Goal: Submit feedback/report problem

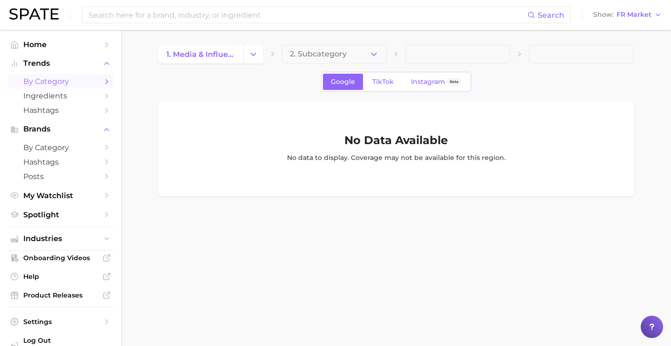
click at [73, 88] on link "by Category" at bounding box center [60, 81] width 106 height 14
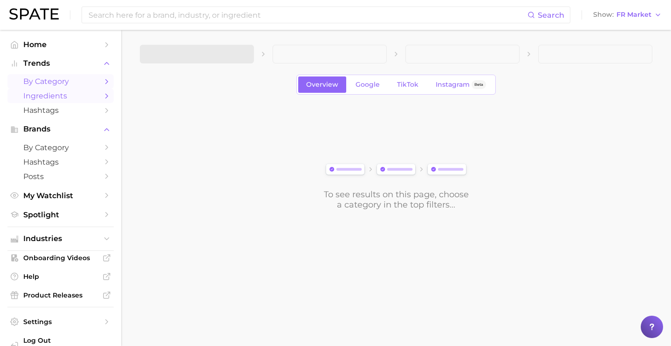
click at [83, 96] on span "Ingredients" at bounding box center [60, 95] width 75 height 9
click at [228, 49] on button "1. Choose Category" at bounding box center [197, 54] width 114 height 19
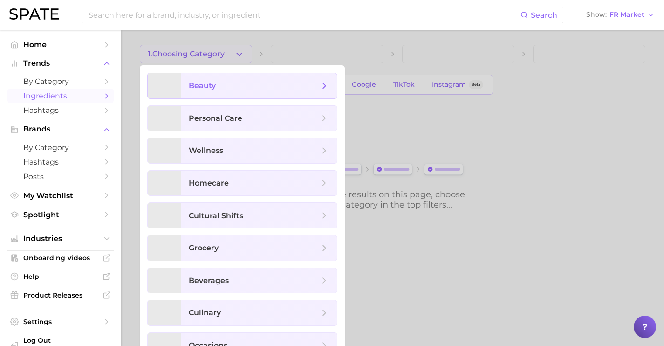
click at [227, 84] on span "beauty" at bounding box center [254, 86] width 130 height 10
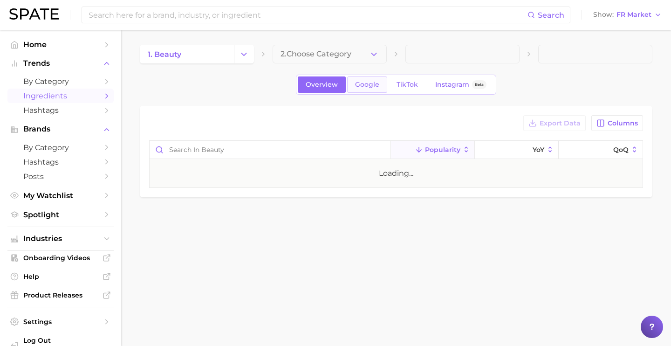
click at [353, 84] on link "Google" at bounding box center [367, 84] width 40 height 16
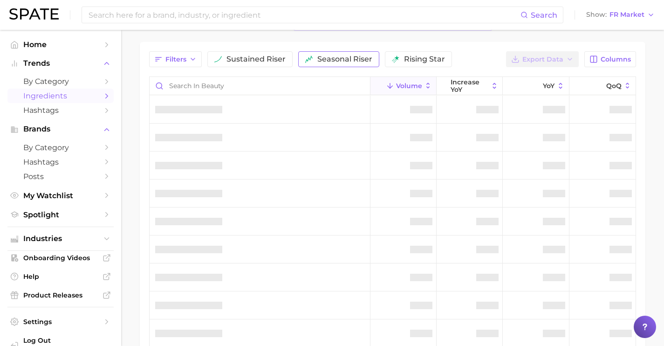
scroll to position [65, 0]
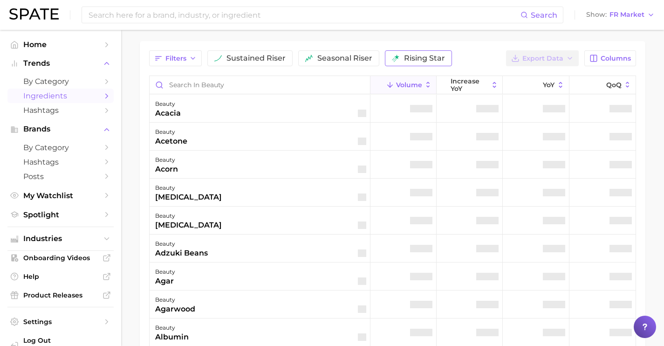
click at [398, 64] on button "rising star" at bounding box center [418, 58] width 67 height 16
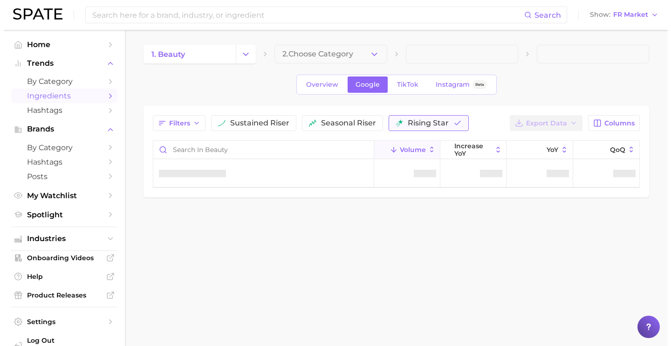
scroll to position [0, 0]
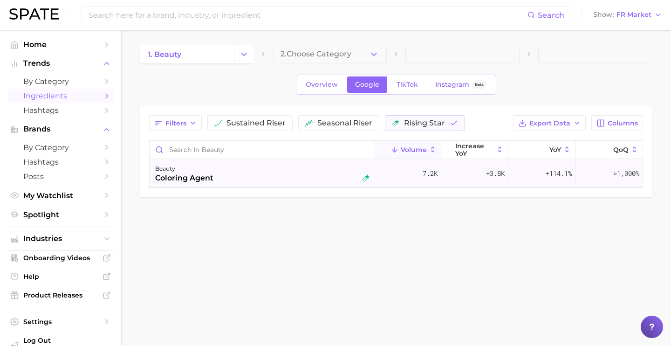
click at [268, 173] on div "beauty coloring agent" at bounding box center [262, 173] width 215 height 20
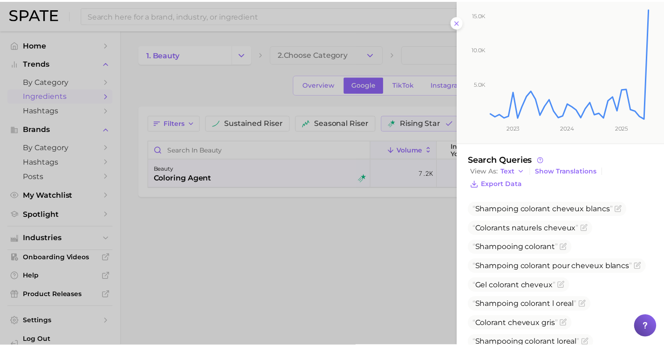
scroll to position [151, 0]
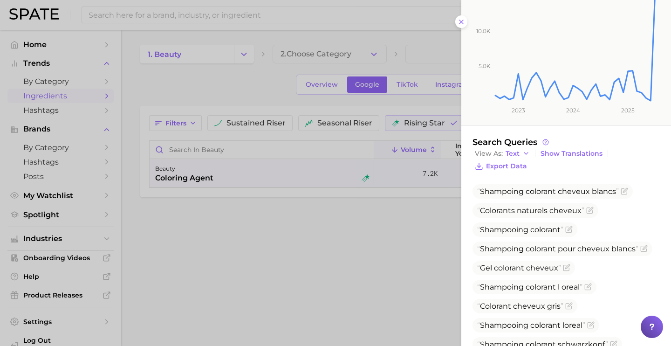
click at [304, 200] on div at bounding box center [335, 173] width 671 height 346
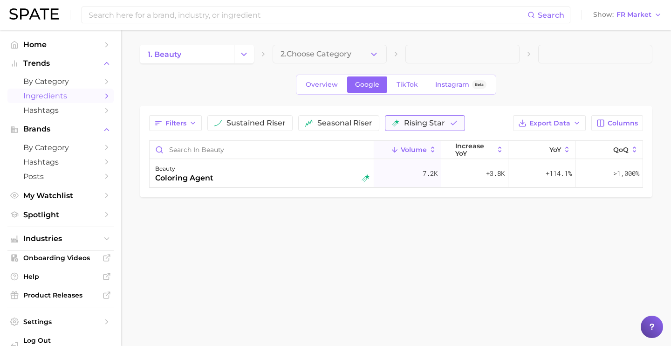
click at [401, 124] on button "rising star" at bounding box center [425, 123] width 80 height 16
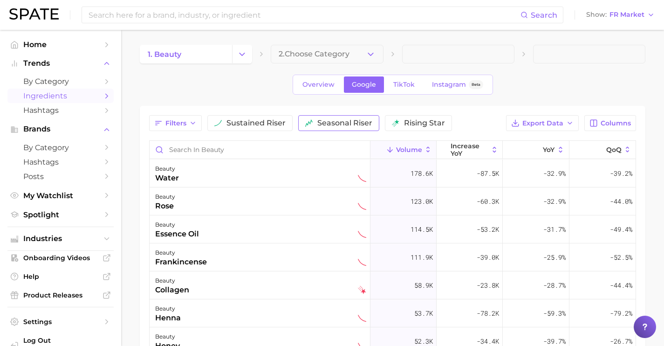
click at [346, 123] on span "seasonal riser" at bounding box center [344, 122] width 55 height 7
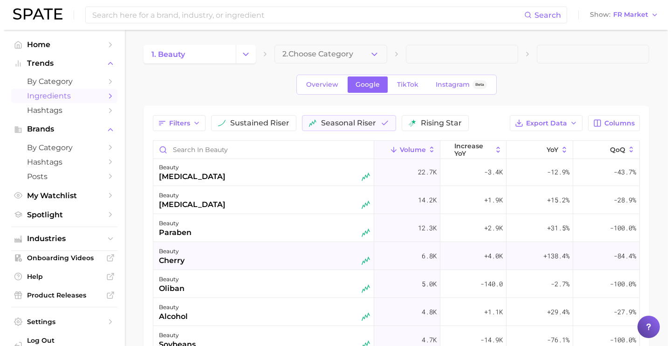
scroll to position [2, 0]
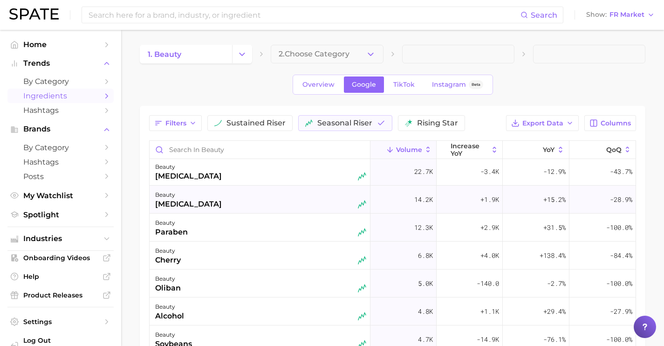
click at [289, 209] on div "beauty [MEDICAL_DATA]" at bounding box center [259, 199] width 221 height 28
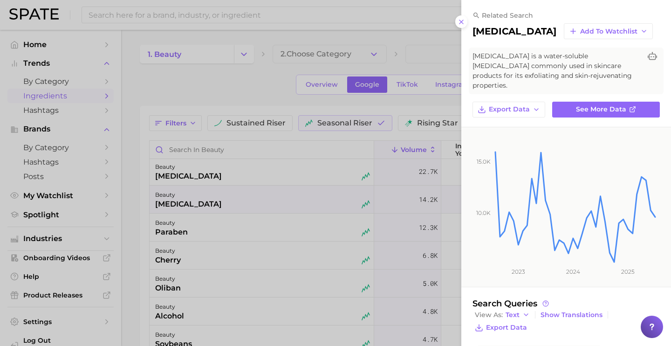
click at [283, 233] on div at bounding box center [335, 173] width 671 height 346
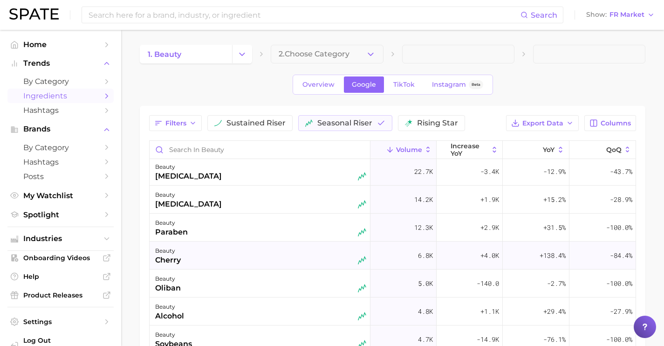
click at [281, 245] on div "beauty cherry" at bounding box center [260, 255] width 211 height 20
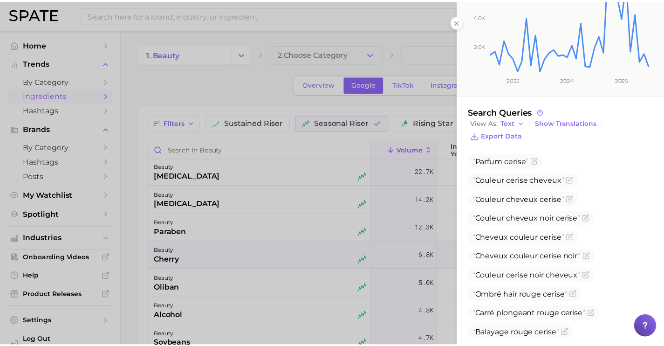
scroll to position [179, 0]
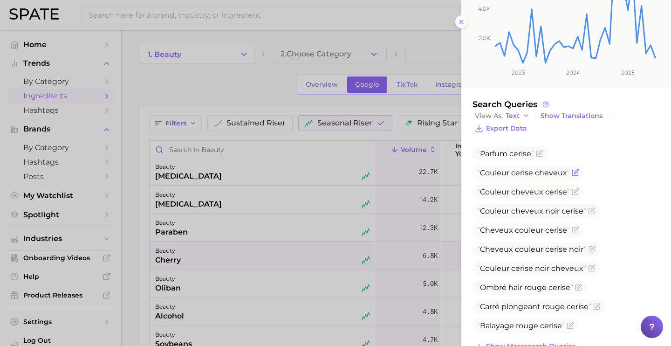
click at [577, 173] on icon "Flag as miscategorized or irrelevant" at bounding box center [575, 173] width 6 height 6
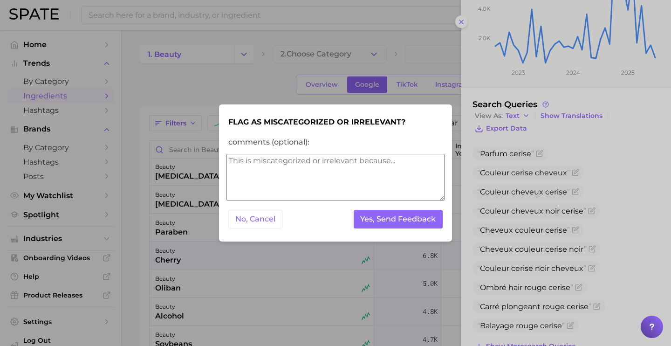
click at [402, 169] on textarea "comments (optional):" at bounding box center [335, 177] width 218 height 47
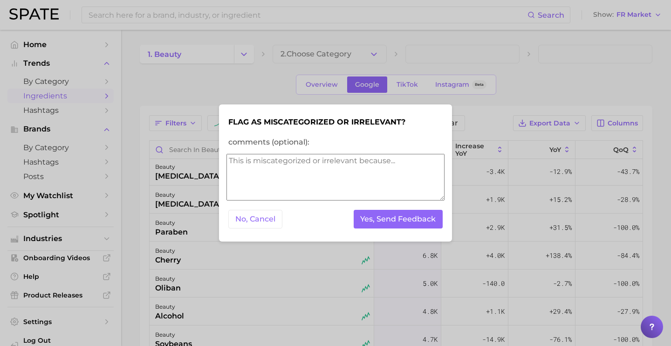
click at [402, 169] on textarea "comments (optional):" at bounding box center [335, 177] width 218 height 47
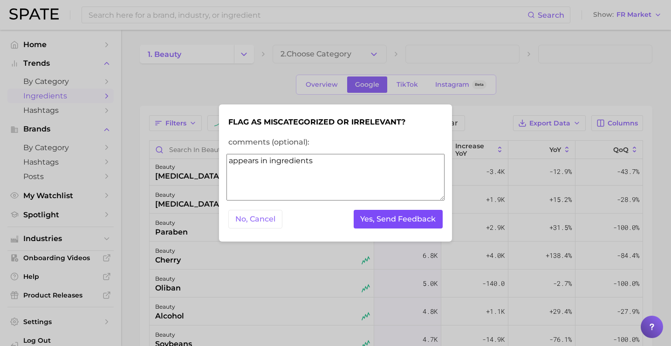
type textarea "appears in ingredients"
click at [408, 210] on button "Yes, Send Feedback" at bounding box center [397, 219] width 89 height 19
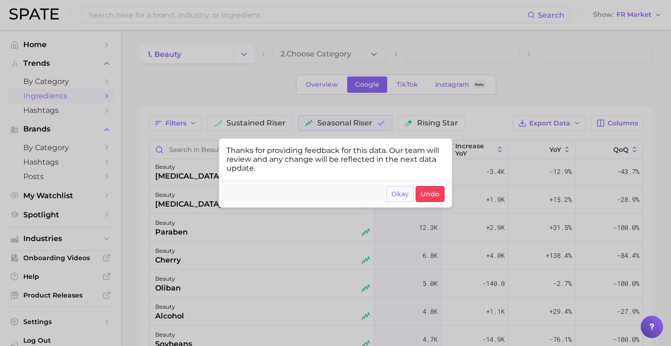
click at [402, 195] on span "Okay" at bounding box center [399, 194] width 17 height 8
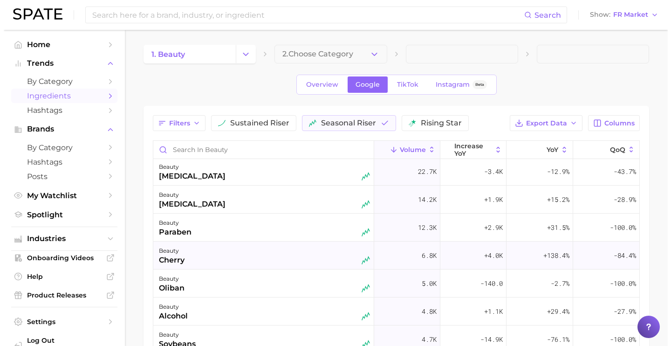
scroll to position [23, 0]
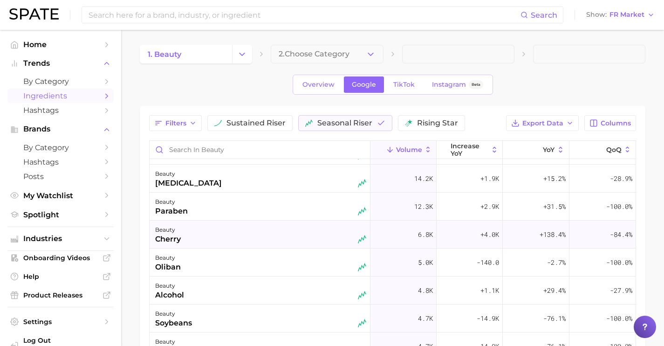
click at [285, 234] on div "beauty cherry" at bounding box center [260, 234] width 211 height 20
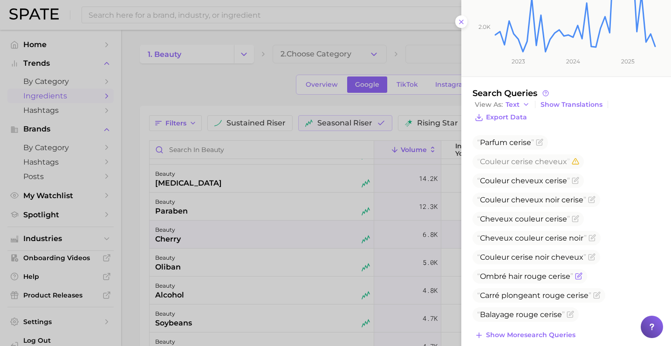
scroll to position [203, 0]
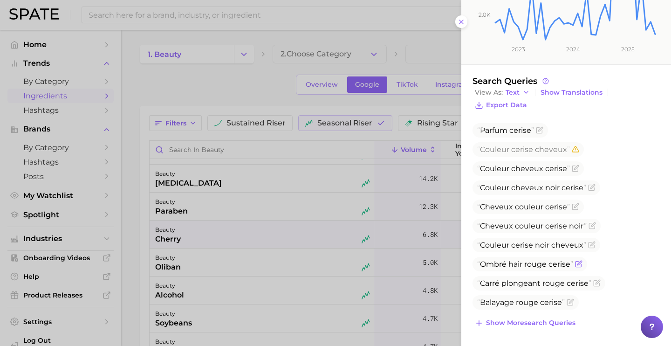
click at [579, 265] on icon "Flag as miscategorized or irrelevant" at bounding box center [578, 263] width 7 height 7
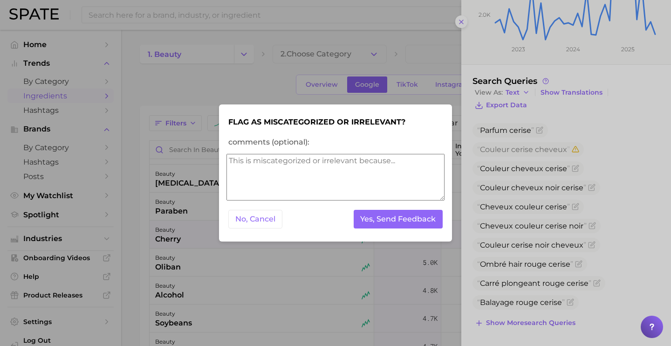
click at [359, 185] on textarea "comments (optional):" at bounding box center [335, 177] width 218 height 47
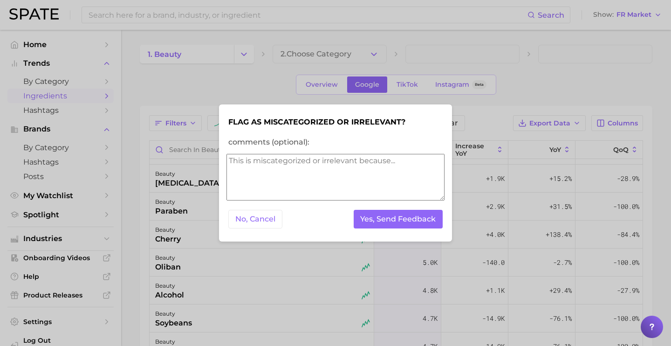
click at [358, 185] on textarea "comments (optional):" at bounding box center [335, 177] width 218 height 47
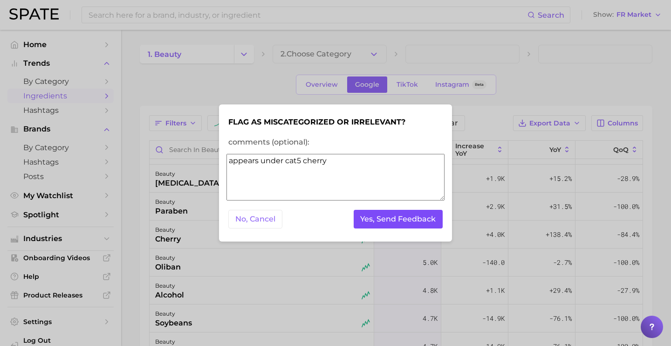
type textarea "appears under cat5 cherry"
click at [403, 216] on button "Yes, Send Feedback" at bounding box center [397, 219] width 89 height 19
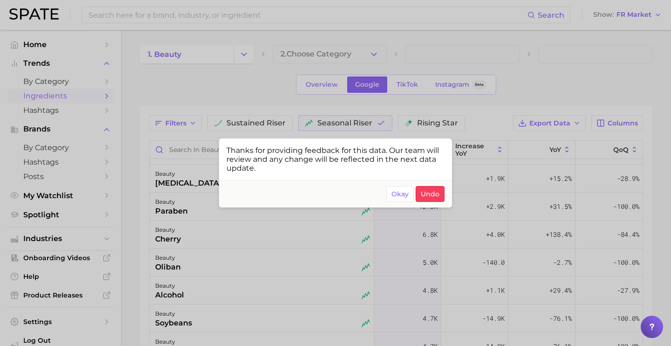
click at [310, 233] on div at bounding box center [335, 173] width 671 height 346
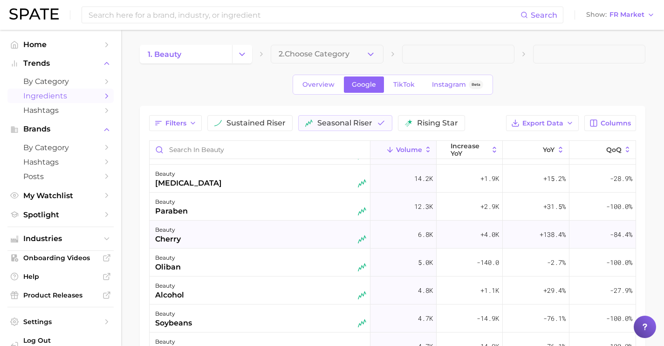
click at [238, 231] on div "beauty cherry" at bounding box center [260, 234] width 211 height 20
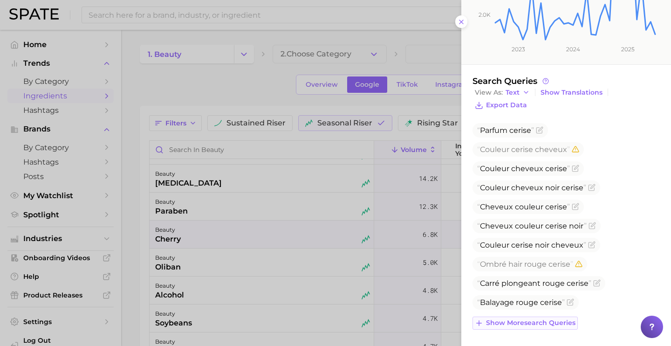
click at [538, 317] on button "Show more search queries" at bounding box center [524, 322] width 105 height 13
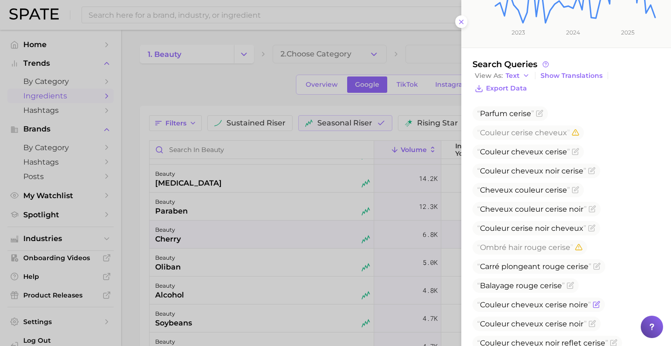
scroll to position [338, 0]
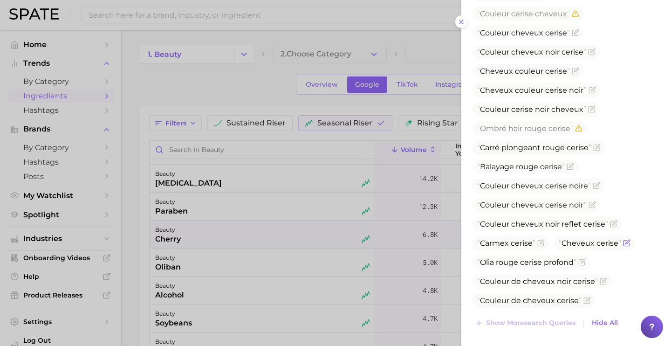
click at [624, 246] on icon "Flag as miscategorized or irrelevant" at bounding box center [626, 242] width 7 height 7
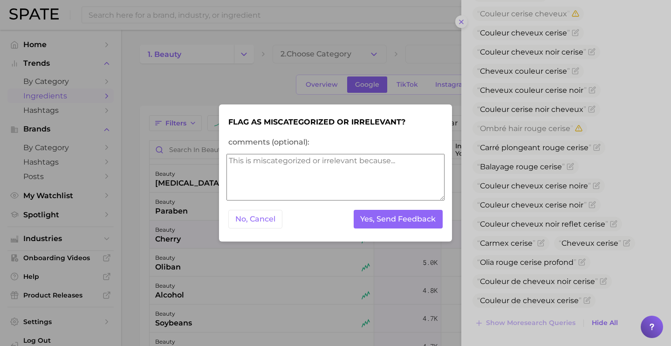
click at [404, 188] on textarea "comments (optional):" at bounding box center [335, 177] width 218 height 47
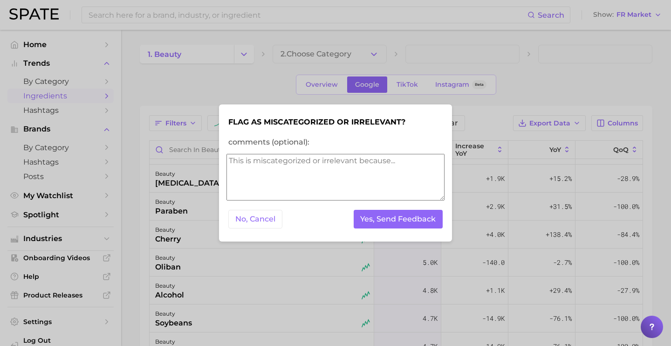
click at [404, 188] on textarea "comments (optional):" at bounding box center [335, 177] width 218 height 47
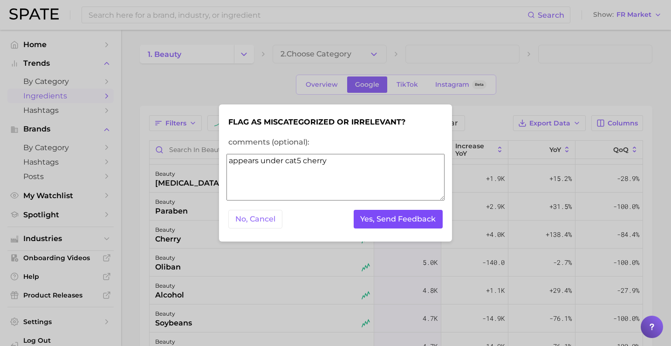
type textarea "appears under cat5 cherry"
click at [407, 212] on button "Yes, Send Feedback" at bounding box center [397, 219] width 89 height 19
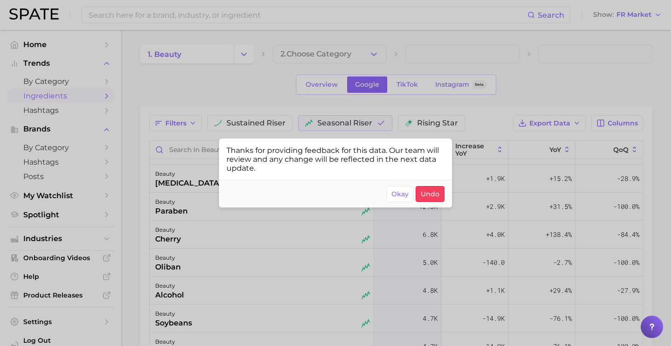
click at [223, 236] on div at bounding box center [335, 173] width 671 height 346
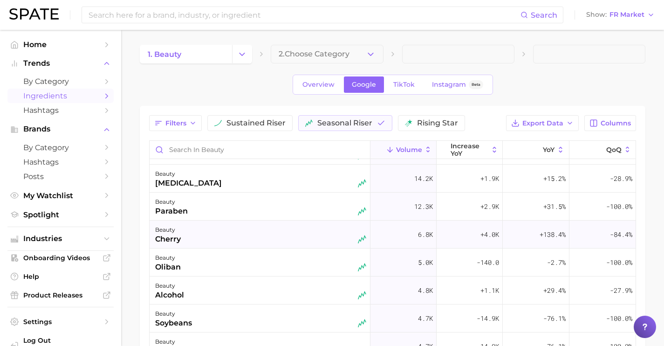
click at [234, 234] on div "beauty cherry" at bounding box center [260, 234] width 211 height 20
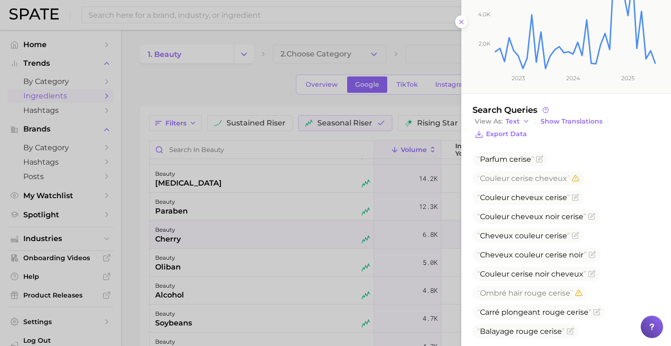
scroll to position [203, 0]
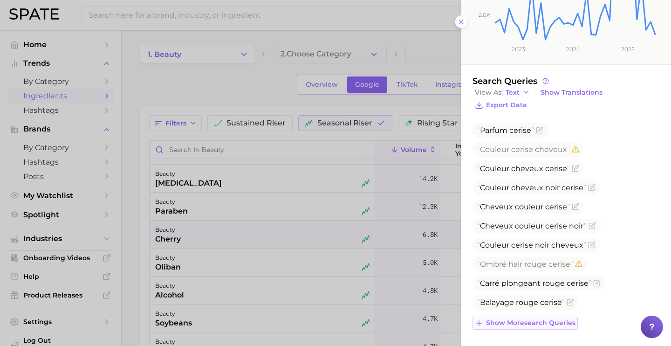
click at [547, 318] on button "Show more search queries" at bounding box center [524, 322] width 105 height 13
click at [572, 305] on icon "Flag as miscategorized or irrelevant" at bounding box center [569, 301] width 7 height 7
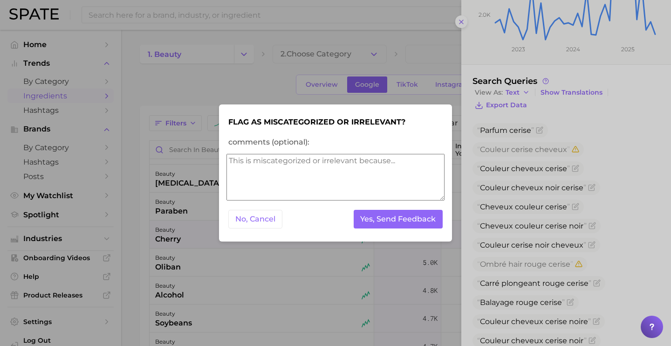
click at [436, 197] on textarea "comments (optional):" at bounding box center [335, 177] width 218 height 47
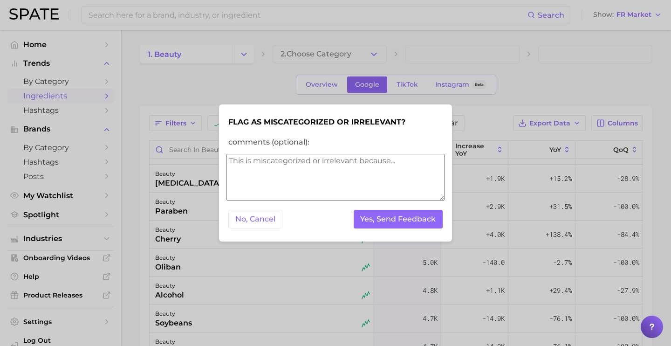
click at [436, 196] on textarea "comments (optional):" at bounding box center [335, 177] width 218 height 47
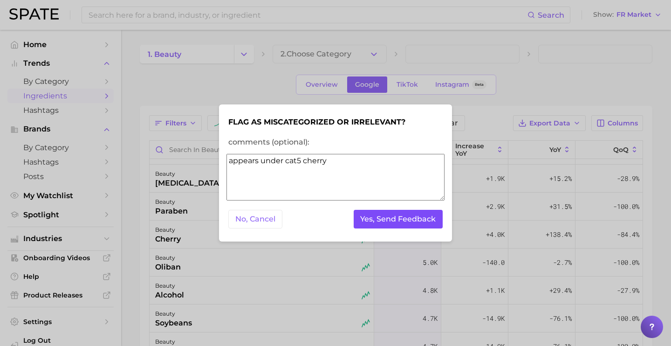
type textarea "appears under cat5 cherry"
click at [418, 221] on button "Yes, Send Feedback" at bounding box center [397, 219] width 89 height 19
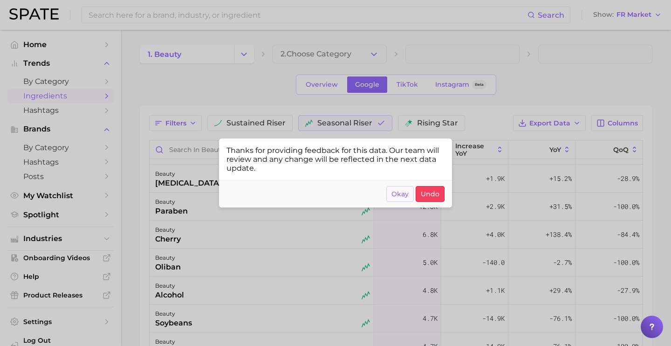
click at [391, 197] on button "Okay" at bounding box center [399, 194] width 27 height 16
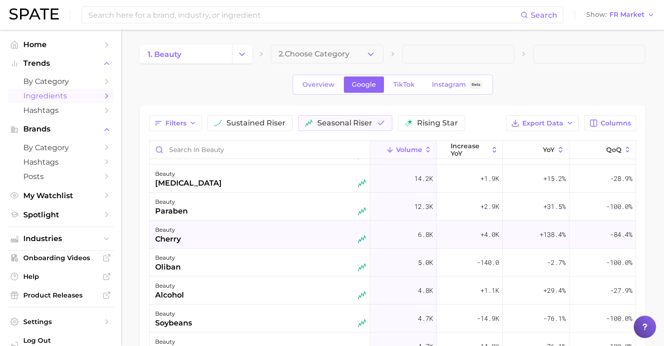
click at [267, 223] on div "beauty cherry" at bounding box center [259, 234] width 221 height 28
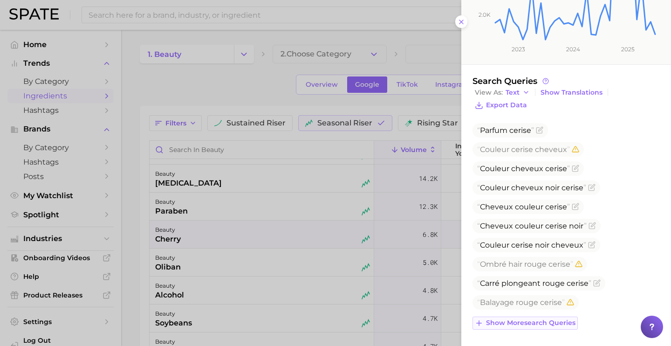
click at [545, 320] on span "Show more search queries" at bounding box center [530, 323] width 89 height 8
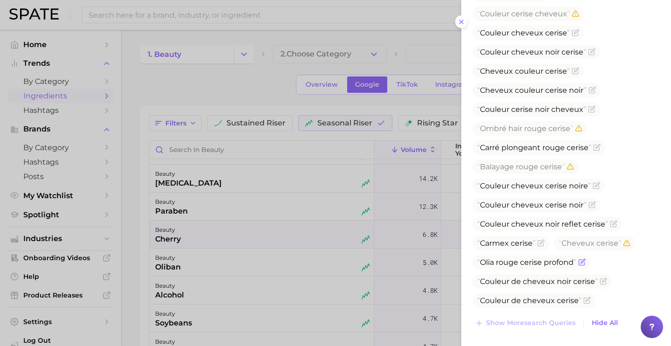
click at [581, 263] on icon "Flag as miscategorized or irrelevant" at bounding box center [582, 261] width 4 height 4
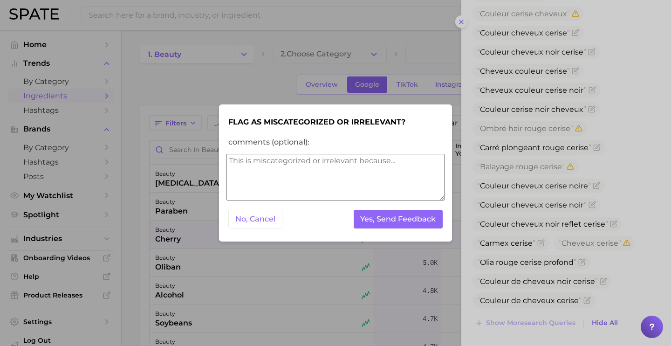
click at [394, 187] on textarea "comments (optional):" at bounding box center [335, 177] width 218 height 47
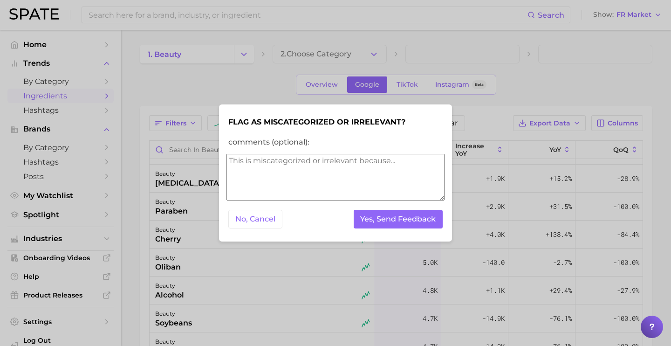
click at [394, 187] on textarea "comments (optional):" at bounding box center [335, 177] width 218 height 47
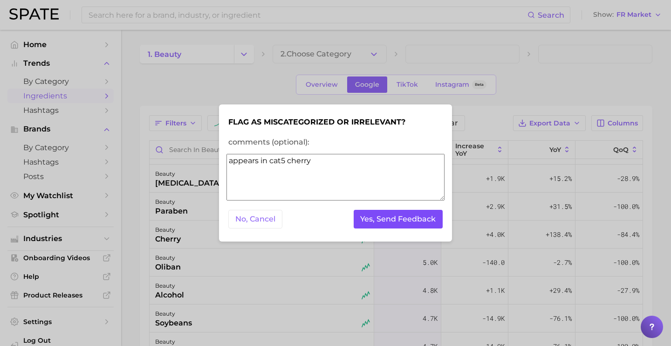
type textarea "appears in cat5 cherry"
click at [417, 218] on button "Yes, Send Feedback" at bounding box center [397, 219] width 89 height 19
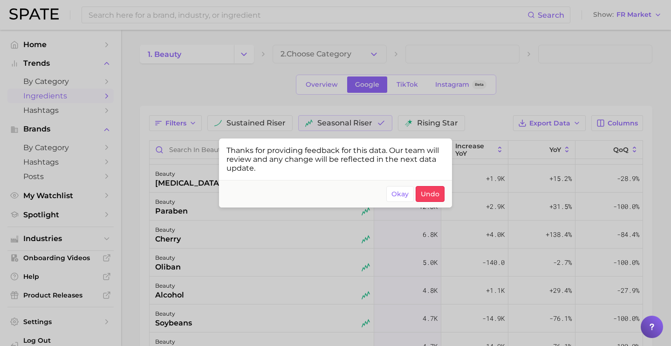
click at [204, 241] on div at bounding box center [335, 173] width 671 height 346
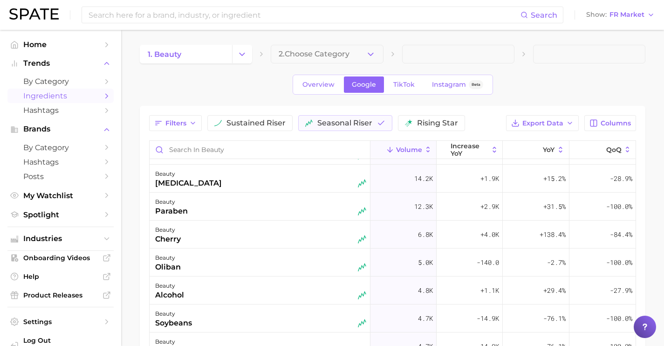
click at [204, 241] on div "beauty cherry" at bounding box center [260, 234] width 211 height 20
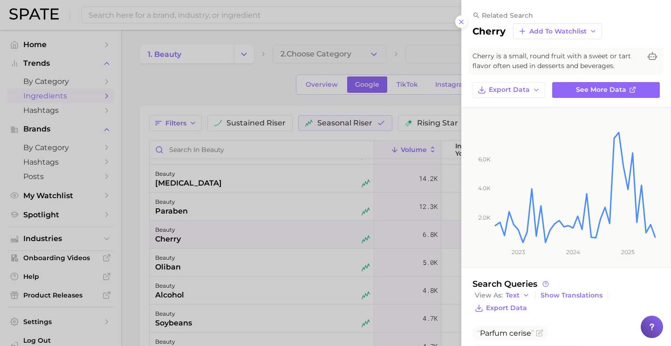
scroll to position [203, 0]
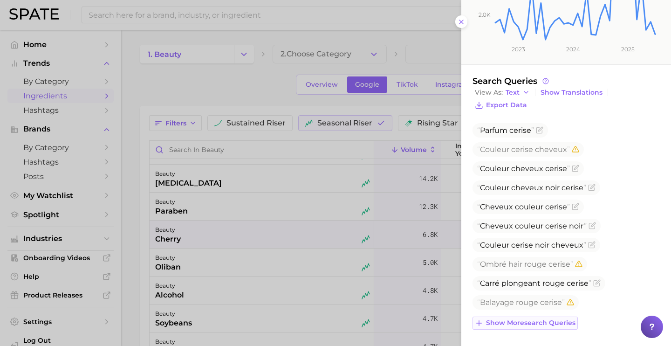
click at [532, 323] on span "Show more search queries" at bounding box center [530, 323] width 89 height 8
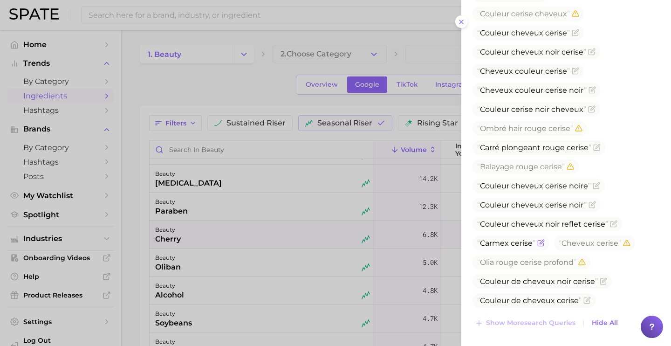
click at [537, 242] on icon "Flag as miscategorized or irrelevant" at bounding box center [540, 242] width 7 height 7
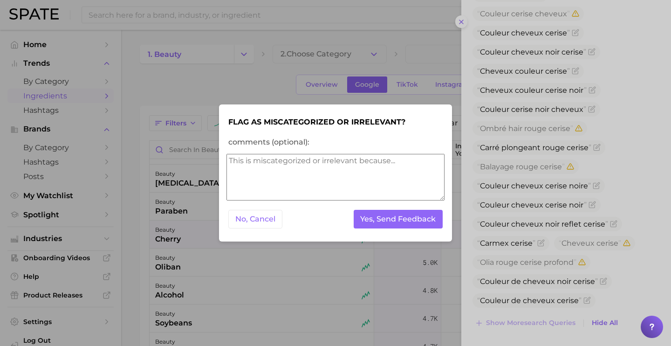
click at [415, 174] on textarea "comments (optional):" at bounding box center [335, 177] width 218 height 47
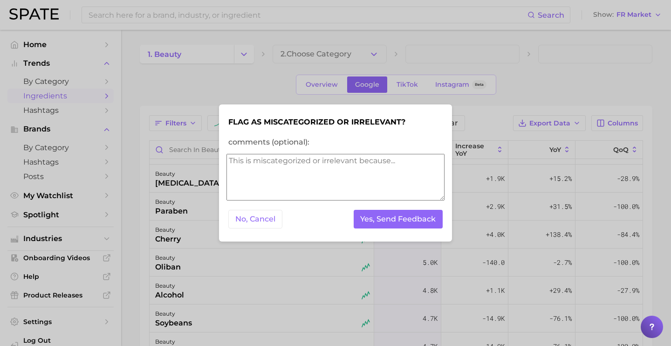
click at [415, 174] on textarea "comments (optional):" at bounding box center [335, 177] width 218 height 47
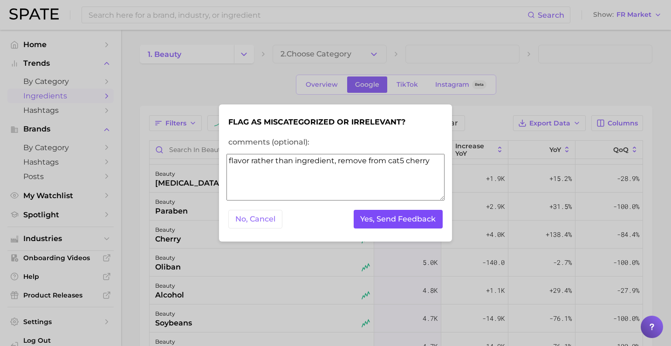
type textarea "flavor rather than ingredient, remove from cat5 cherry"
click at [415, 216] on button "Yes, Send Feedback" at bounding box center [397, 219] width 89 height 19
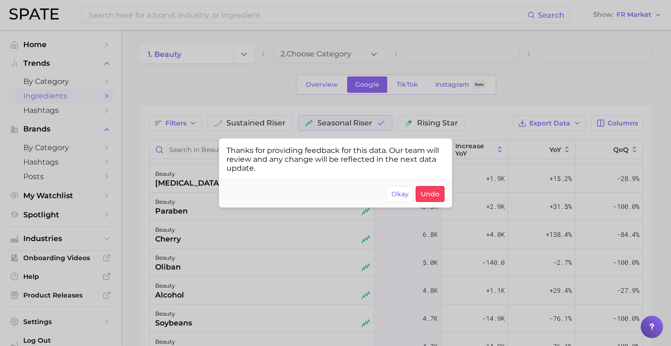
click at [391, 110] on div at bounding box center [335, 173] width 671 height 346
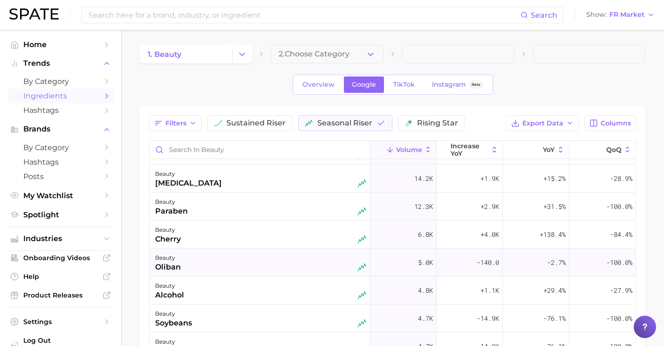
click at [224, 261] on div "beauty oliban" at bounding box center [260, 262] width 211 height 20
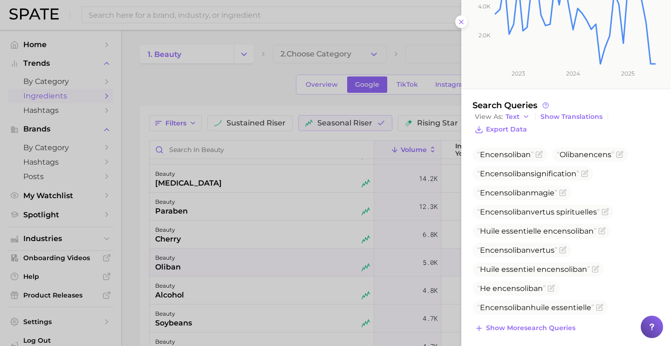
scroll to position [203, 0]
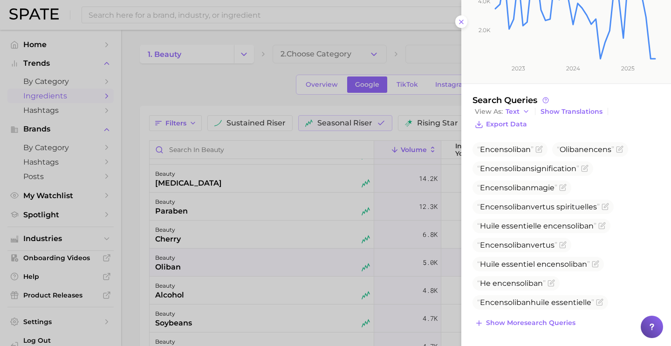
click at [181, 252] on div at bounding box center [335, 173] width 671 height 346
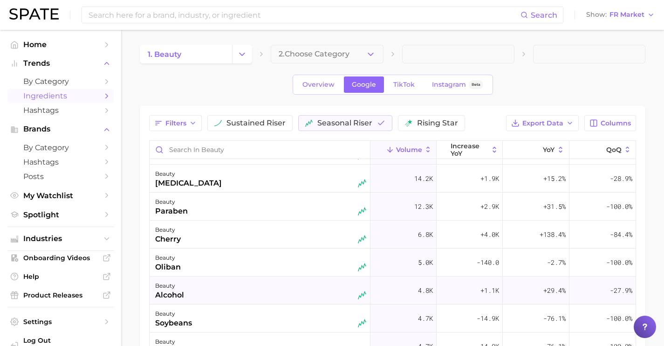
click at [216, 290] on div "beauty alcohol" at bounding box center [260, 290] width 211 height 20
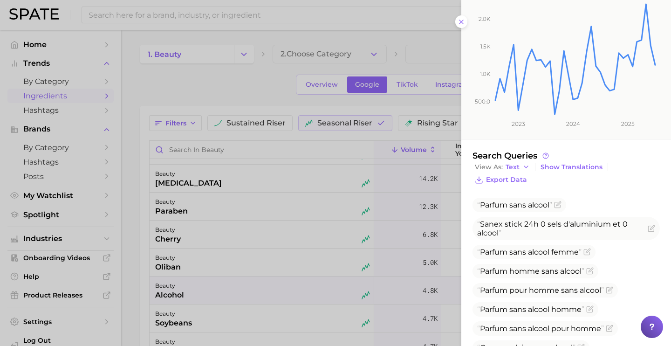
scroll to position [142, 0]
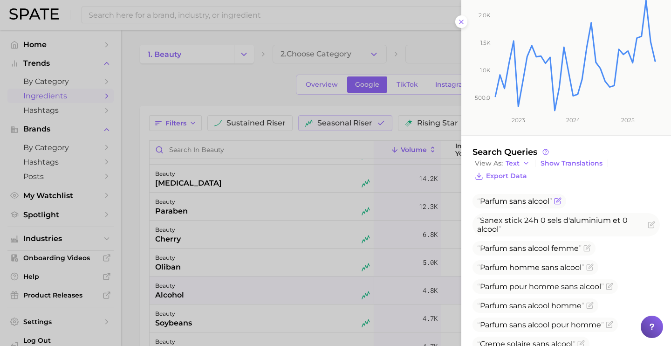
click at [557, 200] on icon "Flag as miscategorized or irrelevant" at bounding box center [558, 200] width 4 height 4
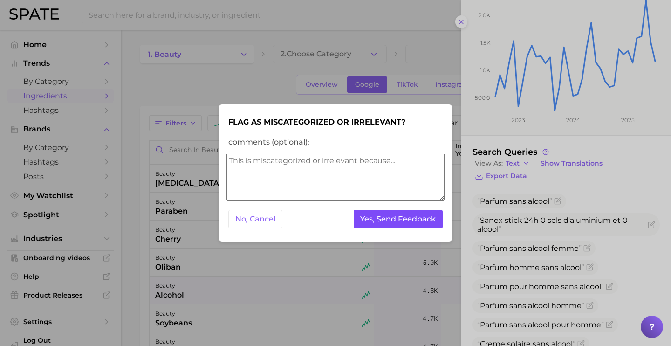
click at [408, 222] on button "Yes, Send Feedback" at bounding box center [397, 219] width 89 height 19
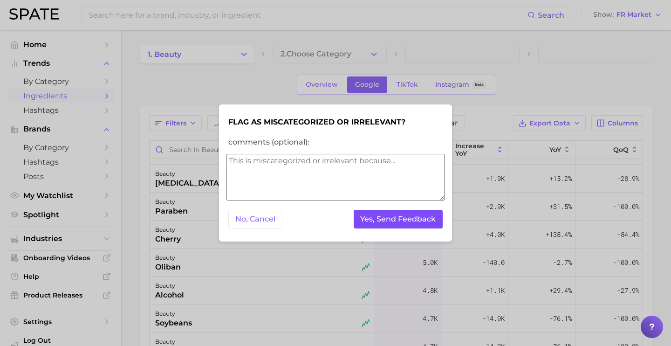
click at [407, 219] on button "Yes, Send Feedback" at bounding box center [397, 219] width 89 height 19
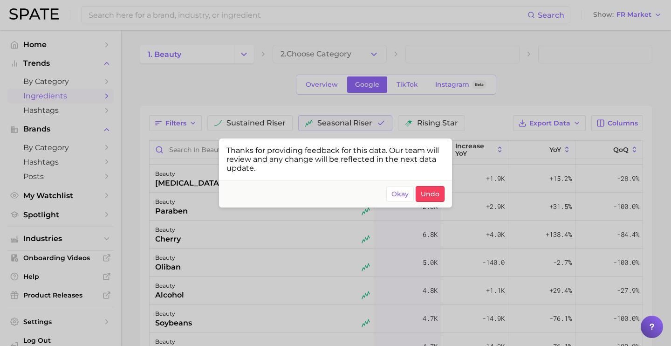
click at [274, 298] on div at bounding box center [335, 173] width 671 height 346
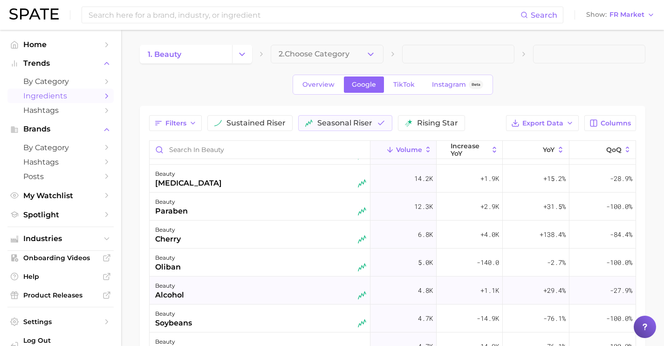
click at [274, 297] on div "beauty alcohol" at bounding box center [260, 290] width 211 height 20
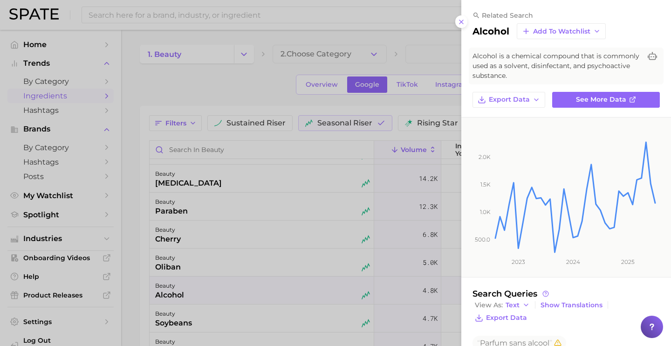
scroll to position [222, 0]
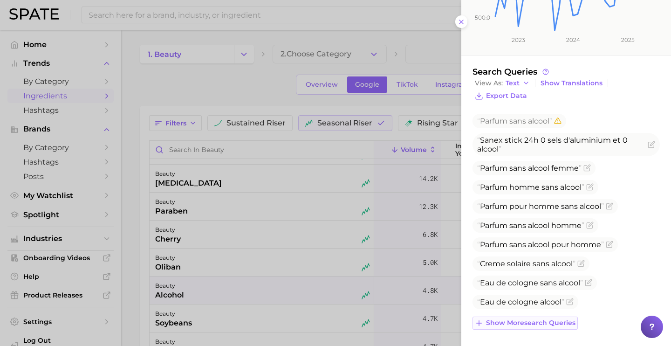
click at [546, 321] on span "Show more search queries" at bounding box center [530, 323] width 89 height 8
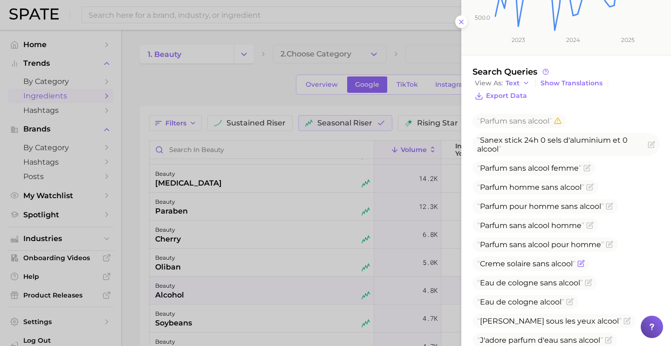
click at [580, 265] on icon "Flag as miscategorized or irrelevant" at bounding box center [581, 262] width 4 height 4
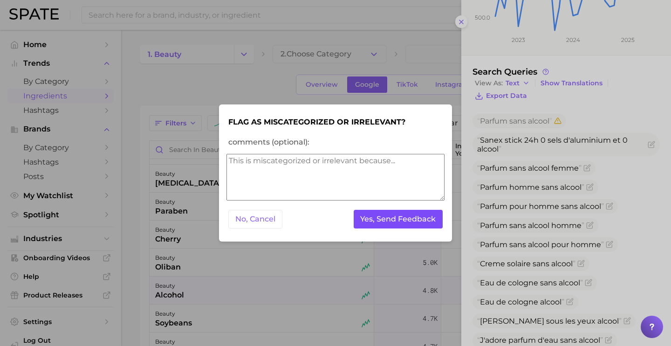
click at [406, 228] on button "Yes, Send Feedback" at bounding box center [397, 219] width 89 height 19
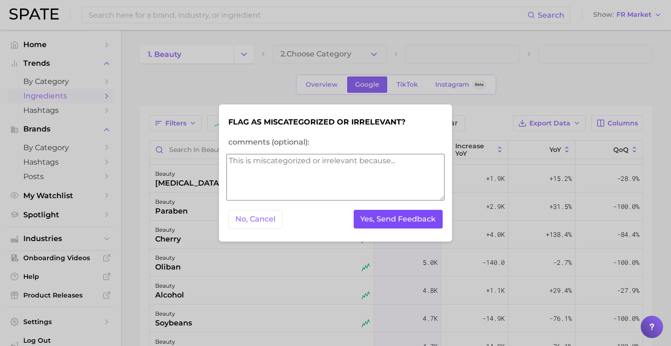
click at [406, 225] on button "Yes, Send Feedback" at bounding box center [397, 219] width 89 height 19
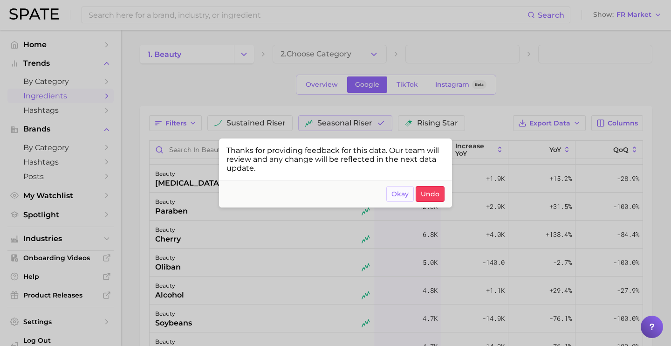
click at [403, 196] on span "Okay" at bounding box center [399, 194] width 17 height 8
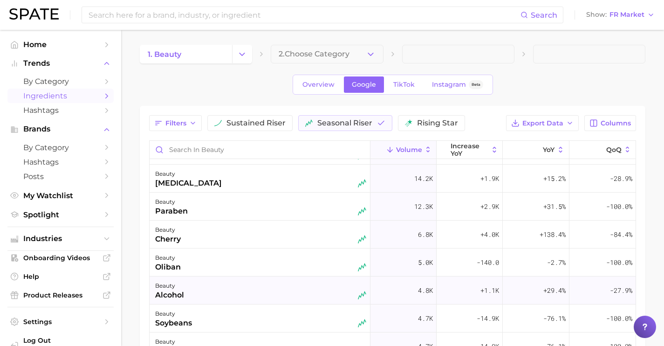
click at [268, 293] on div "beauty alcohol" at bounding box center [260, 290] width 211 height 20
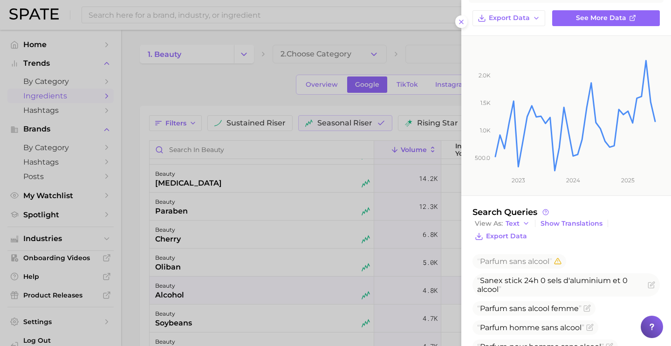
scroll to position [151, 0]
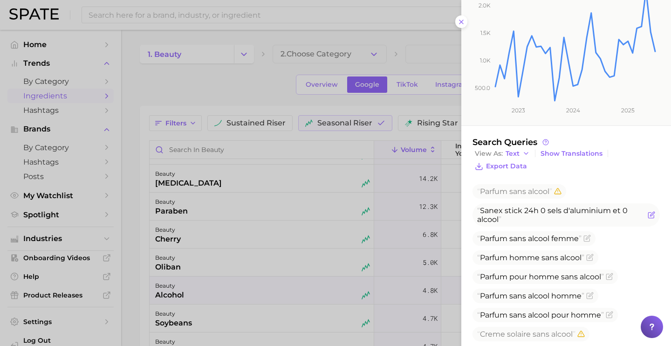
click at [647, 216] on icon "Flag as miscategorized or irrelevant" at bounding box center [650, 214] width 7 height 7
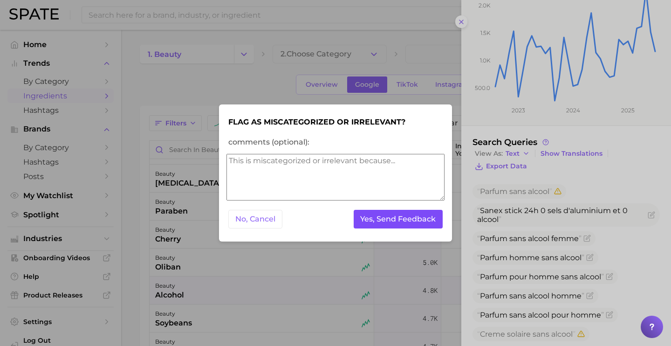
click at [369, 219] on button "Yes, Send Feedback" at bounding box center [397, 219] width 89 height 19
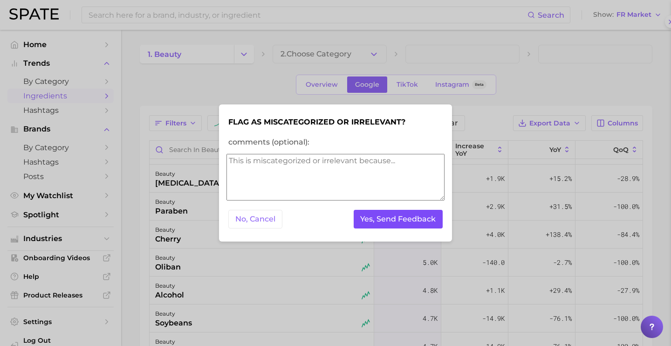
click at [372, 219] on button "Yes, Send Feedback" at bounding box center [397, 219] width 89 height 19
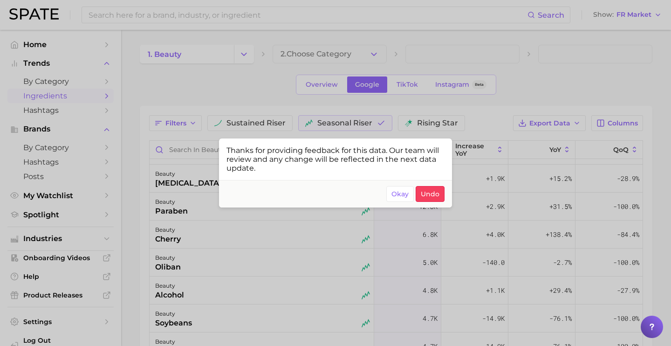
click at [396, 203] on footer "Okay Undo" at bounding box center [335, 193] width 233 height 27
click at [393, 197] on span "Okay" at bounding box center [399, 194] width 17 height 8
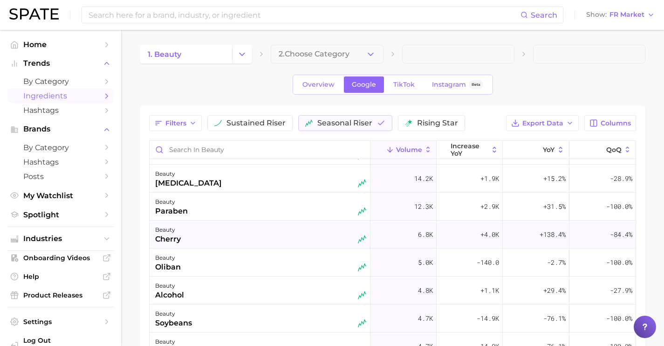
click at [289, 242] on div "beauty cherry" at bounding box center [260, 234] width 211 height 20
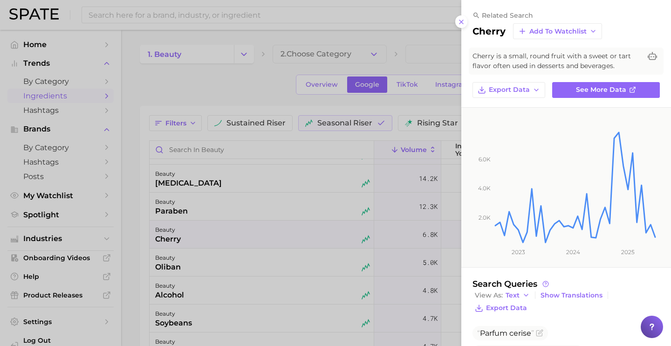
click at [285, 257] on div at bounding box center [335, 173] width 671 height 346
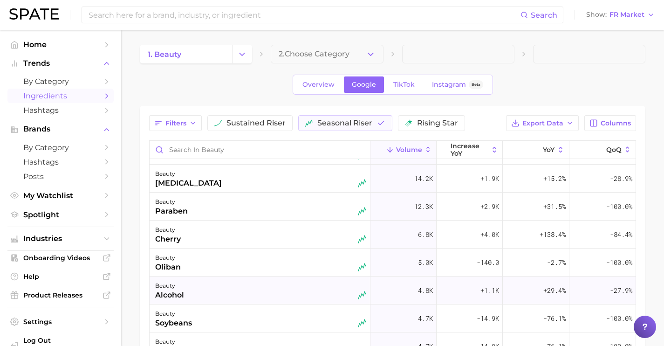
click at [278, 292] on div "beauty alcohol" at bounding box center [260, 290] width 211 height 20
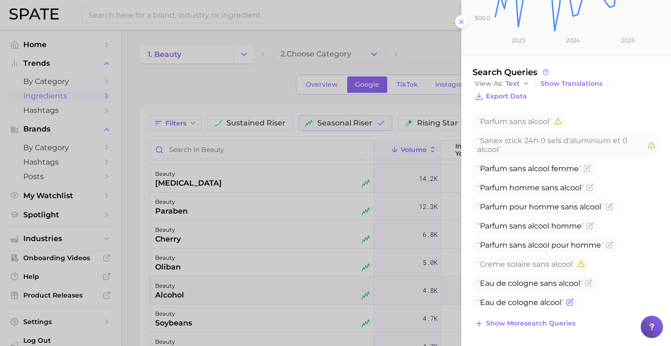
scroll to position [222, 0]
click at [569, 303] on icon "Flag as miscategorized or irrelevant" at bounding box center [570, 301] width 4 height 4
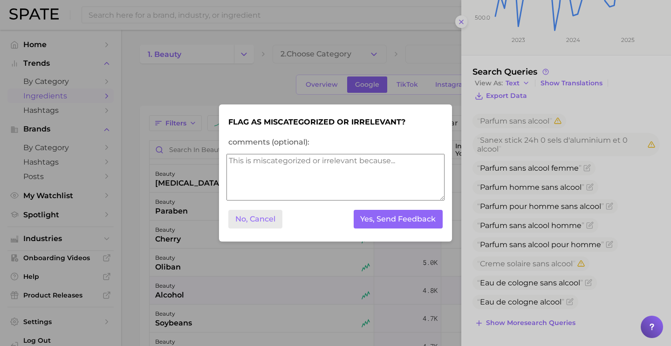
click at [272, 217] on button "No, Cancel" at bounding box center [255, 219] width 54 height 19
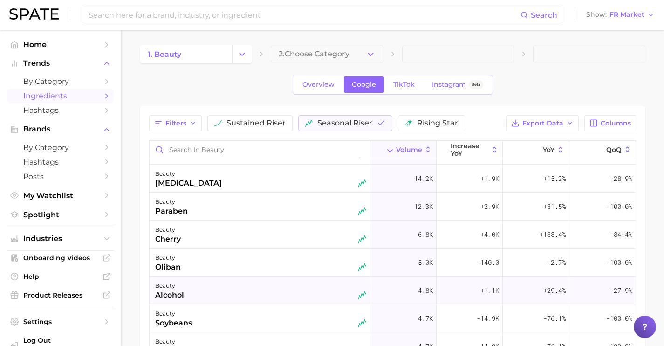
click at [215, 285] on div "beauty alcohol" at bounding box center [260, 290] width 211 height 20
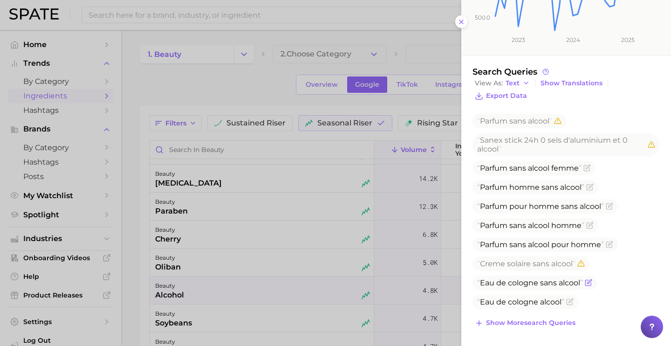
click at [589, 283] on icon "Flag as miscategorized or irrelevant" at bounding box center [589, 281] width 4 height 4
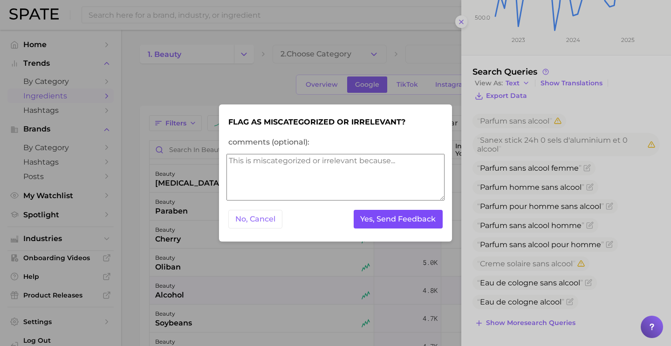
click at [397, 218] on button "Yes, Send Feedback" at bounding box center [397, 219] width 89 height 19
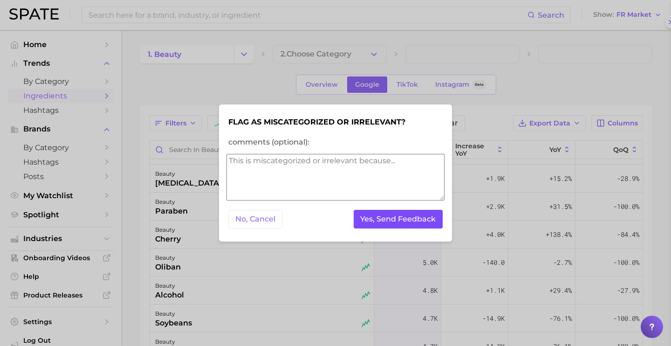
click at [397, 218] on button "Yes, Send Feedback" at bounding box center [397, 219] width 89 height 19
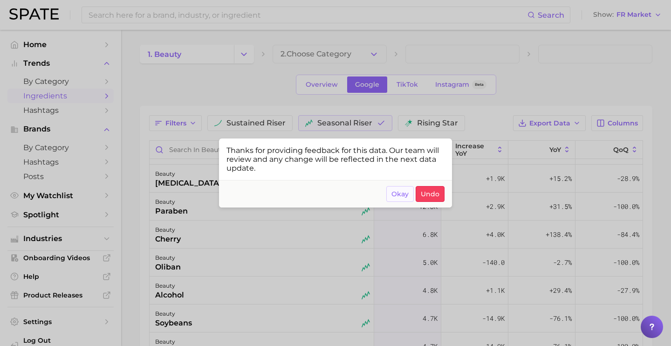
click at [401, 196] on span "Okay" at bounding box center [399, 194] width 17 height 8
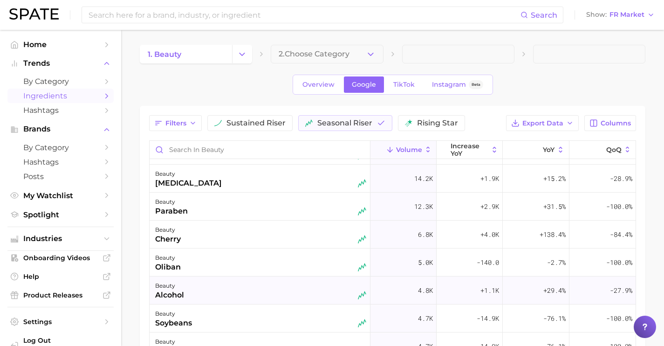
click at [247, 287] on div "beauty alcohol" at bounding box center [260, 290] width 211 height 20
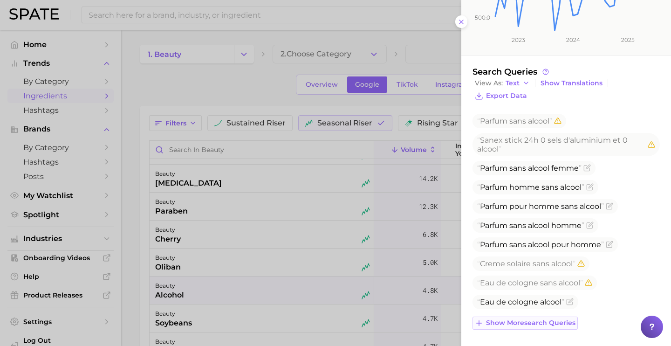
click at [532, 319] on span "Show more search queries" at bounding box center [530, 323] width 89 height 8
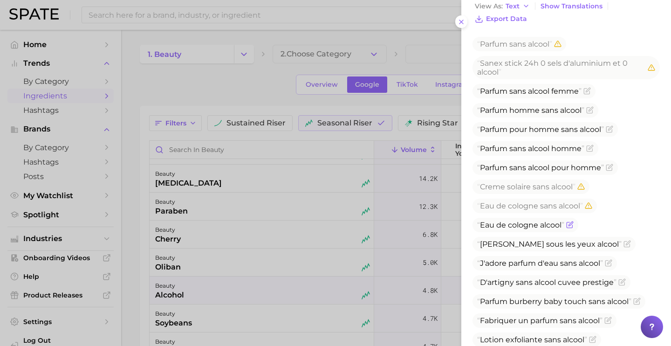
scroll to position [424, 0]
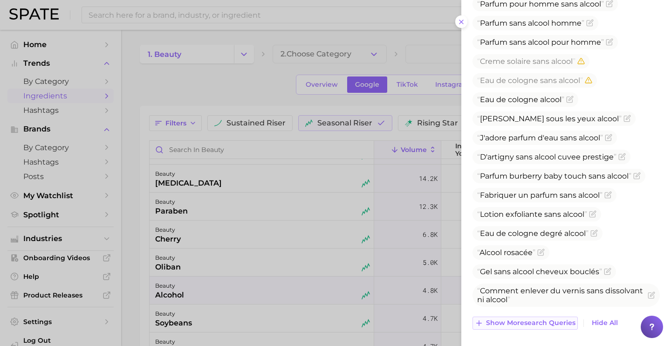
click at [547, 319] on span "Show more search queries" at bounding box center [530, 323] width 89 height 8
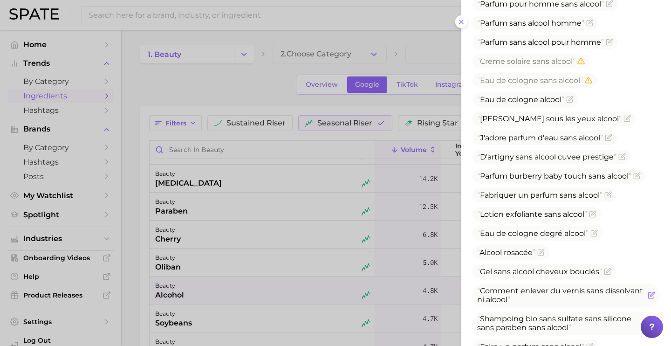
scroll to position [426, 0]
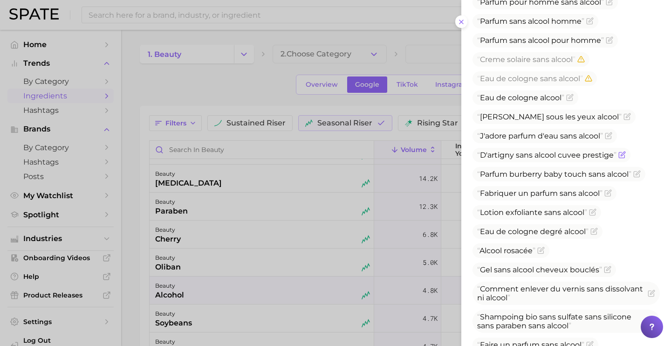
click at [621, 158] on icon "Flag as miscategorized or irrelevant" at bounding box center [621, 154] width 7 height 7
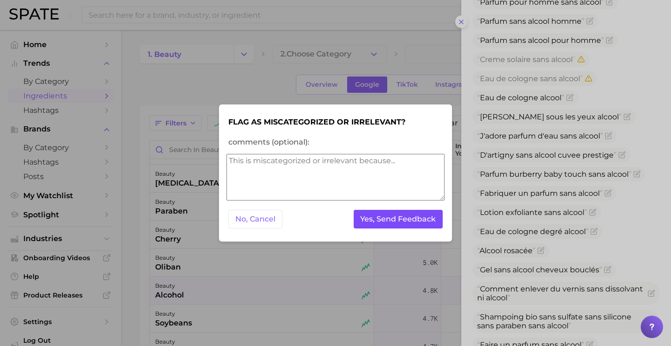
click at [416, 217] on button "Yes, Send Feedback" at bounding box center [397, 219] width 89 height 19
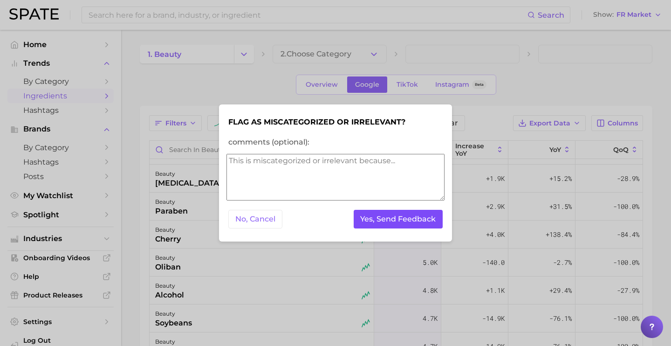
click at [432, 224] on button "Yes, Send Feedback" at bounding box center [397, 219] width 89 height 19
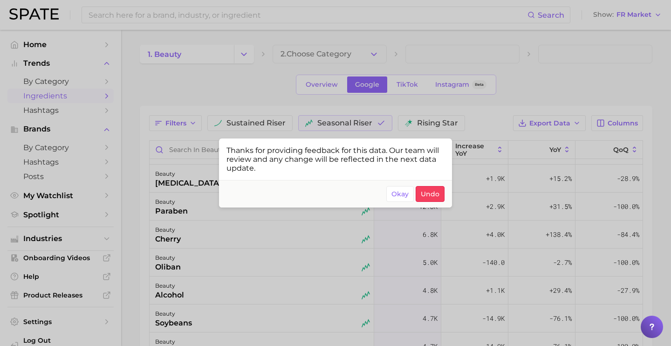
click at [399, 238] on div at bounding box center [335, 173] width 671 height 346
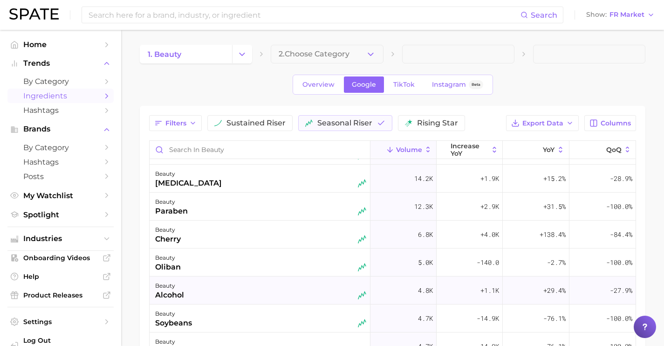
click at [282, 286] on div "beauty alcohol" at bounding box center [260, 290] width 211 height 20
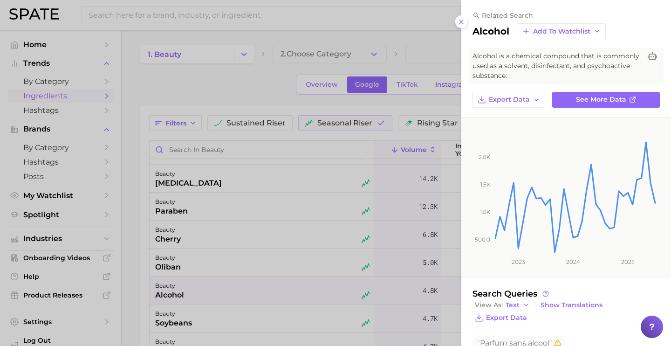
scroll to position [222, 0]
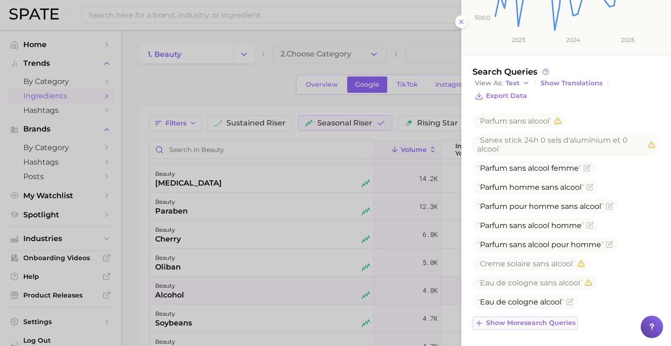
click at [538, 317] on button "Show more search queries" at bounding box center [524, 322] width 105 height 13
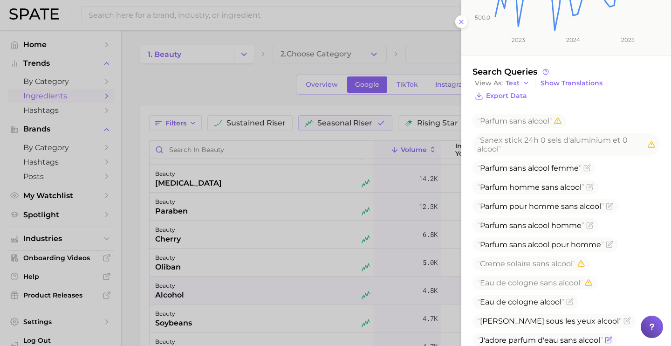
scroll to position [424, 0]
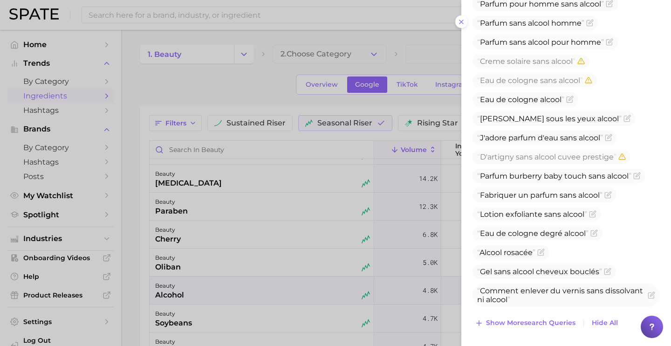
click at [550, 324] on span "Show more search queries" at bounding box center [530, 323] width 89 height 8
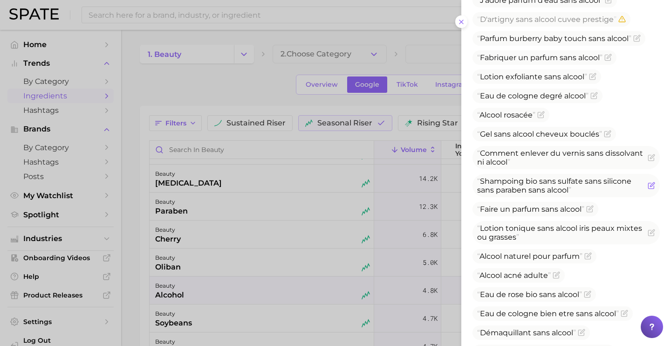
scroll to position [635, 0]
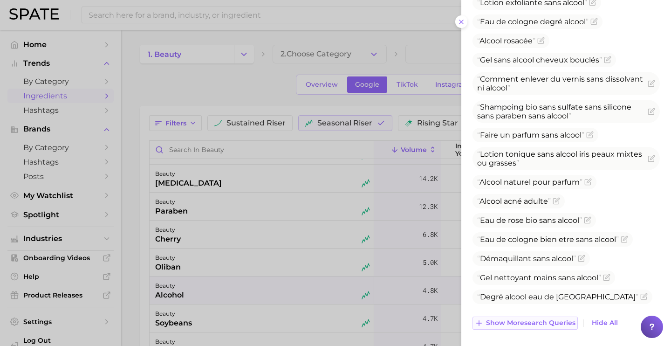
click at [563, 324] on span "Show more search queries" at bounding box center [530, 323] width 89 height 8
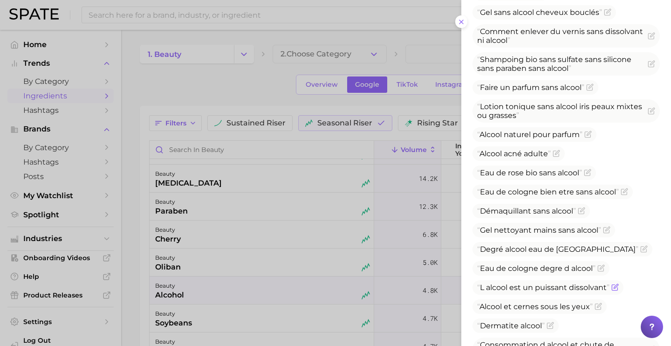
scroll to position [682, 0]
click at [602, 234] on span at bounding box center [605, 229] width 9 height 7
click at [583, 215] on icon "Flag as miscategorized or irrelevant" at bounding box center [580, 210] width 7 height 7
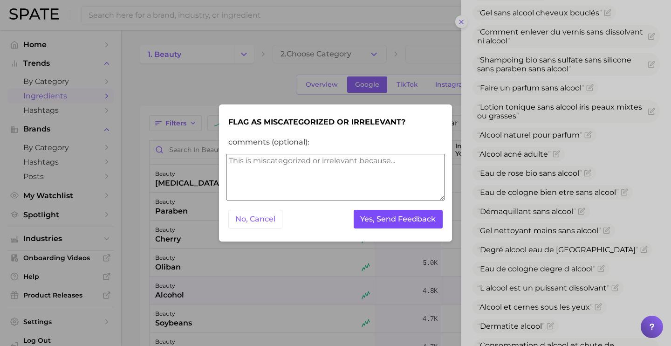
click at [420, 216] on button "Yes, Send Feedback" at bounding box center [397, 219] width 89 height 19
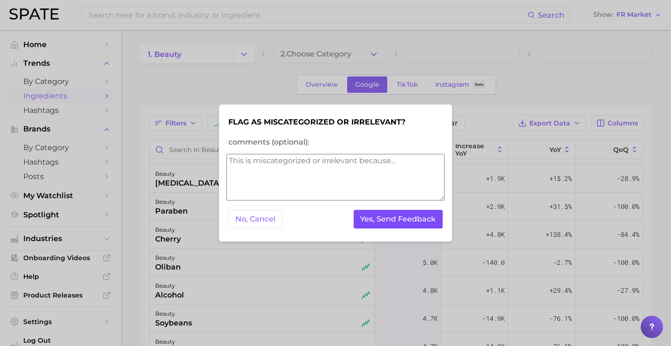
click at [420, 216] on button "Yes, Send Feedback" at bounding box center [397, 219] width 89 height 19
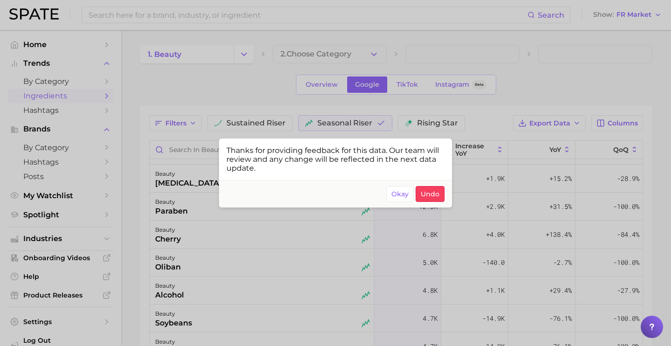
click at [234, 297] on div at bounding box center [335, 173] width 671 height 346
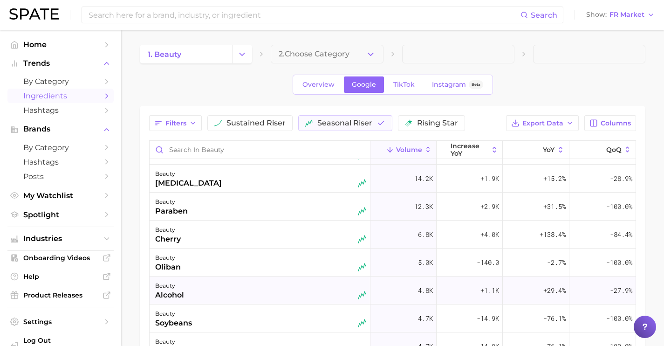
click at [234, 295] on div "beauty alcohol" at bounding box center [260, 290] width 211 height 20
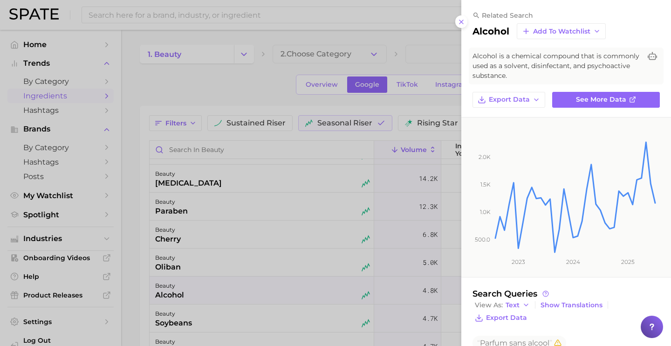
scroll to position [222, 0]
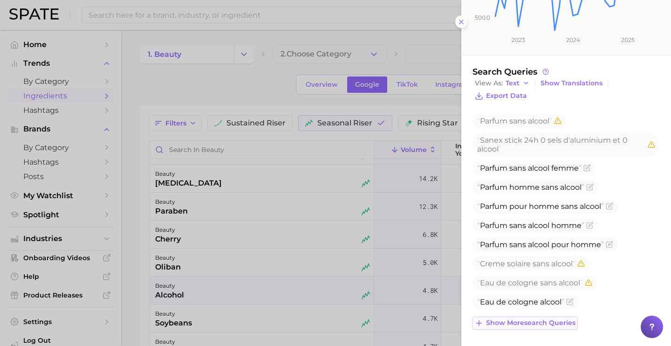
click at [520, 322] on span "Show more search queries" at bounding box center [530, 323] width 89 height 8
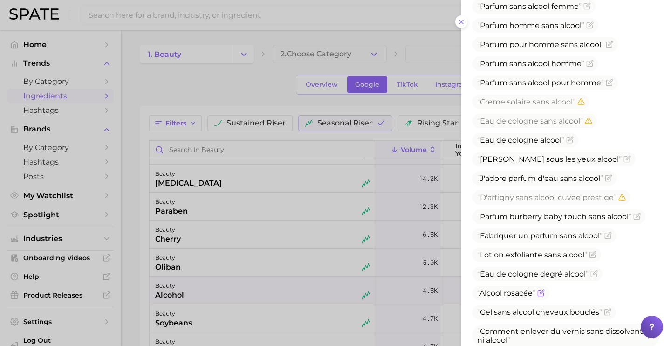
scroll to position [384, 0]
click at [591, 255] on icon "Flag as miscategorized or irrelevant" at bounding box center [593, 253] width 4 height 4
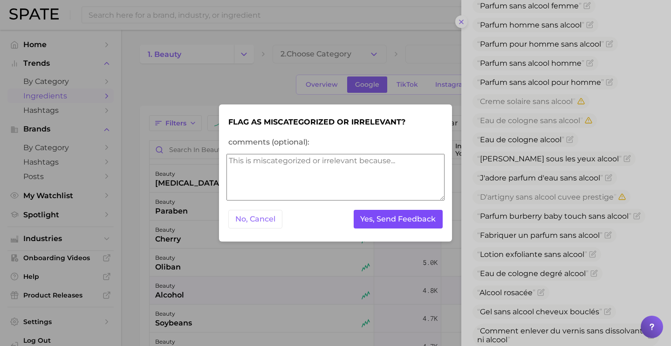
click at [410, 225] on button "Yes, Send Feedback" at bounding box center [397, 219] width 89 height 19
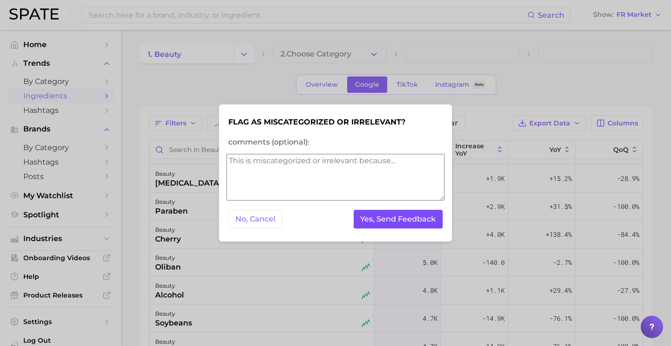
click at [411, 224] on button "Yes, Send Feedback" at bounding box center [397, 219] width 89 height 19
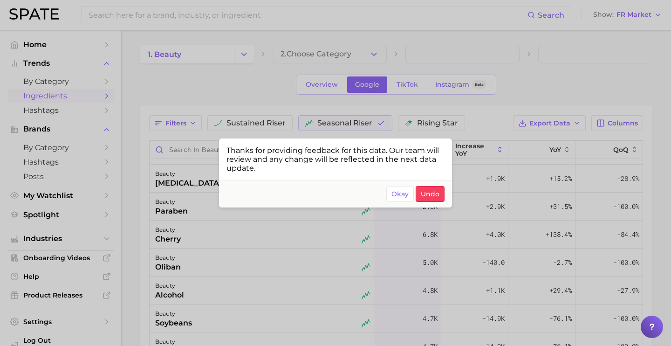
click at [326, 295] on div at bounding box center [335, 173] width 671 height 346
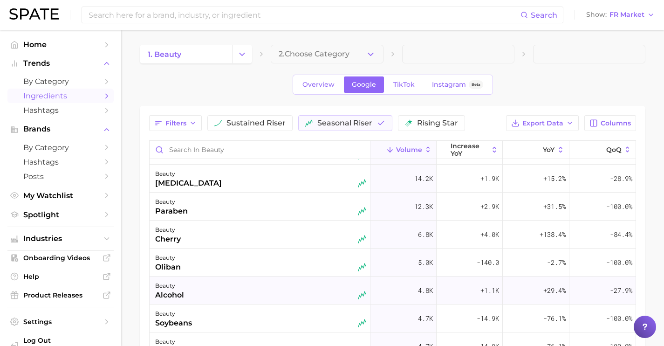
click at [326, 295] on div "beauty alcohol" at bounding box center [260, 290] width 211 height 20
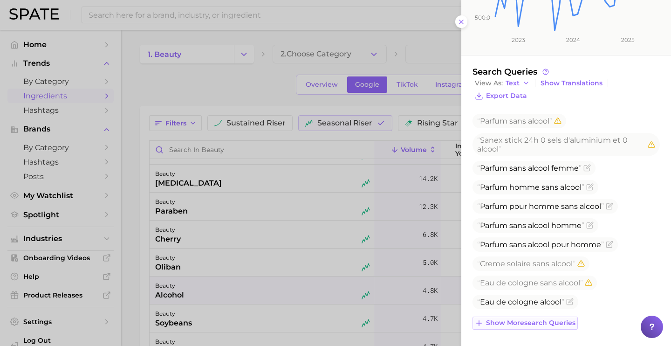
click at [540, 322] on span "Show more search queries" at bounding box center [530, 323] width 89 height 8
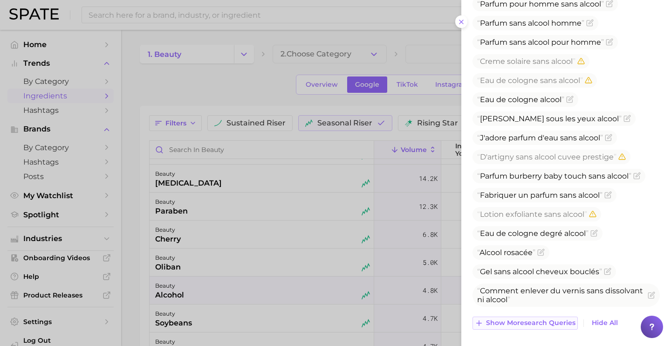
click at [546, 320] on span "Show more search queries" at bounding box center [530, 323] width 89 height 8
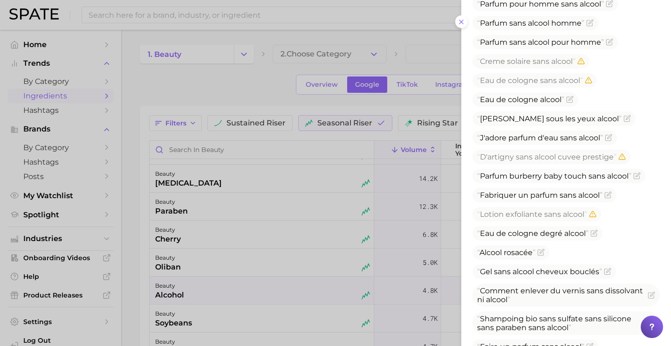
scroll to position [608, 0]
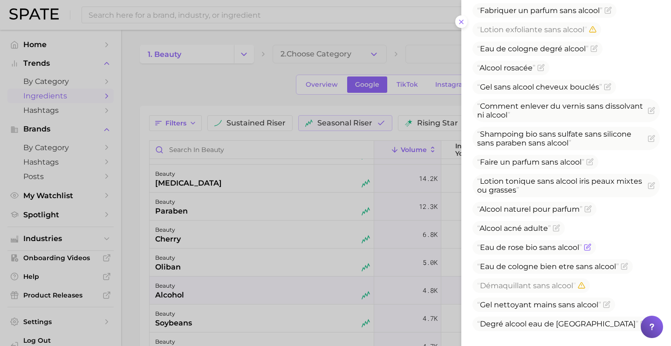
click at [588, 251] on icon "Flag as miscategorized or irrelevant" at bounding box center [587, 246] width 7 height 7
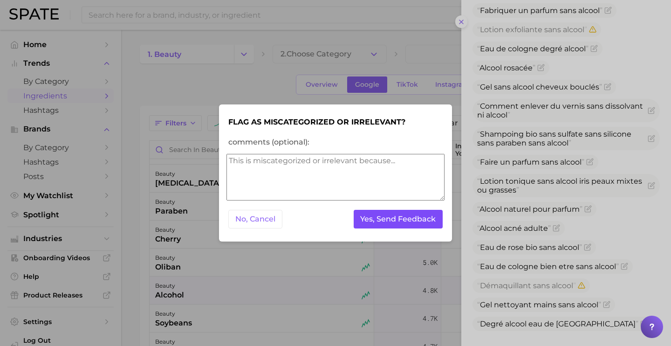
click at [427, 223] on button "Yes, Send Feedback" at bounding box center [397, 219] width 89 height 19
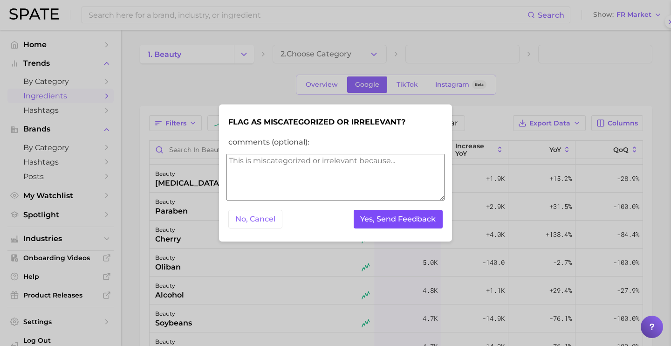
click at [427, 223] on button "Yes, Send Feedback" at bounding box center [397, 219] width 89 height 19
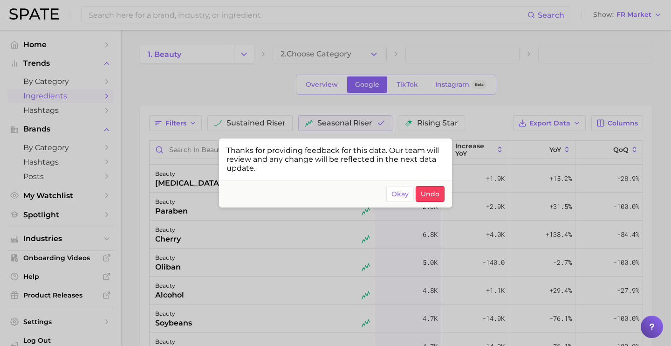
click at [314, 295] on div at bounding box center [335, 173] width 671 height 346
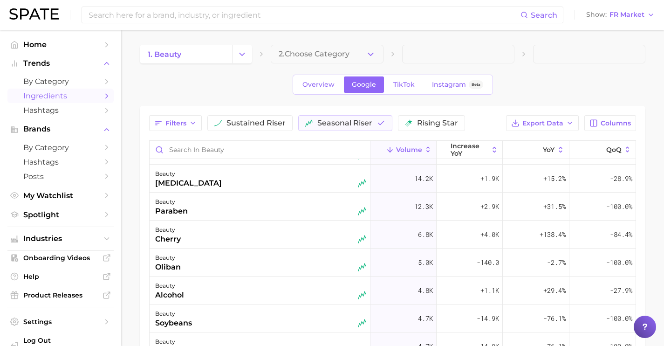
click at [314, 295] on div "beauty alcohol" at bounding box center [260, 290] width 211 height 20
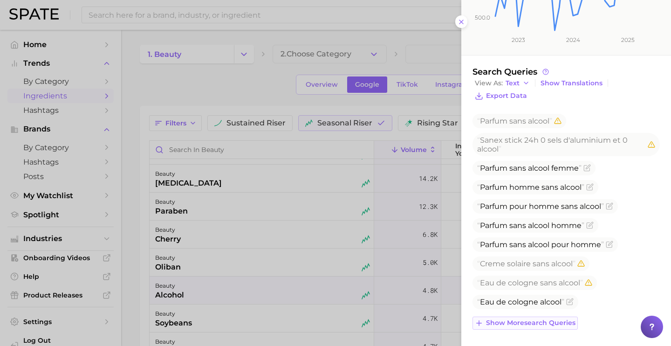
click at [559, 325] on span "Show more search queries" at bounding box center [530, 323] width 89 height 8
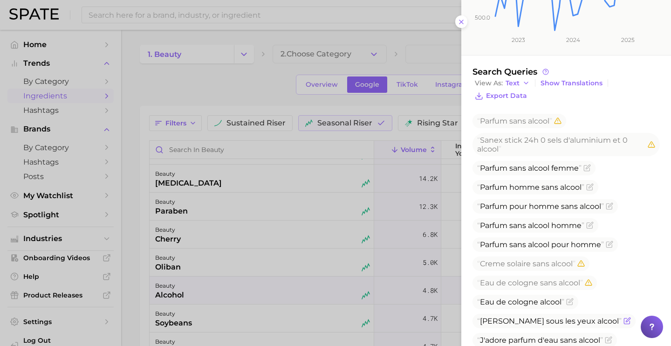
scroll to position [424, 0]
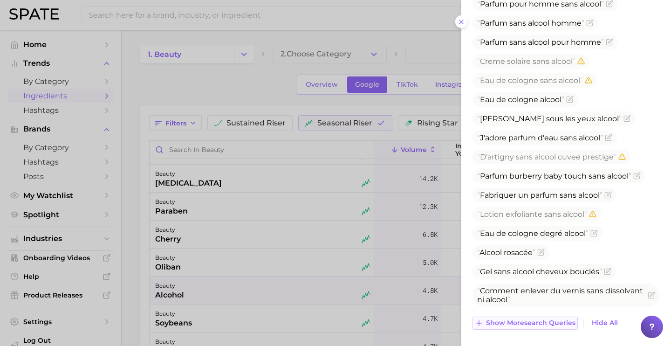
click at [558, 326] on span "Show more search queries" at bounding box center [530, 323] width 89 height 8
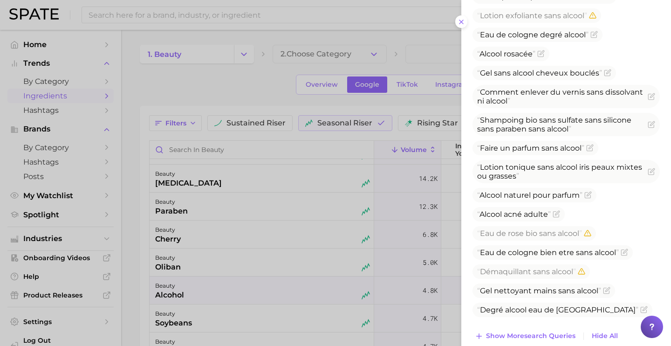
scroll to position [633, 0]
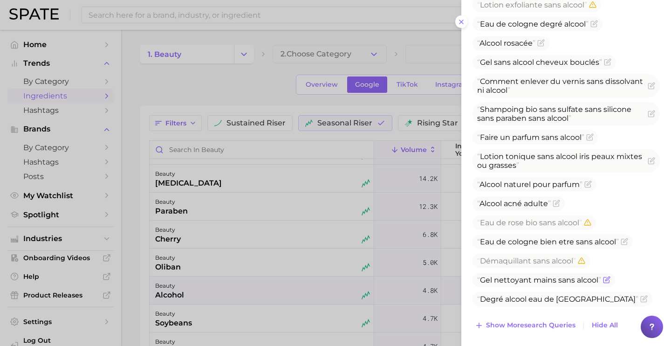
click at [605, 283] on icon "Flag as miscategorized or irrelevant" at bounding box center [606, 279] width 7 height 7
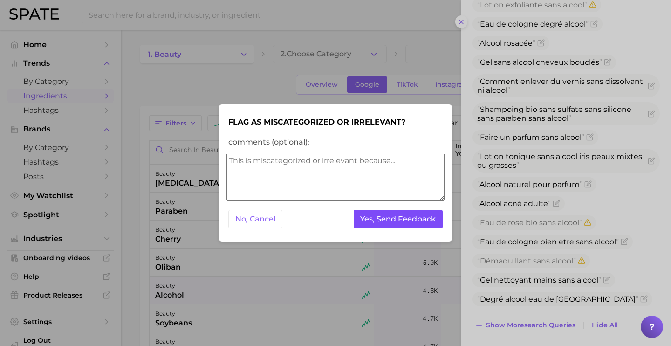
click at [417, 219] on button "Yes, Send Feedback" at bounding box center [397, 219] width 89 height 19
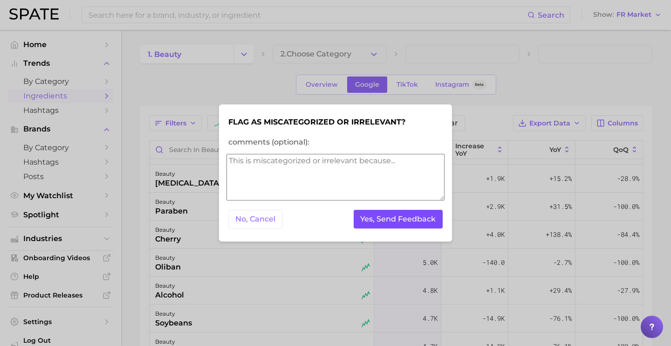
click at [417, 219] on button "Yes, Send Feedback" at bounding box center [397, 219] width 89 height 19
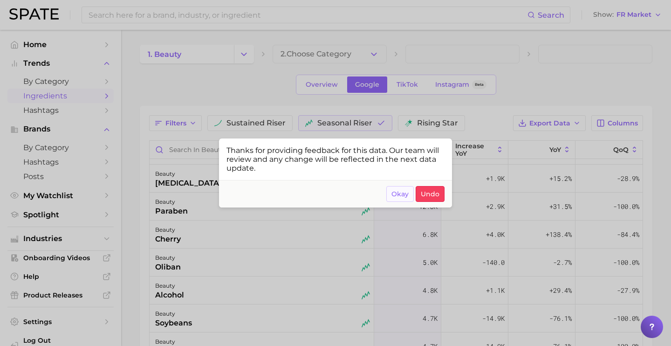
click at [408, 194] on span "Okay" at bounding box center [399, 194] width 17 height 8
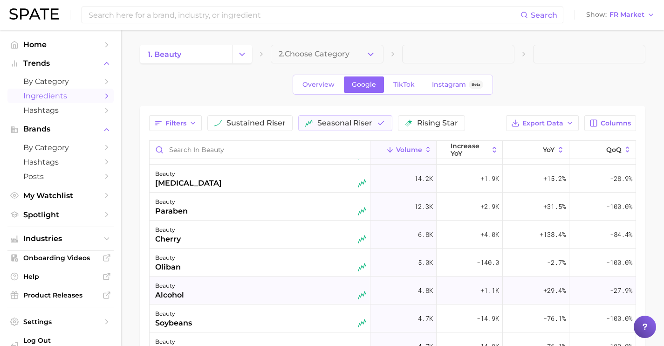
click at [263, 301] on div "beauty alcohol" at bounding box center [259, 290] width 221 height 28
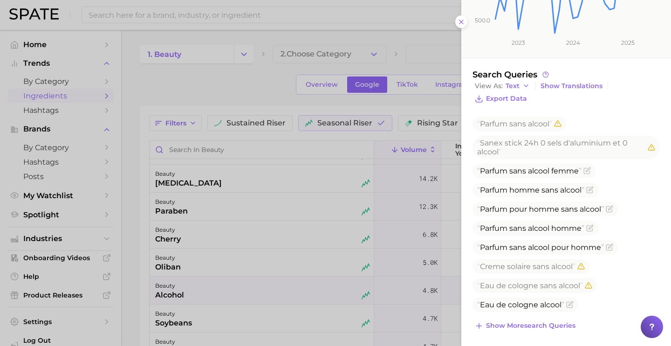
scroll to position [222, 0]
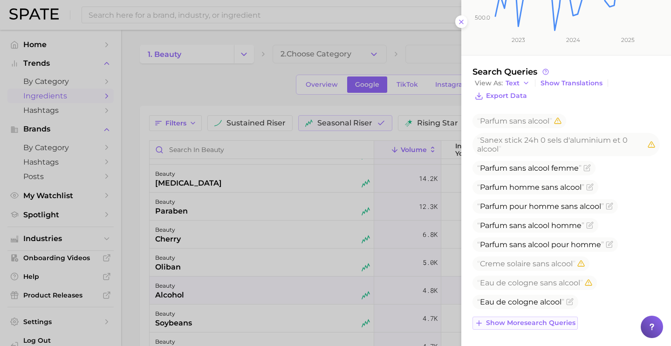
click at [558, 319] on span "Show more search queries" at bounding box center [530, 323] width 89 height 8
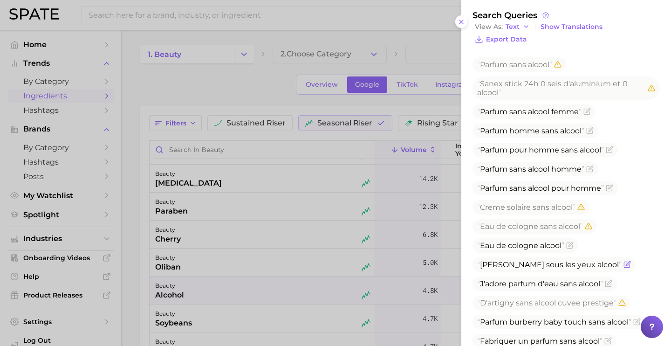
scroll to position [424, 0]
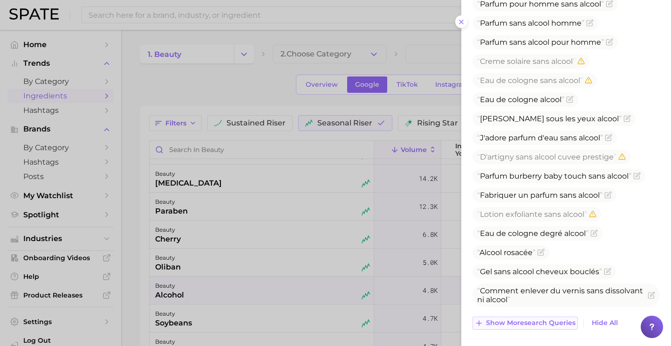
click at [557, 320] on span "Show more search queries" at bounding box center [530, 323] width 89 height 8
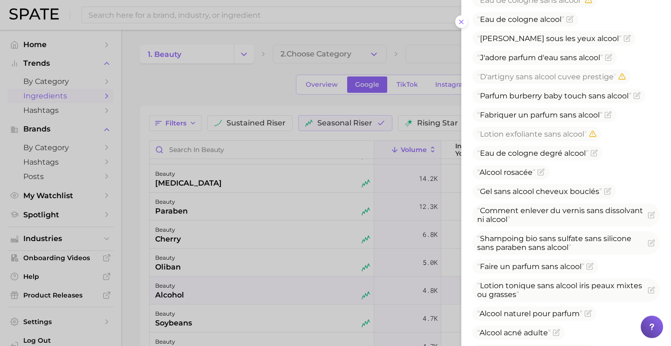
scroll to position [517, 0]
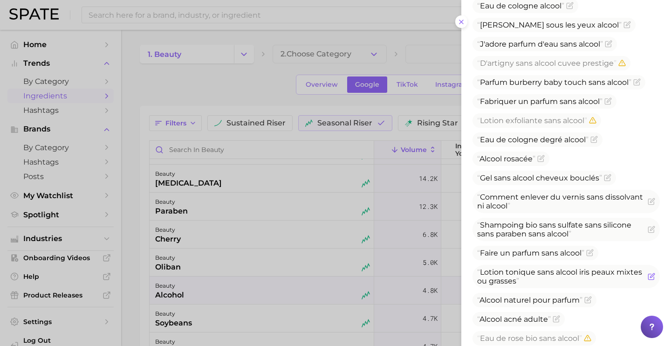
click at [647, 280] on icon "Flag as miscategorized or irrelevant" at bounding box center [650, 275] width 7 height 7
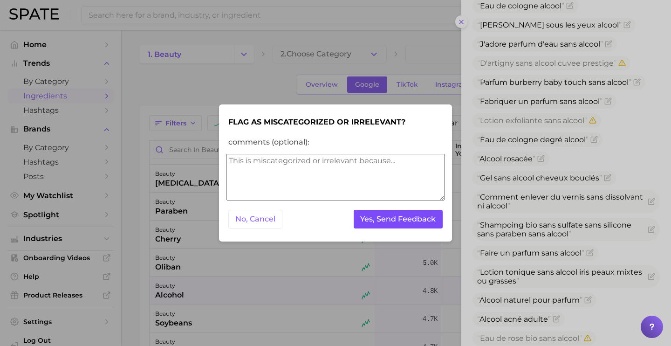
click at [425, 217] on button "Yes, Send Feedback" at bounding box center [397, 219] width 89 height 19
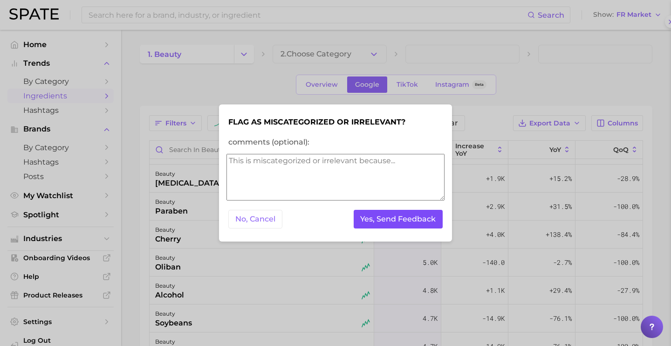
click at [425, 217] on button "Yes, Send Feedback" at bounding box center [397, 219] width 89 height 19
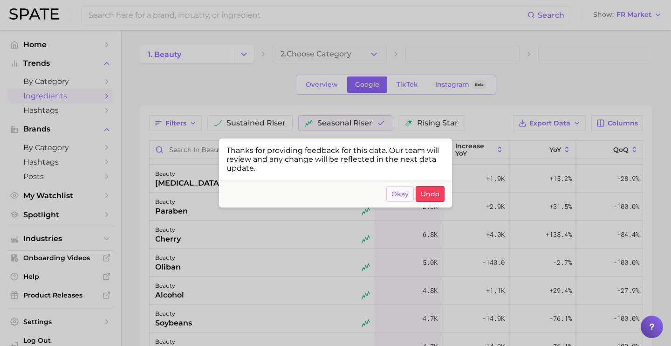
click at [395, 197] on span "Okay" at bounding box center [399, 194] width 17 height 8
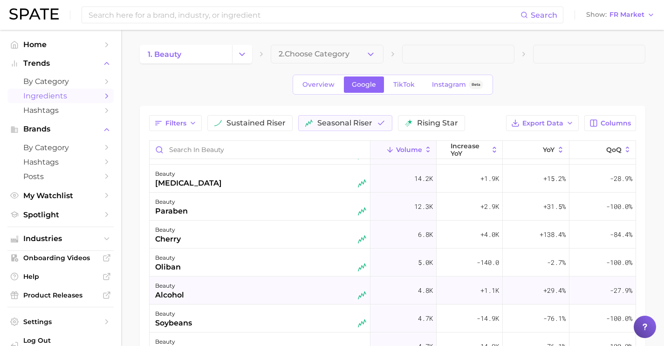
click at [228, 285] on div "beauty alcohol" at bounding box center [260, 290] width 211 height 20
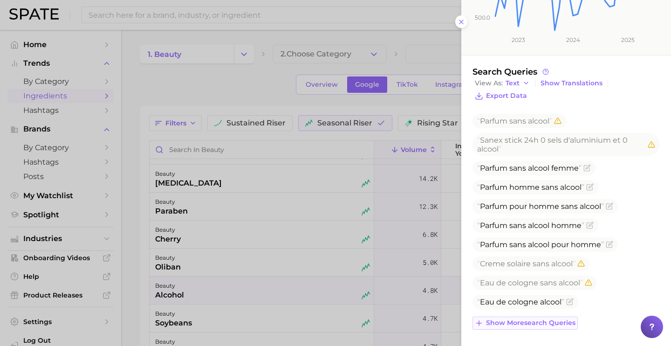
click at [540, 319] on span "Show more search queries" at bounding box center [530, 323] width 89 height 8
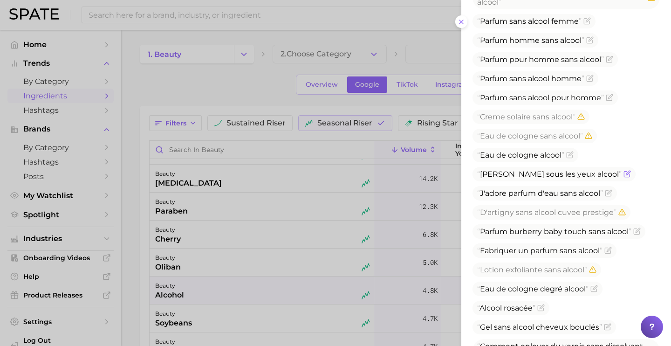
scroll to position [424, 0]
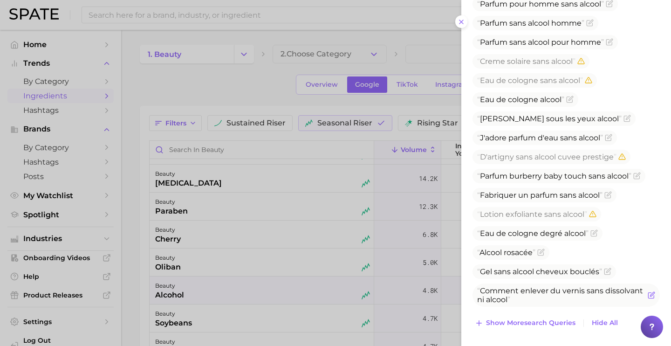
click at [647, 297] on icon "Flag as miscategorized or irrelevant" at bounding box center [650, 294] width 7 height 7
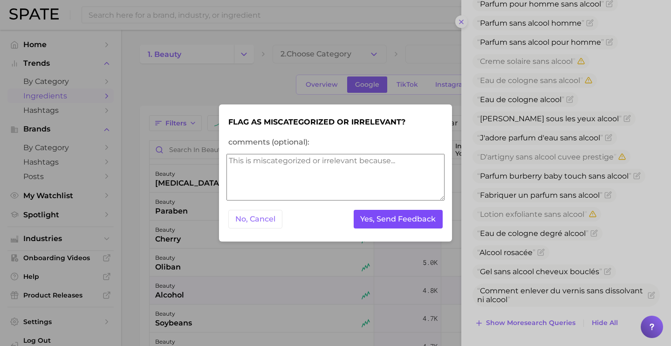
click at [413, 212] on button "Yes, Send Feedback" at bounding box center [397, 219] width 89 height 19
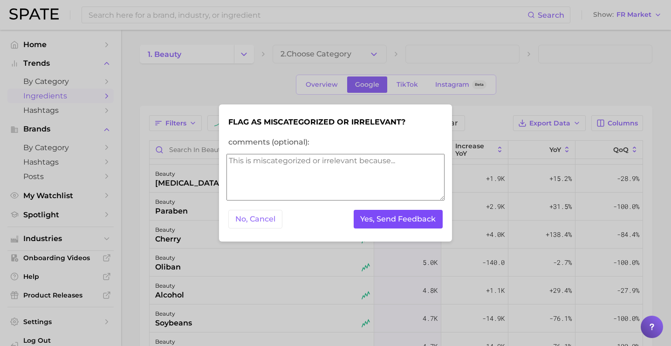
click at [413, 218] on button "Yes, Send Feedback" at bounding box center [397, 219] width 89 height 19
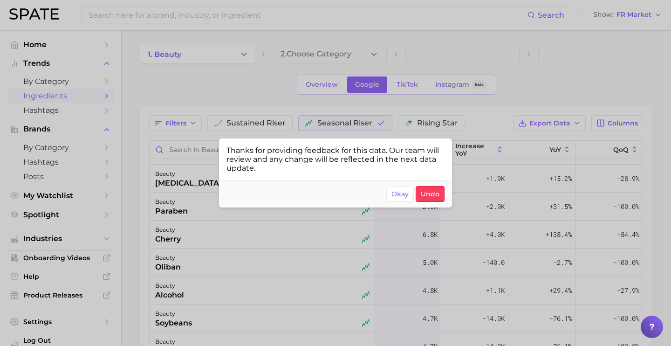
click at [305, 288] on div at bounding box center [335, 173] width 671 height 346
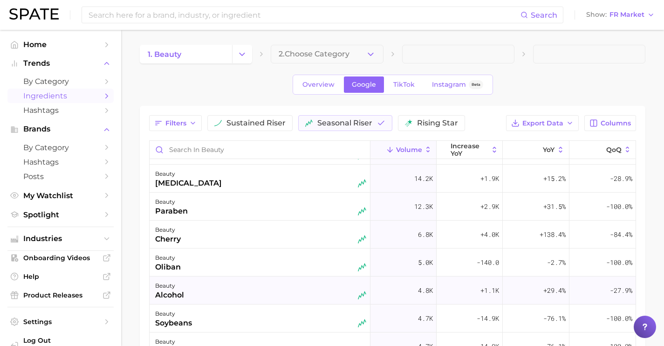
click at [304, 287] on div "beauty alcohol" at bounding box center [260, 290] width 211 height 20
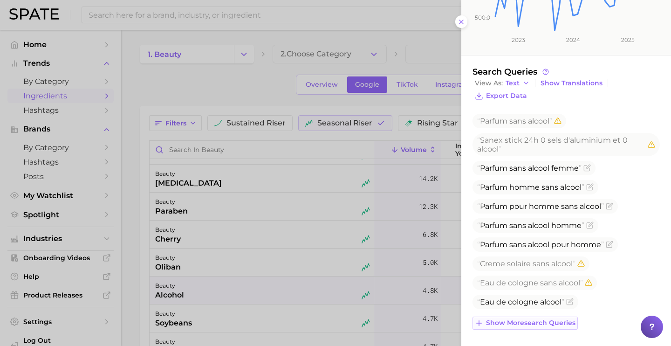
click at [561, 319] on span "Show more search queries" at bounding box center [530, 323] width 89 height 8
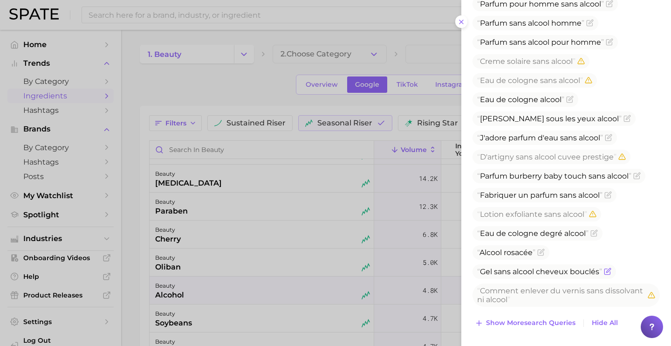
click at [609, 274] on icon "Flag as miscategorized or irrelevant" at bounding box center [607, 272] width 6 height 6
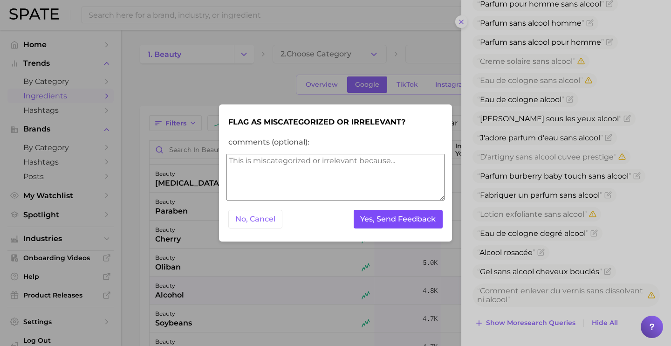
click at [406, 221] on button "Yes, Send Feedback" at bounding box center [397, 219] width 89 height 19
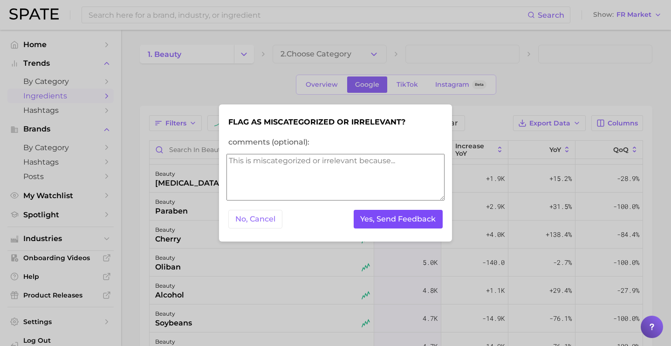
click at [406, 221] on button "Yes, Send Feedback" at bounding box center [397, 219] width 89 height 19
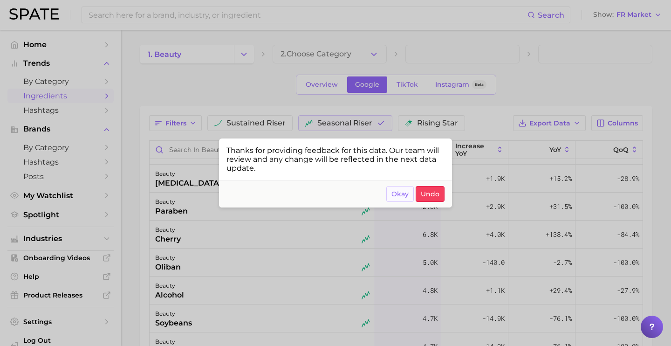
click at [405, 199] on button "Okay" at bounding box center [399, 194] width 27 height 16
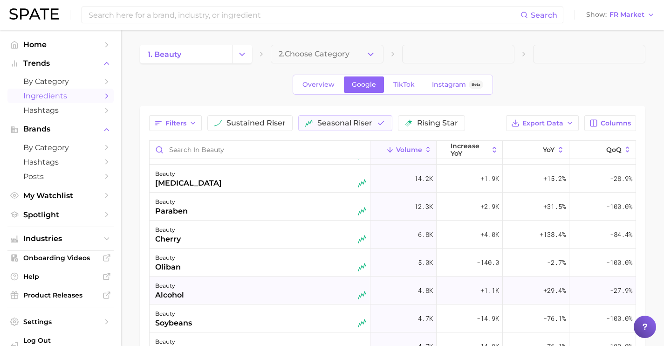
click at [220, 291] on div "beauty alcohol" at bounding box center [260, 290] width 211 height 20
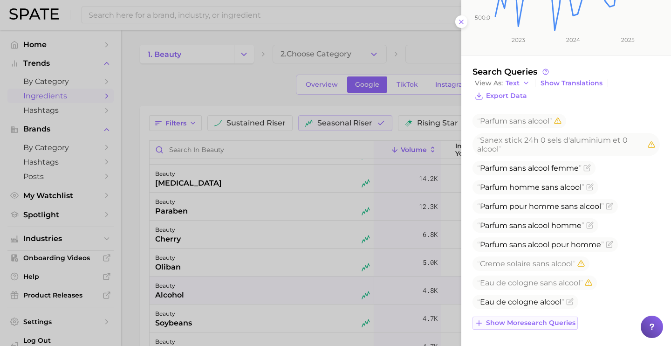
click at [543, 324] on span "Show more search queries" at bounding box center [530, 323] width 89 height 8
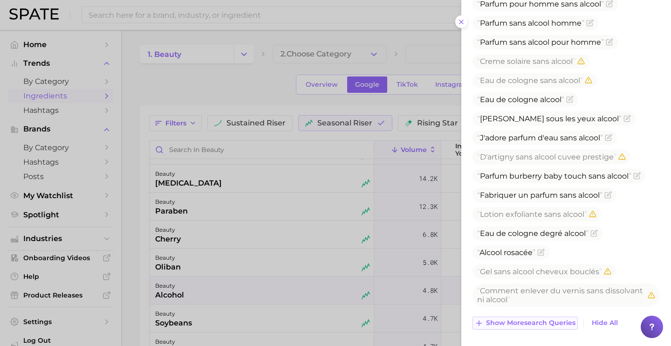
click at [562, 320] on span "Show more search queries" at bounding box center [530, 323] width 89 height 8
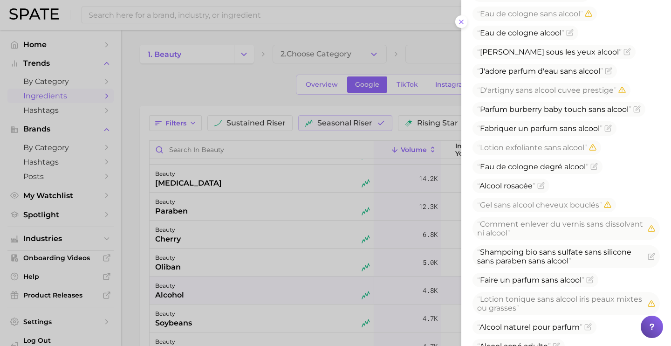
scroll to position [493, 0]
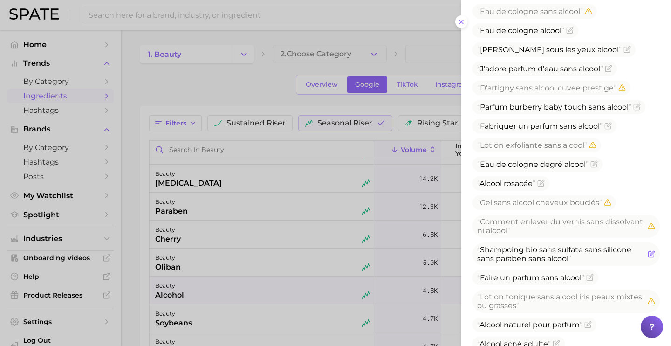
click at [647, 258] on icon "Flag as miscategorized or irrelevant" at bounding box center [650, 253] width 7 height 7
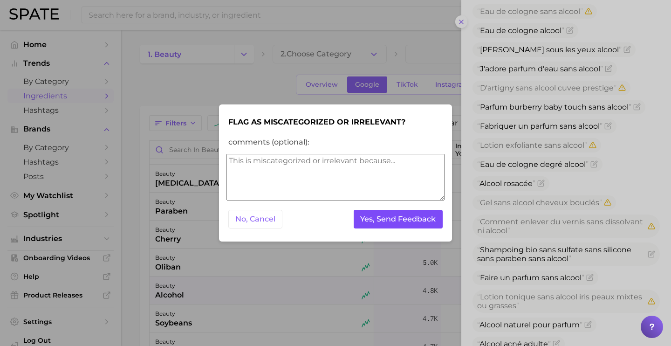
click at [404, 224] on button "Yes, Send Feedback" at bounding box center [397, 219] width 89 height 19
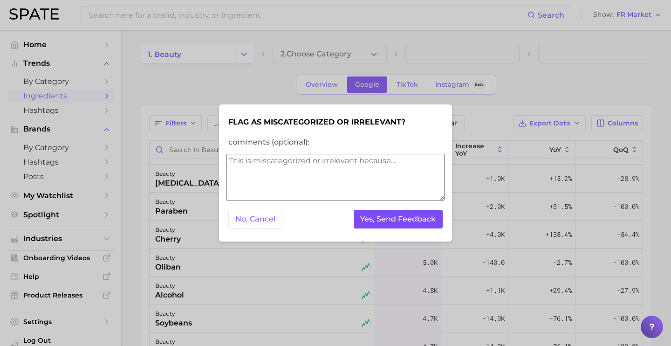
click at [404, 224] on button "Yes, Send Feedback" at bounding box center [397, 219] width 89 height 19
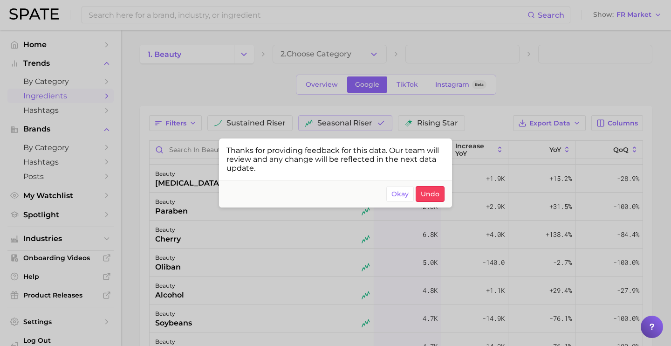
click at [249, 294] on div at bounding box center [335, 173] width 671 height 346
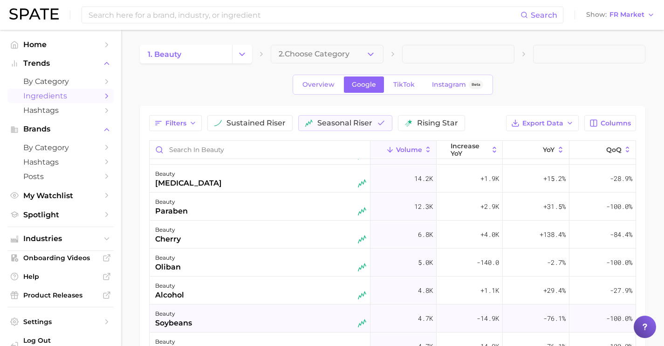
click at [251, 310] on div "beauty soybeans" at bounding box center [260, 318] width 211 height 20
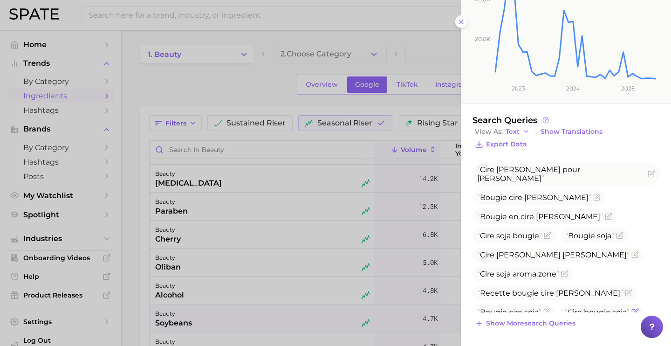
scroll to position [174, 0]
click at [531, 320] on span "Show more search queries" at bounding box center [530, 323] width 89 height 8
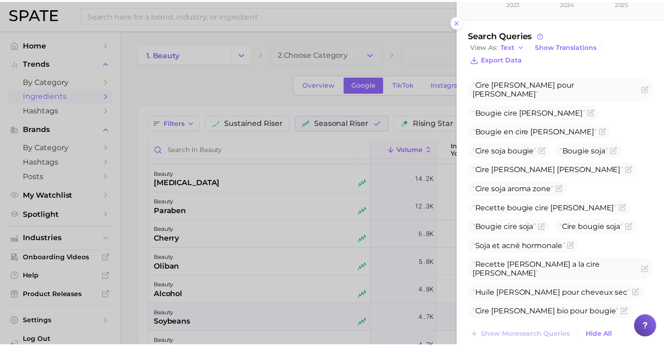
scroll to position [271, 0]
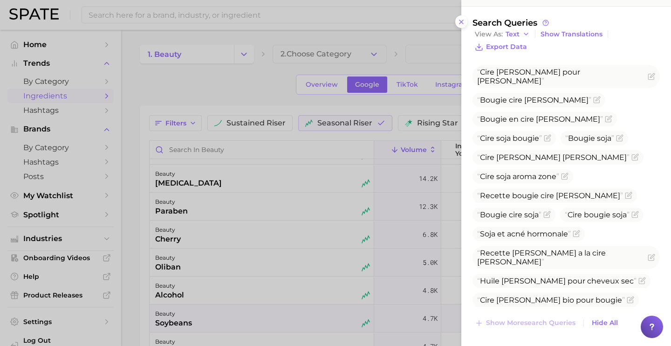
click at [235, 271] on div at bounding box center [335, 173] width 671 height 346
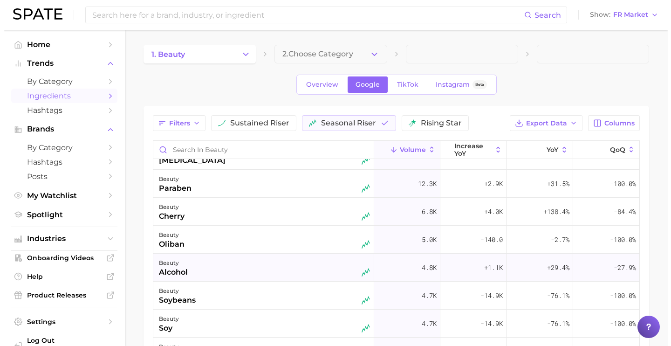
scroll to position [93, 0]
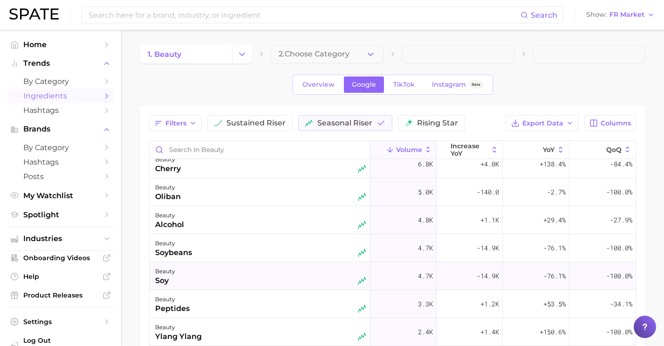
click at [242, 282] on div "beauty soy" at bounding box center [260, 275] width 211 height 20
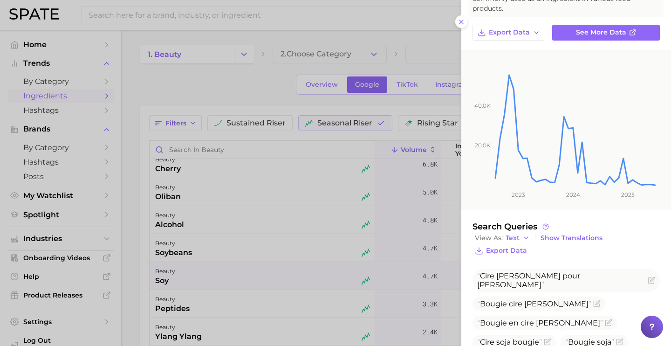
scroll to position [115, 0]
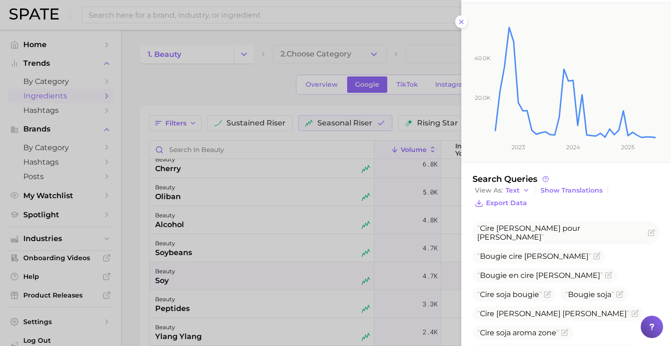
click at [237, 305] on div at bounding box center [335, 173] width 671 height 346
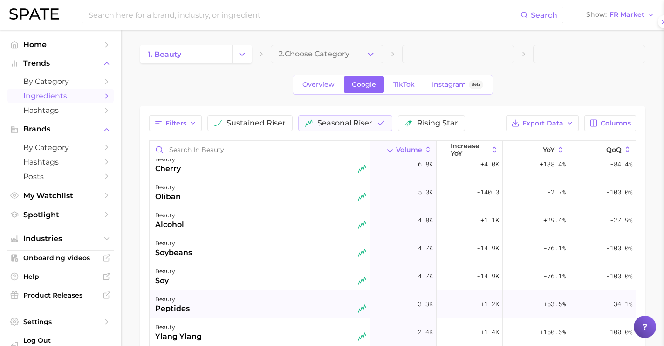
click at [249, 309] on div "beauty peptides" at bounding box center [260, 303] width 211 height 20
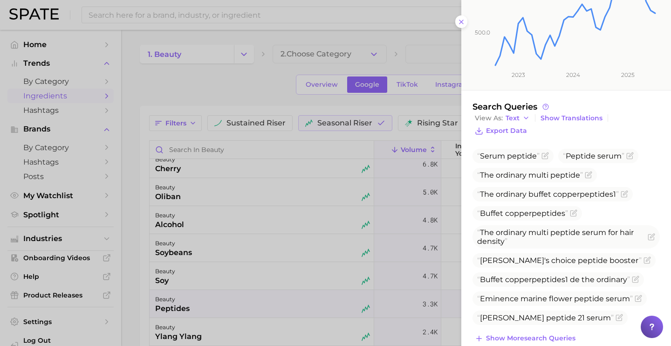
scroll to position [202, 0]
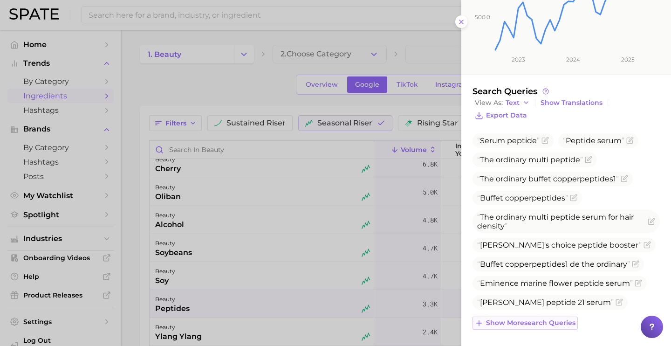
click at [565, 319] on span "Show more search queries" at bounding box center [530, 323] width 89 height 8
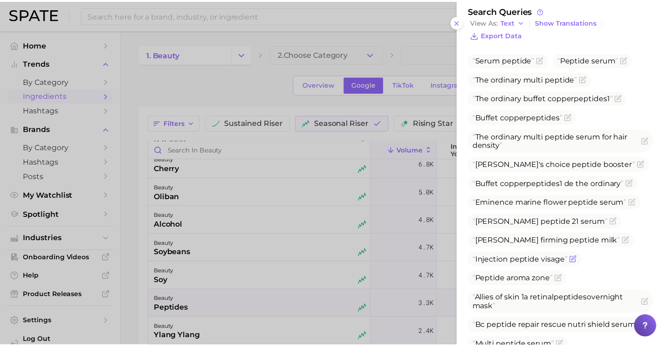
scroll to position [377, 0]
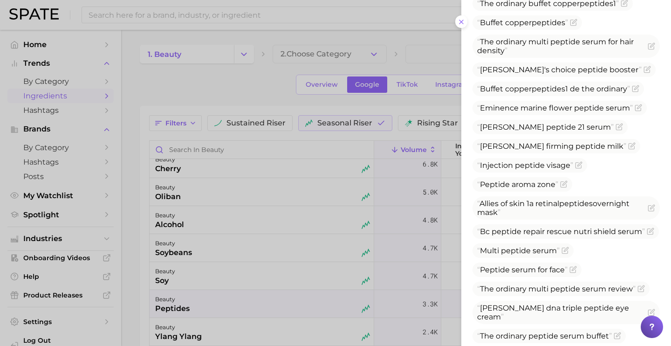
click at [279, 305] on div at bounding box center [335, 173] width 671 height 346
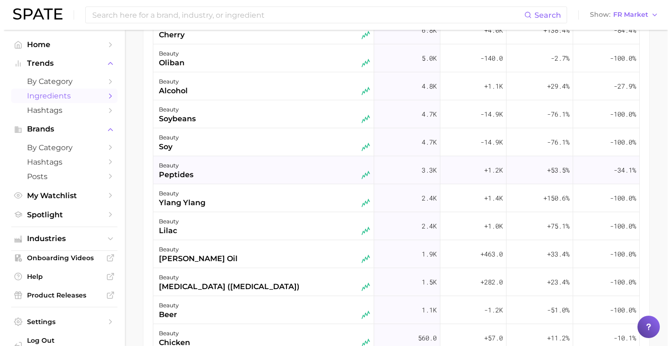
scroll to position [141, 0]
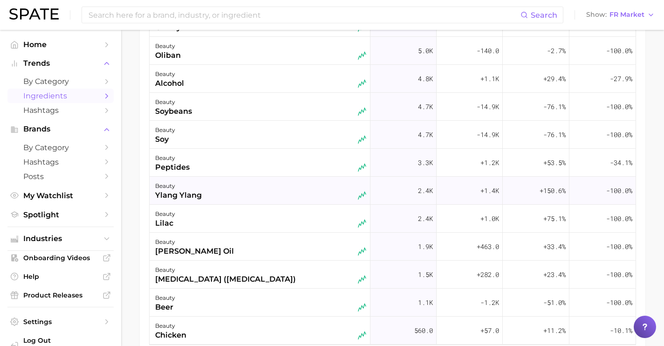
click at [266, 197] on div "beauty ylang ylang" at bounding box center [260, 190] width 211 height 20
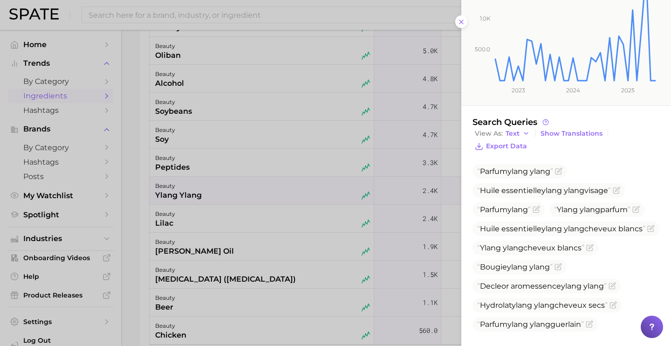
scroll to position [202, 0]
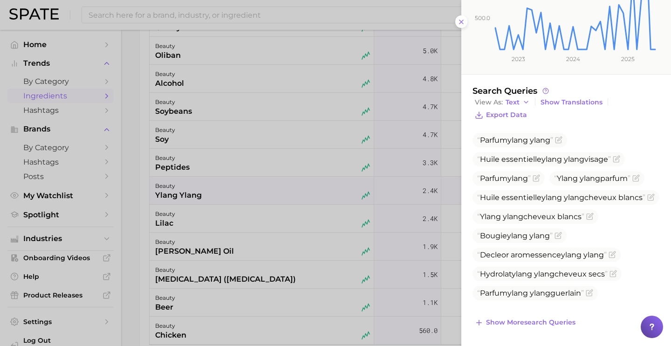
click at [253, 236] on div at bounding box center [335, 173] width 671 height 346
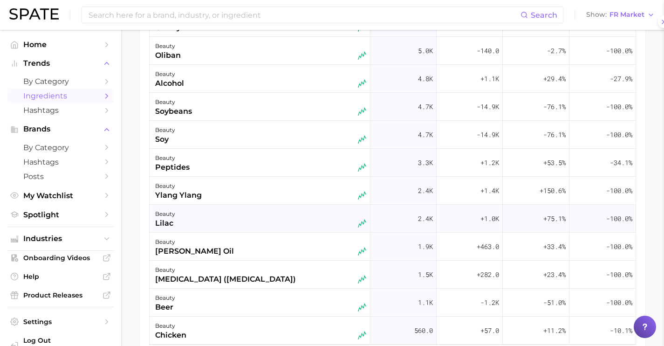
click at [244, 222] on div "beauty lilac" at bounding box center [260, 218] width 211 height 20
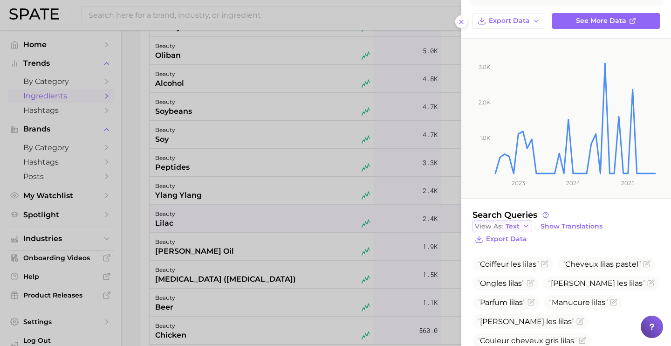
scroll to position [114, 0]
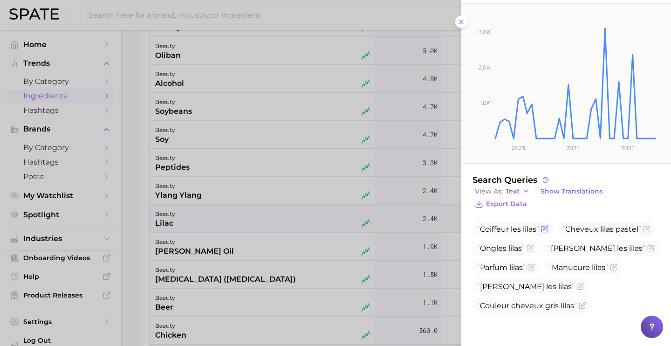
click at [545, 228] on icon "Flag as miscategorized or irrelevant" at bounding box center [545, 228] width 4 height 4
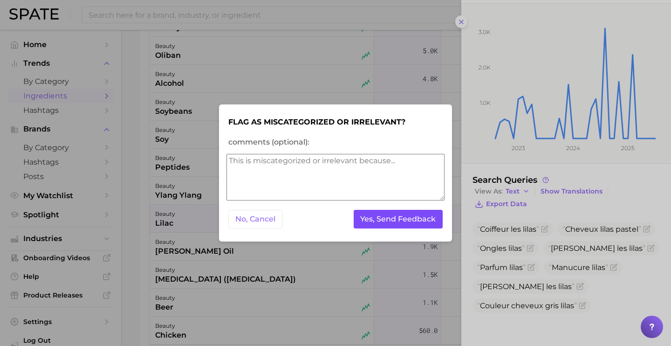
click at [394, 224] on button "Yes, Send Feedback" at bounding box center [397, 219] width 89 height 19
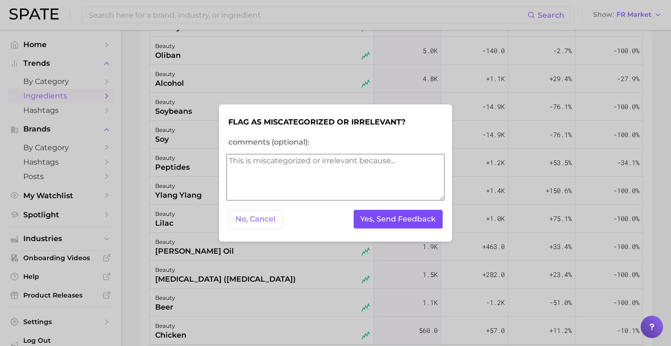
click at [394, 225] on button "Yes, Send Feedback" at bounding box center [397, 219] width 89 height 19
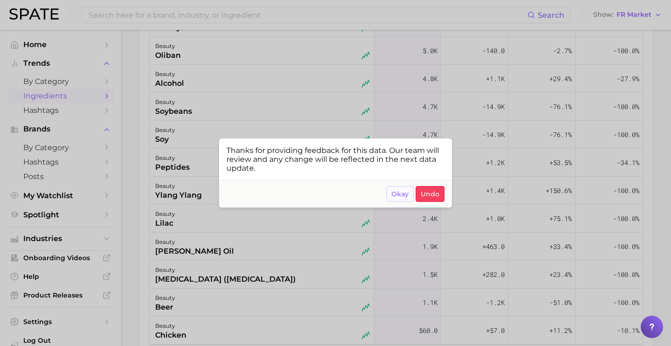
click at [400, 196] on span "Okay" at bounding box center [399, 194] width 17 height 8
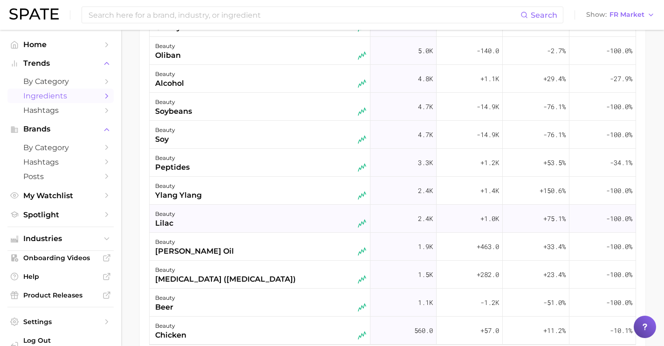
click at [313, 210] on div "beauty lilac" at bounding box center [260, 218] width 211 height 20
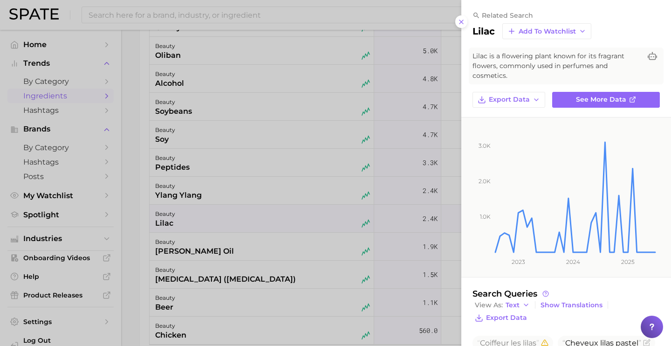
scroll to position [122, 0]
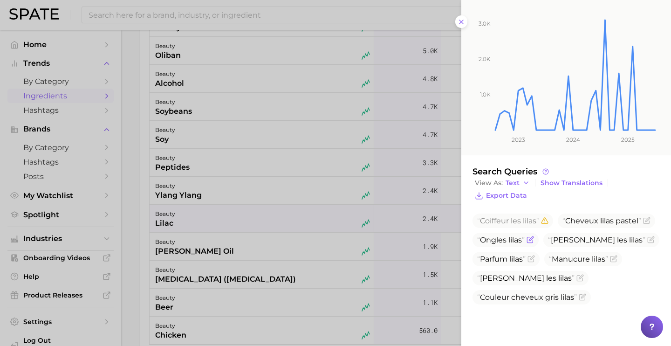
click at [534, 240] on icon "Flag as miscategorized or irrelevant" at bounding box center [529, 239] width 7 height 7
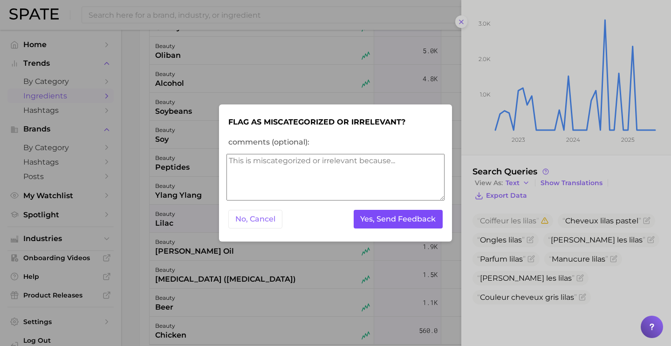
click at [383, 214] on button "Yes, Send Feedback" at bounding box center [397, 219] width 89 height 19
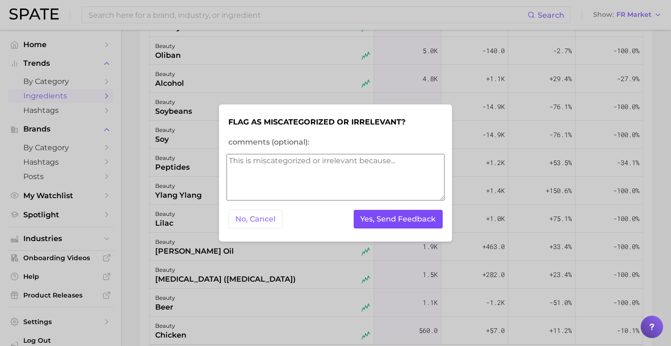
click at [383, 214] on button "Yes, Send Feedback" at bounding box center [397, 219] width 89 height 19
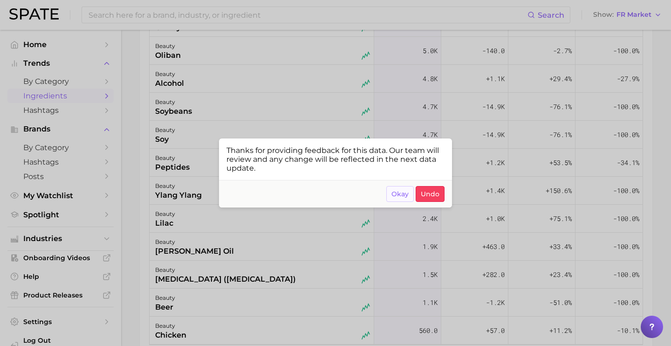
click at [395, 197] on span "Okay" at bounding box center [399, 194] width 17 height 8
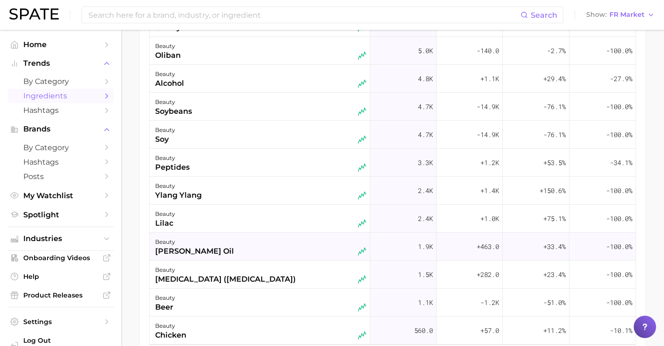
click at [235, 232] on div "beauty [PERSON_NAME] oil" at bounding box center [259, 246] width 221 height 28
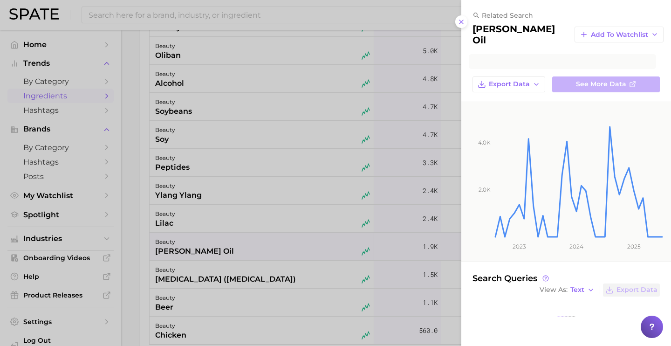
click at [237, 224] on div at bounding box center [335, 173] width 671 height 346
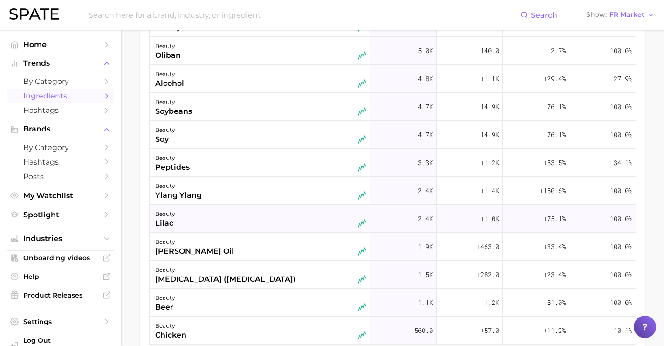
click at [246, 220] on div "beauty lilac" at bounding box center [260, 218] width 211 height 20
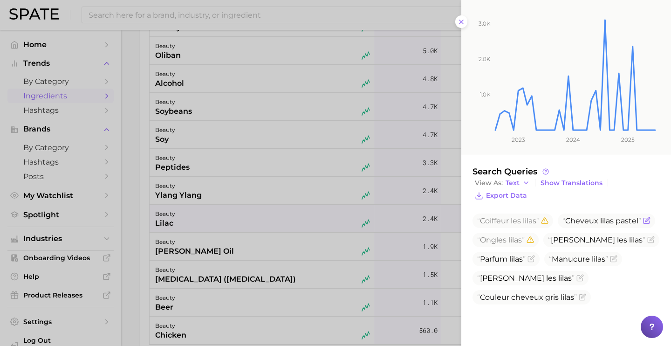
click at [645, 222] on icon "Flag as miscategorized or irrelevant" at bounding box center [647, 219] width 4 height 4
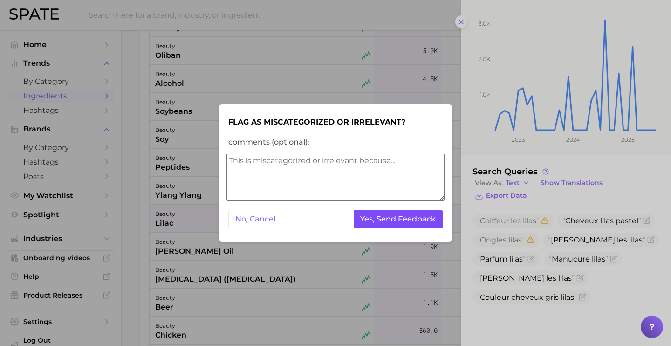
click at [394, 219] on button "Yes, Send Feedback" at bounding box center [397, 219] width 89 height 19
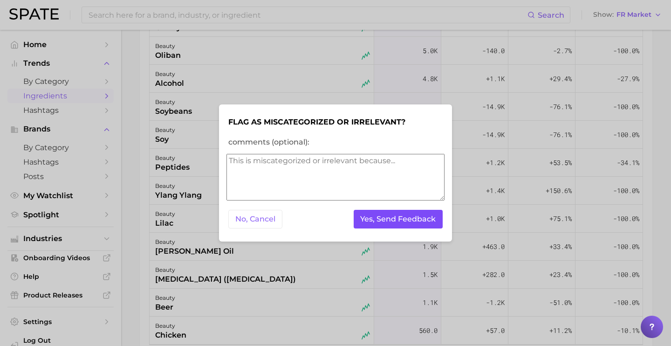
click at [394, 219] on button "Yes, Send Feedback" at bounding box center [397, 219] width 89 height 19
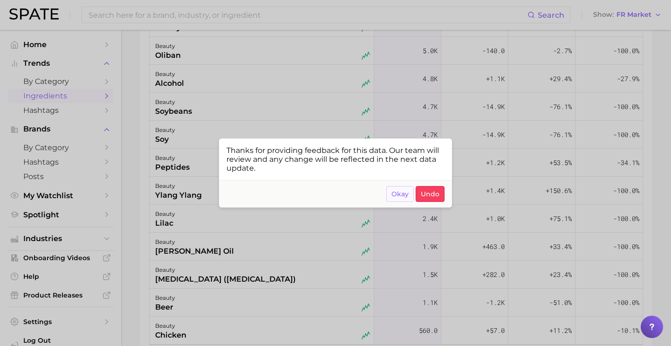
click at [409, 190] on button "Okay" at bounding box center [399, 194] width 27 height 16
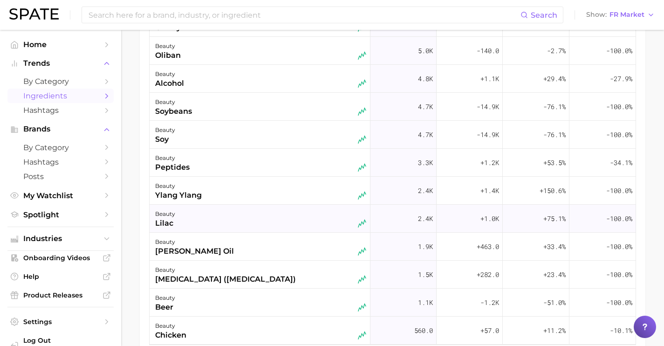
click at [276, 224] on div "beauty lilac" at bounding box center [260, 218] width 211 height 20
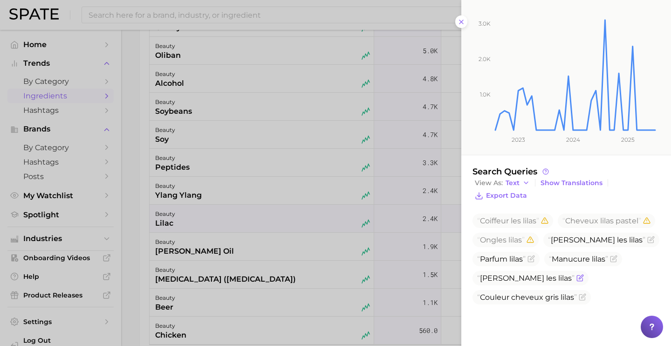
click at [576, 281] on icon "Flag as miscategorized or irrelevant" at bounding box center [579, 277] width 7 height 7
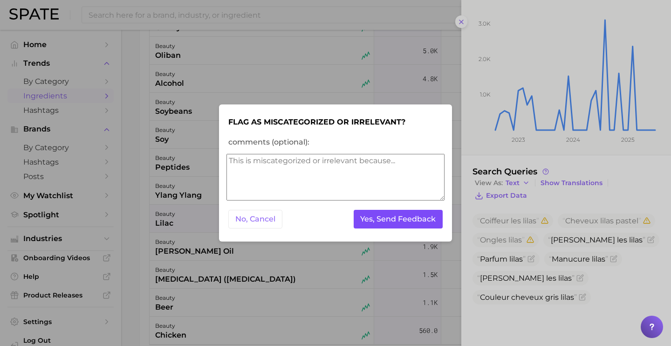
click at [409, 221] on button "Yes, Send Feedback" at bounding box center [397, 219] width 89 height 19
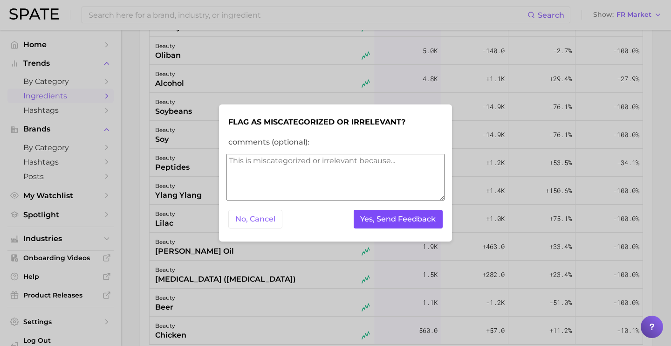
click at [409, 224] on button "Yes, Send Feedback" at bounding box center [397, 219] width 89 height 19
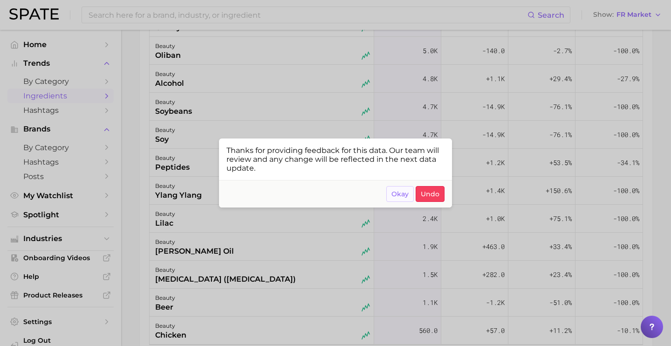
click at [412, 195] on button "Okay" at bounding box center [399, 194] width 27 height 16
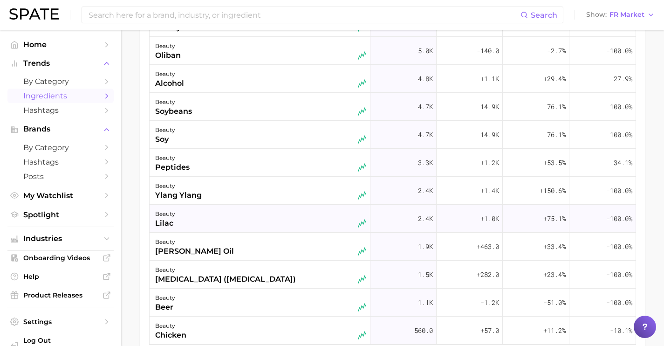
click at [287, 223] on div "beauty lilac" at bounding box center [260, 218] width 211 height 20
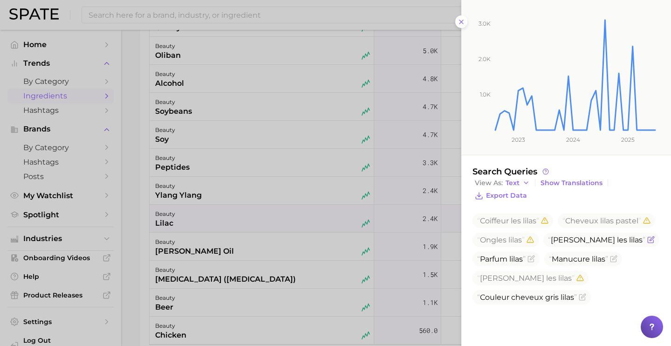
click at [647, 243] on icon "Flag as miscategorized or irrelevant" at bounding box center [650, 239] width 7 height 7
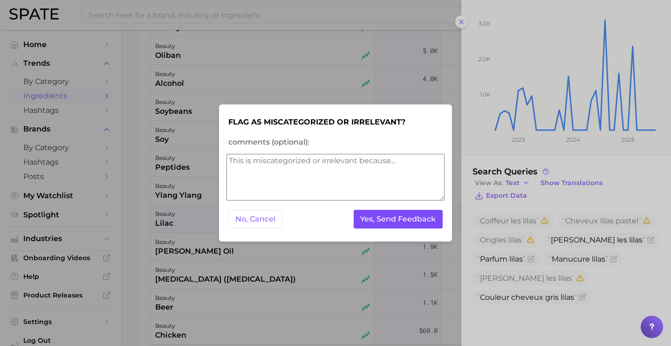
click at [392, 211] on button "Yes, Send Feedback" at bounding box center [397, 219] width 89 height 19
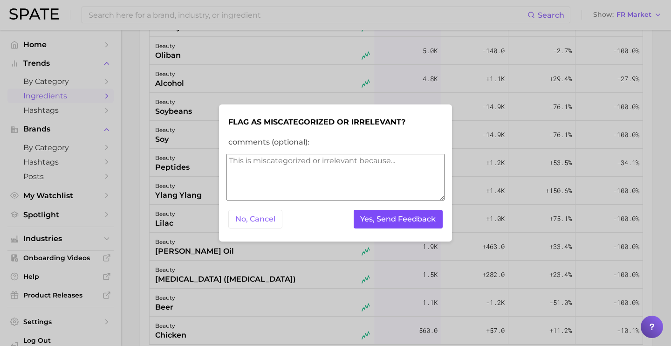
click at [401, 220] on button "Yes, Send Feedback" at bounding box center [397, 219] width 89 height 19
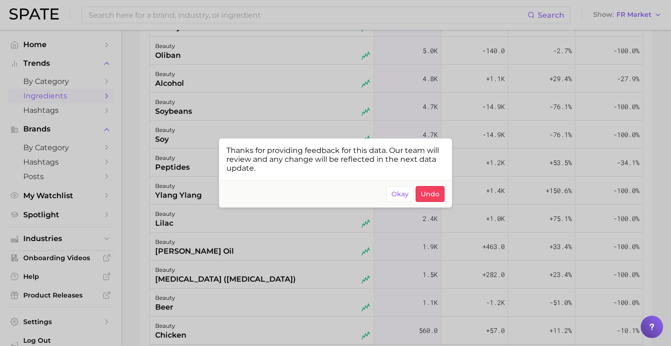
click at [490, 168] on div at bounding box center [335, 173] width 671 height 346
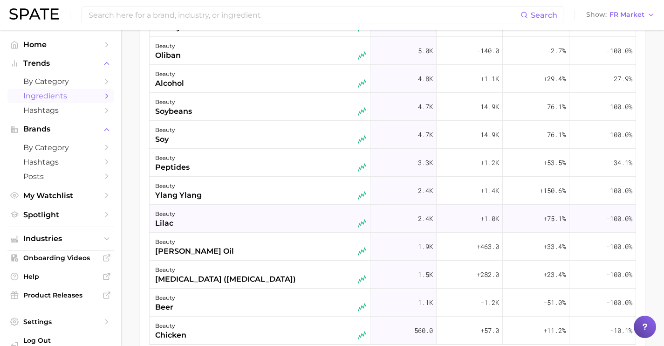
click at [296, 227] on div "beauty lilac" at bounding box center [260, 218] width 211 height 20
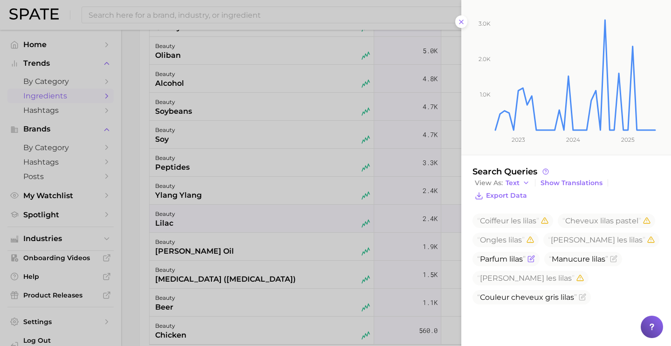
click at [535, 258] on icon "Flag as miscategorized or irrelevant" at bounding box center [530, 258] width 7 height 7
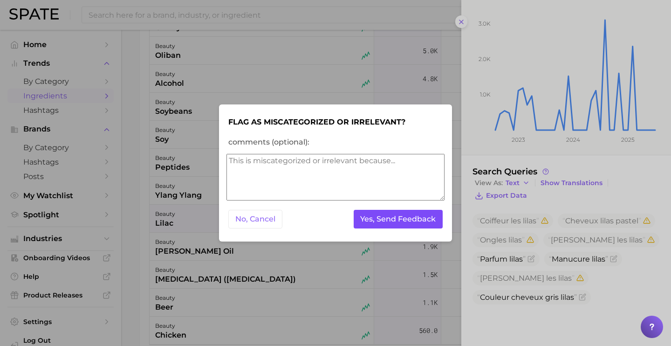
click at [408, 226] on button "Yes, Send Feedback" at bounding box center [397, 219] width 89 height 19
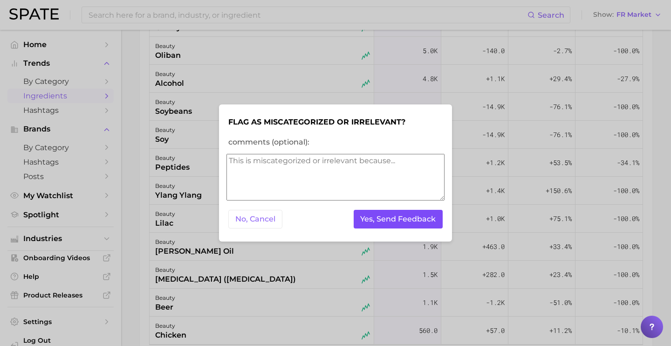
click at [408, 226] on button "Yes, Send Feedback" at bounding box center [397, 219] width 89 height 19
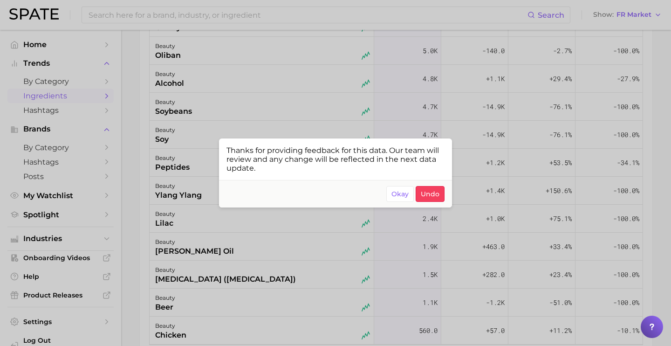
click at [285, 256] on div at bounding box center [335, 173] width 671 height 346
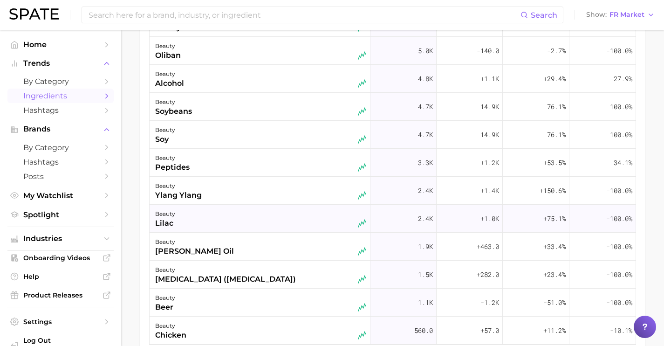
click at [278, 228] on div "beauty lilac" at bounding box center [260, 218] width 211 height 20
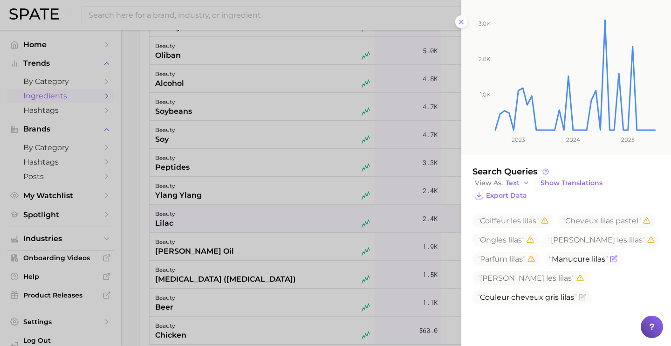
click at [612, 260] on icon "Flag as miscategorized or irrelevant" at bounding box center [614, 258] width 4 height 4
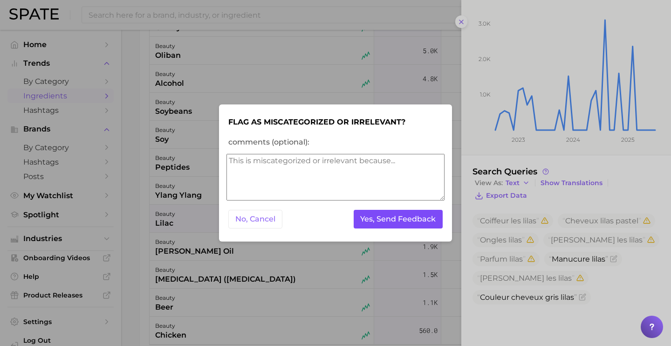
click at [398, 224] on button "Yes, Send Feedback" at bounding box center [397, 219] width 89 height 19
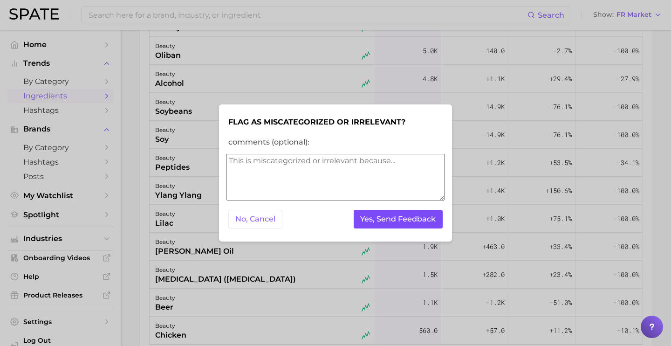
click at [398, 224] on button "Yes, Send Feedback" at bounding box center [397, 219] width 89 height 19
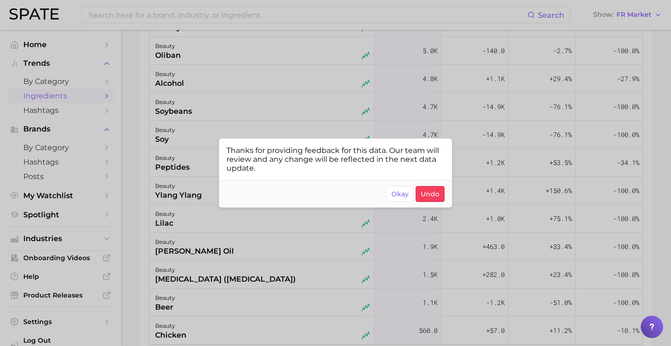
click at [186, 221] on div at bounding box center [335, 173] width 671 height 346
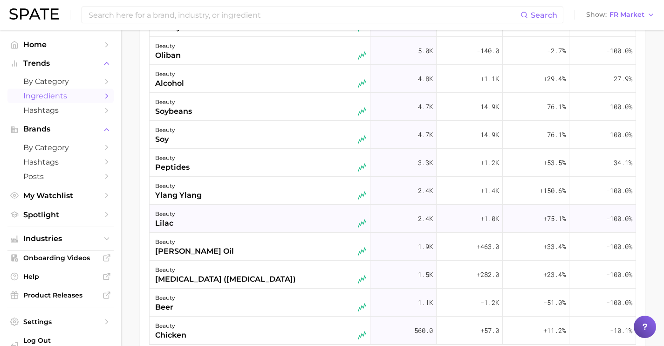
click at [191, 221] on div "beauty lilac" at bounding box center [260, 218] width 211 height 20
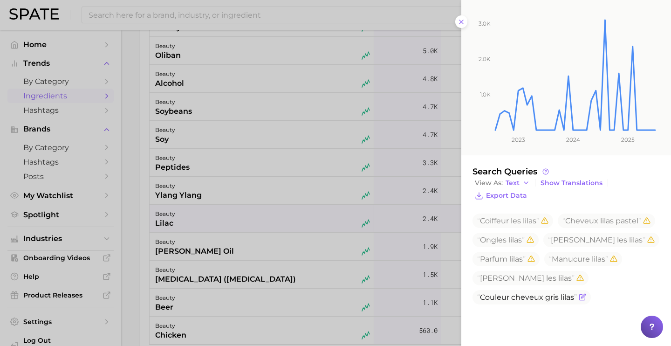
click at [583, 300] on icon "Flag as miscategorized or irrelevant" at bounding box center [581, 296] width 7 height 7
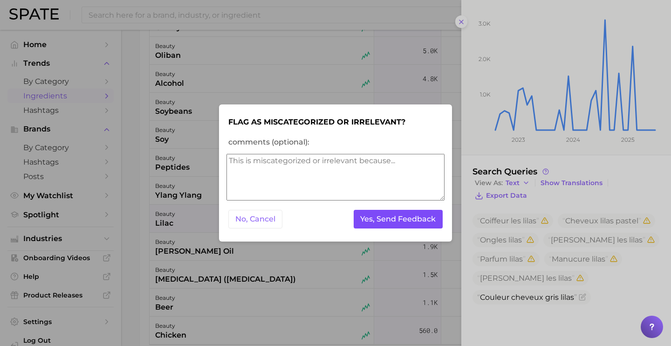
click at [382, 218] on button "Yes, Send Feedback" at bounding box center [397, 219] width 89 height 19
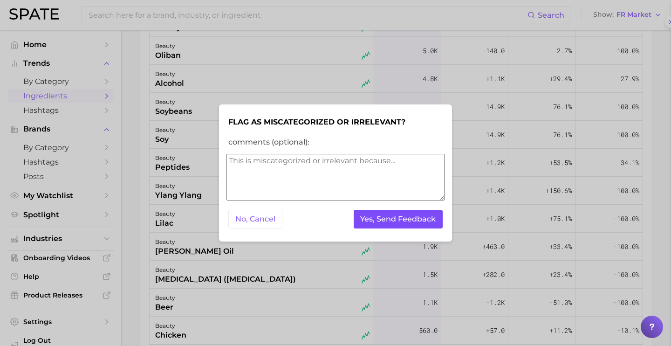
click at [382, 218] on button "Yes, Send Feedback" at bounding box center [397, 219] width 89 height 19
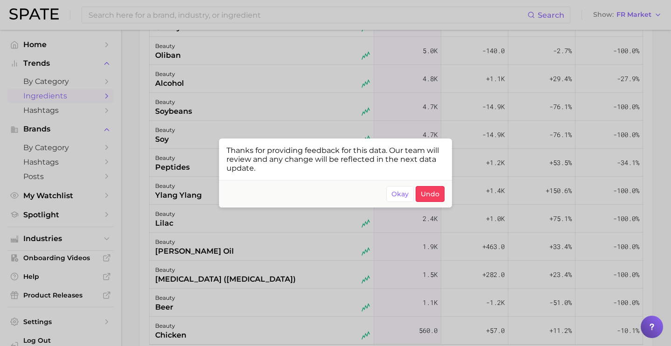
click at [262, 307] on div at bounding box center [335, 173] width 671 height 346
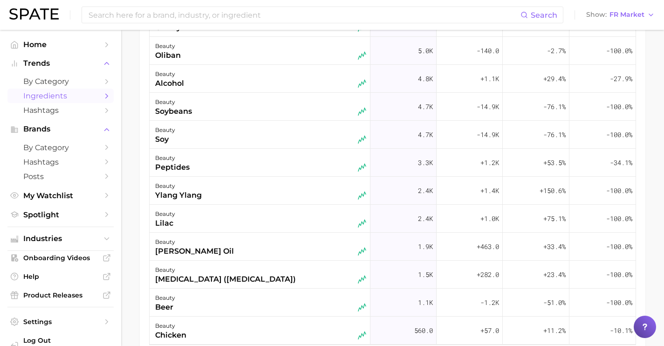
click at [262, 307] on div "beauty beer" at bounding box center [260, 302] width 211 height 20
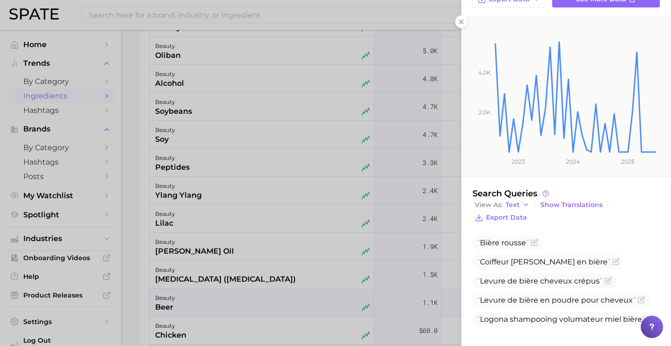
scroll to position [122, 0]
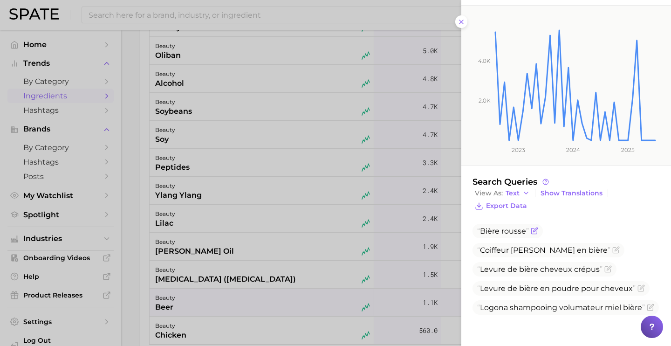
click at [532, 231] on icon "Flag as miscategorized or irrelevant" at bounding box center [533, 230] width 7 height 7
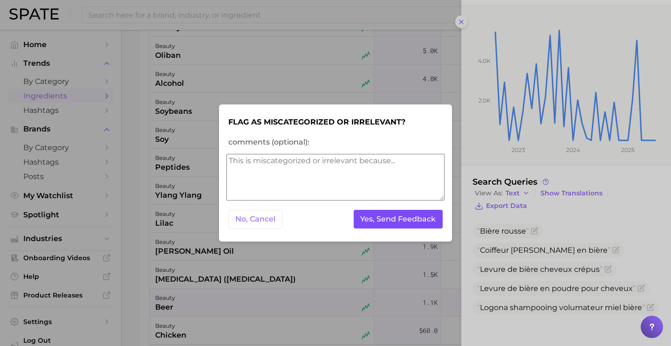
click at [408, 223] on button "Yes, Send Feedback" at bounding box center [397, 219] width 89 height 19
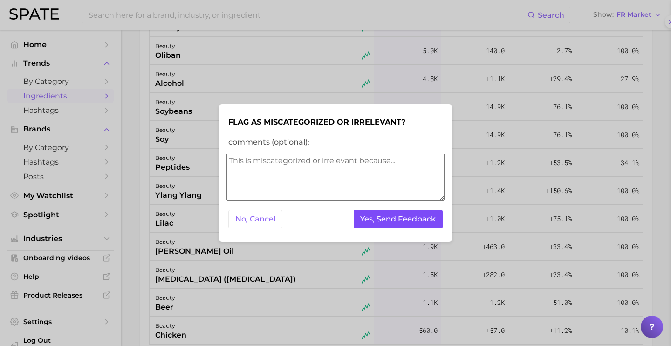
click at [408, 223] on button "Yes, Send Feedback" at bounding box center [397, 219] width 89 height 19
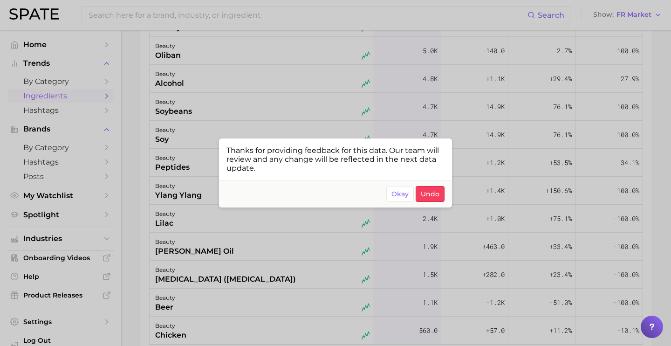
click at [297, 286] on div at bounding box center [335, 173] width 671 height 346
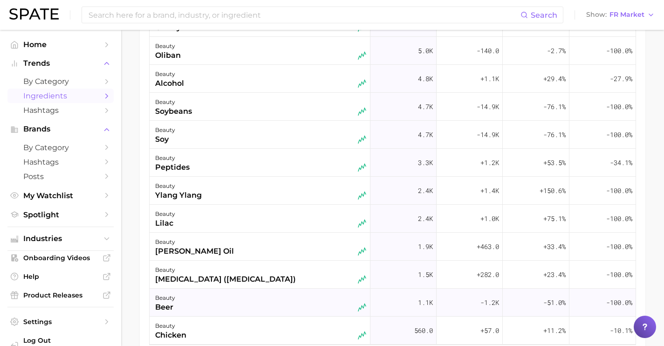
click at [297, 295] on div "beauty beer" at bounding box center [260, 302] width 211 height 20
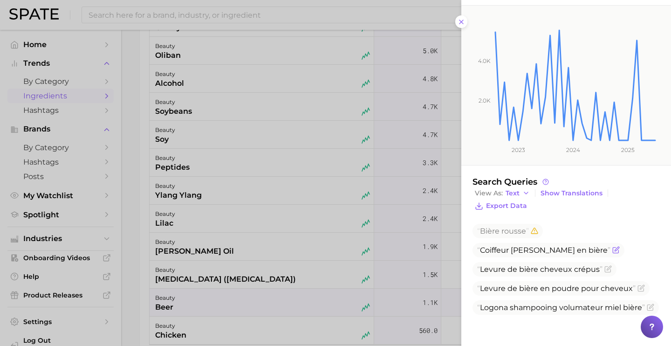
click at [612, 251] on icon "Flag as miscategorized or irrelevant" at bounding box center [615, 249] width 7 height 7
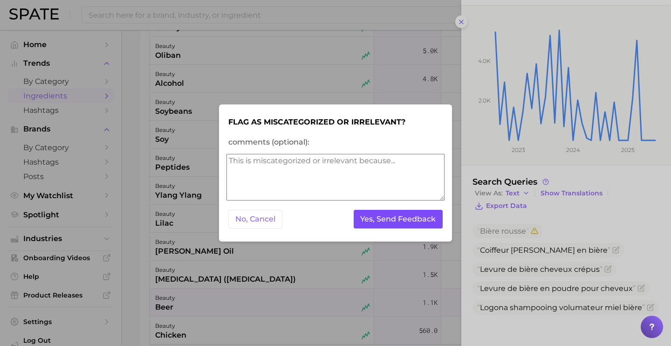
click at [396, 219] on button "Yes, Send Feedback" at bounding box center [397, 219] width 89 height 19
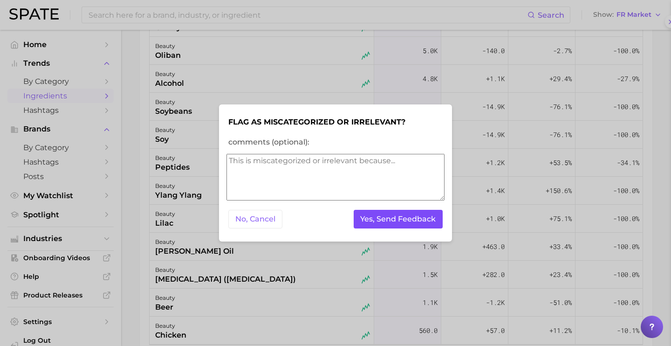
click at [396, 219] on button "Yes, Send Feedback" at bounding box center [397, 219] width 89 height 19
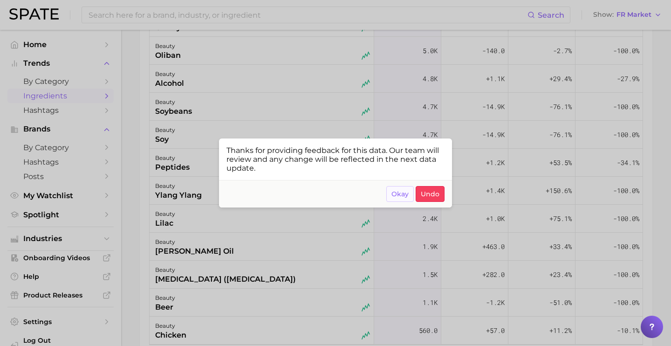
click at [396, 195] on span "Okay" at bounding box center [399, 194] width 17 height 8
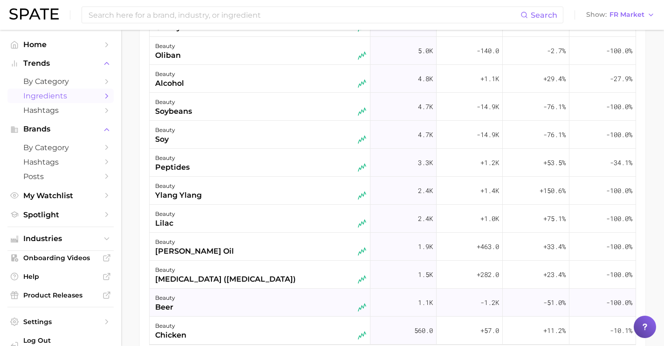
click at [261, 308] on div "beauty beer" at bounding box center [260, 302] width 211 height 20
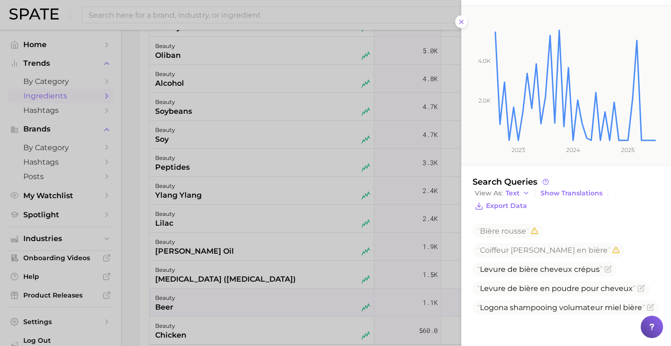
click at [309, 286] on div at bounding box center [335, 173] width 671 height 346
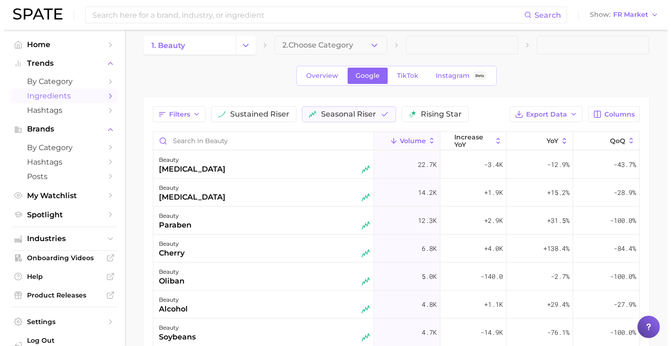
scroll to position [0, 0]
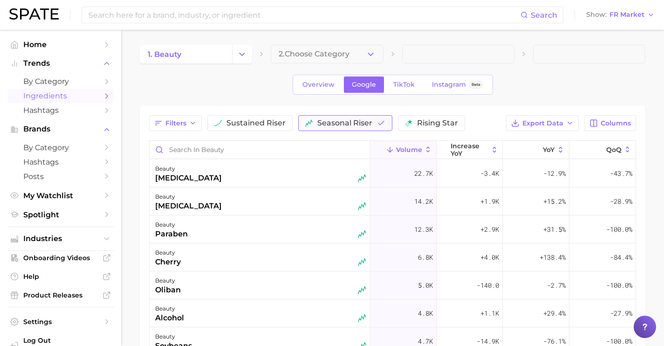
click at [364, 127] on span "seasonal riser" at bounding box center [344, 122] width 55 height 7
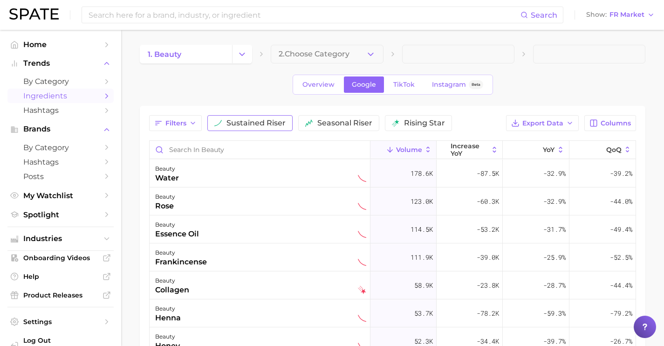
click at [258, 122] on span "sustained riser" at bounding box center [255, 122] width 59 height 7
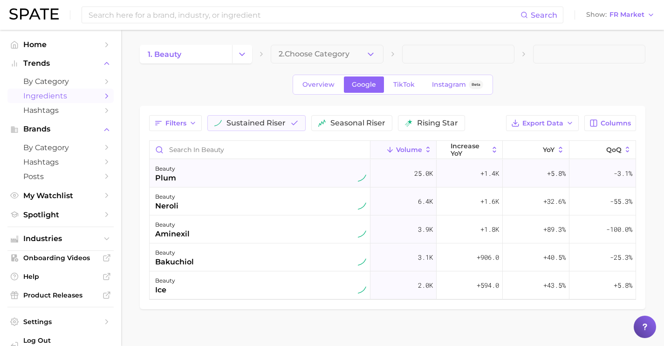
click at [288, 170] on div "beauty plum" at bounding box center [260, 173] width 211 height 20
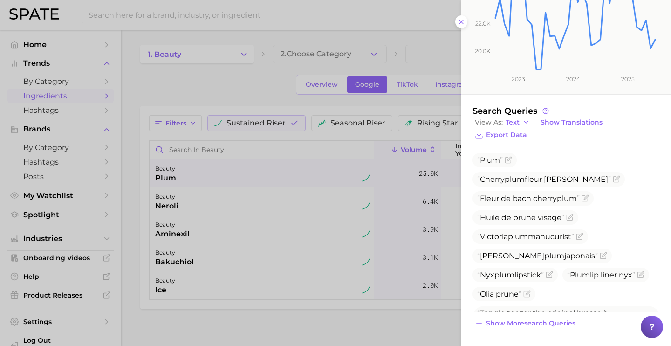
scroll to position [183, 0]
click at [549, 326] on span "Show more search queries" at bounding box center [530, 323] width 89 height 8
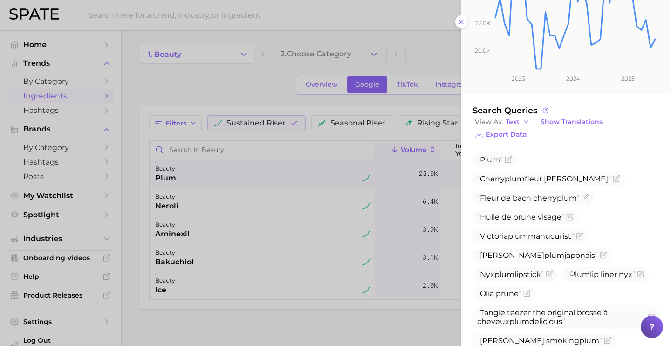
scroll to position [394, 0]
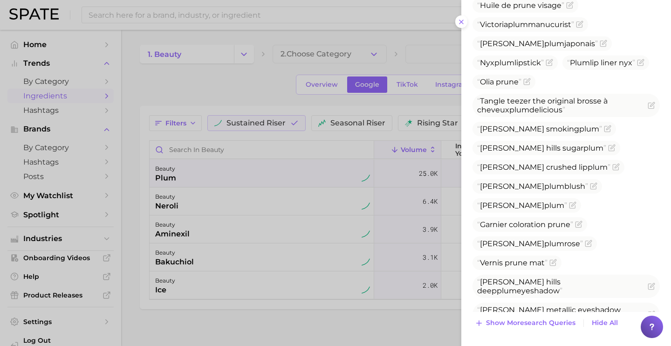
click at [556, 326] on span "Show more search queries" at bounding box center [530, 323] width 89 height 8
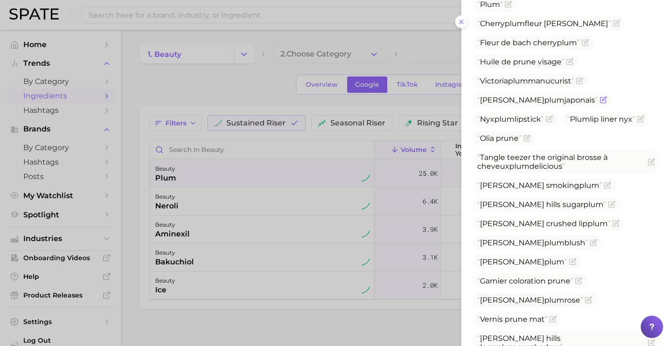
scroll to position [34, 0]
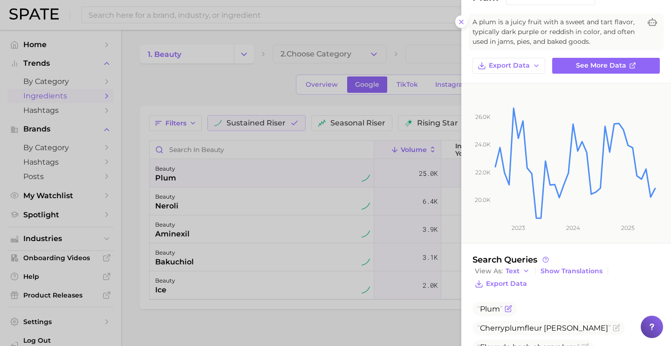
click at [508, 309] on icon "Flag as miscategorized or irrelevant" at bounding box center [507, 308] width 7 height 7
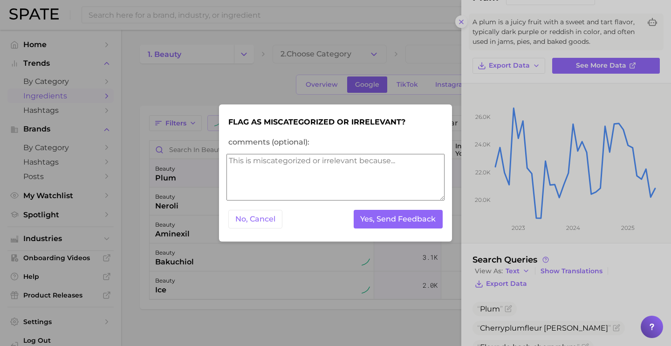
click at [344, 163] on textarea "comments (optional):" at bounding box center [335, 177] width 218 height 47
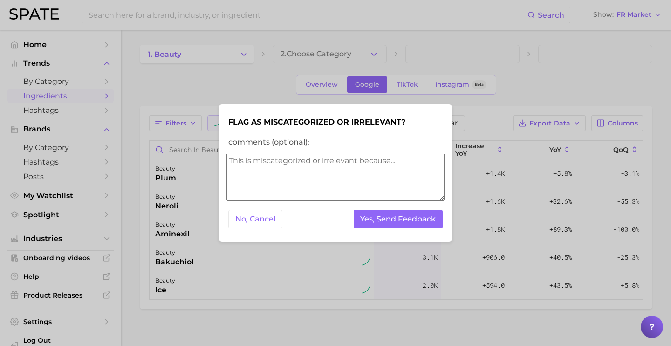
click at [344, 163] on textarea "comments (optional):" at bounding box center [335, 177] width 218 height 47
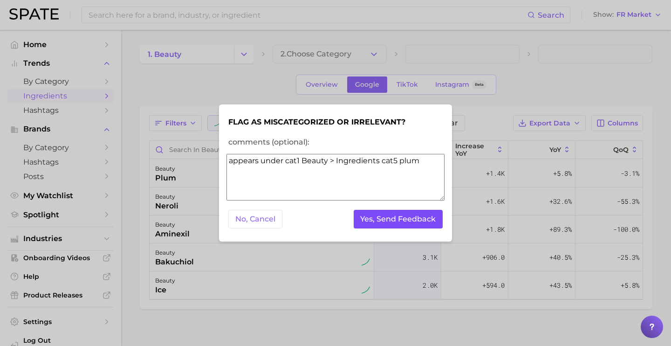
type textarea "appears under cat1 Beauty > Ingredients cat5 plum"
click at [375, 212] on button "Yes, Send Feedback" at bounding box center [397, 219] width 89 height 19
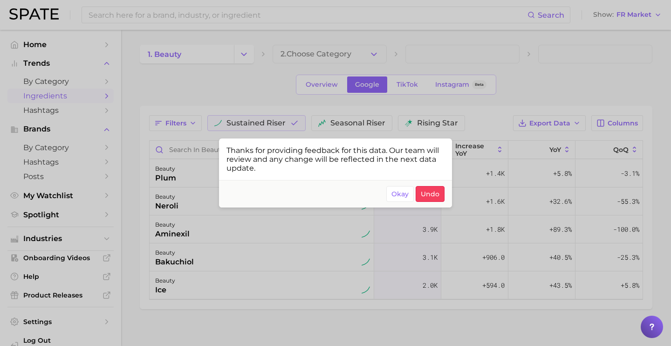
click at [487, 199] on div at bounding box center [335, 173] width 671 height 346
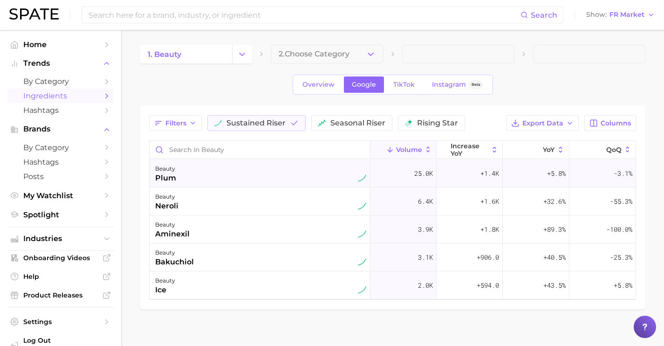
click at [326, 178] on div "beauty plum" at bounding box center [260, 173] width 211 height 20
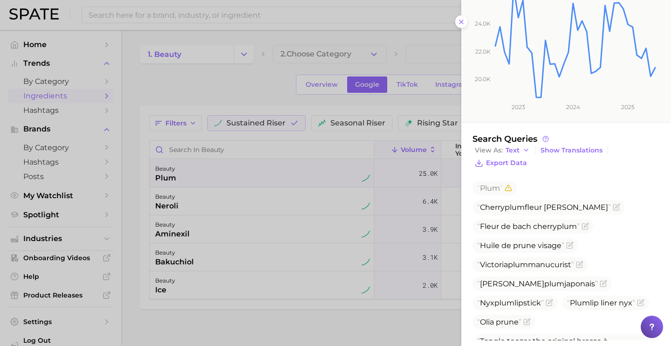
scroll to position [156, 0]
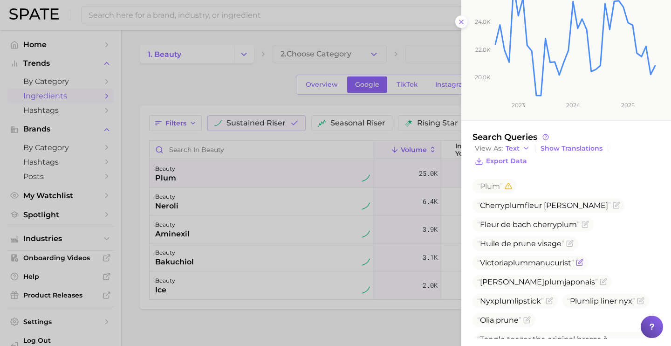
click at [582, 259] on icon "Flag as miscategorized or irrelevant" at bounding box center [580, 261] width 4 height 4
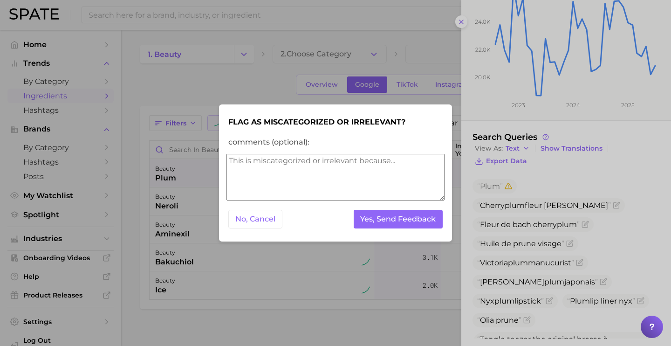
click at [420, 191] on textarea "comments (optional):" at bounding box center [335, 177] width 218 height 47
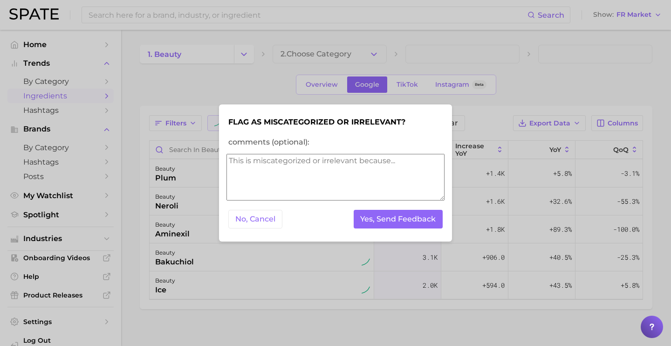
click at [420, 191] on textarea "comments (optional):" at bounding box center [335, 177] width 218 height 47
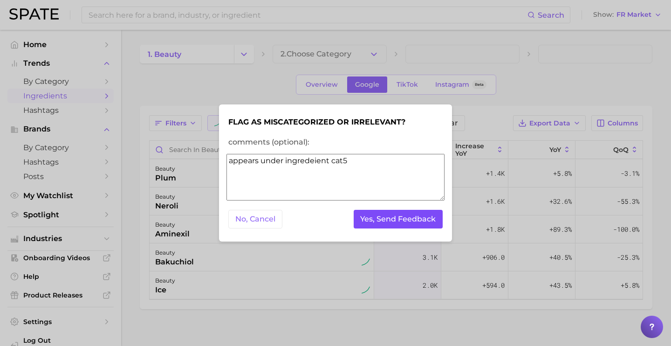
type textarea "appears under ingredeient cat5"
click at [428, 221] on button "Yes, Send Feedback" at bounding box center [397, 219] width 89 height 19
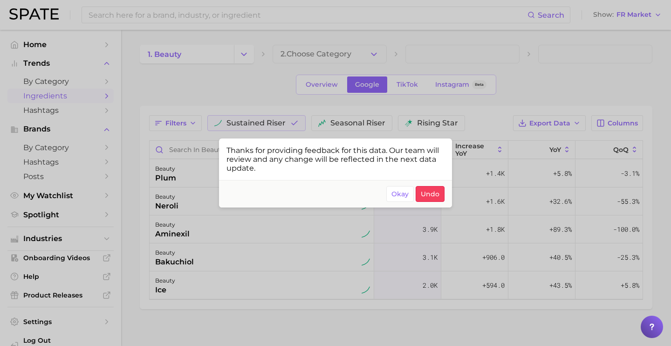
click at [456, 204] on div at bounding box center [335, 173] width 671 height 346
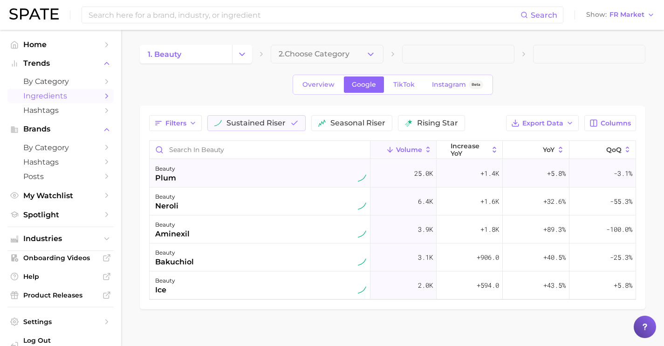
click at [220, 177] on div "beauty plum" at bounding box center [260, 173] width 211 height 20
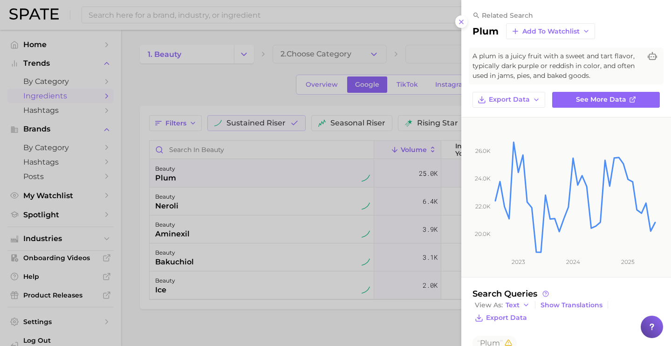
scroll to position [183, 0]
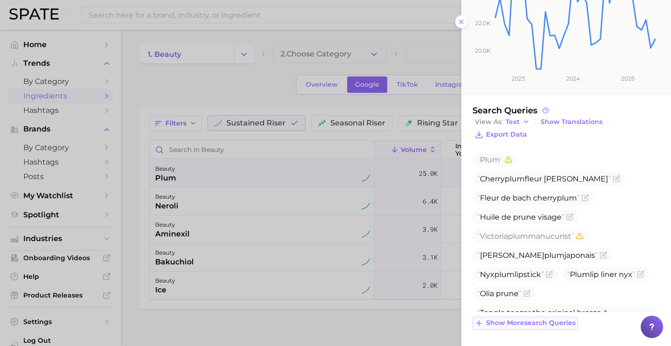
click at [558, 322] on span "Show more search queries" at bounding box center [530, 323] width 89 height 8
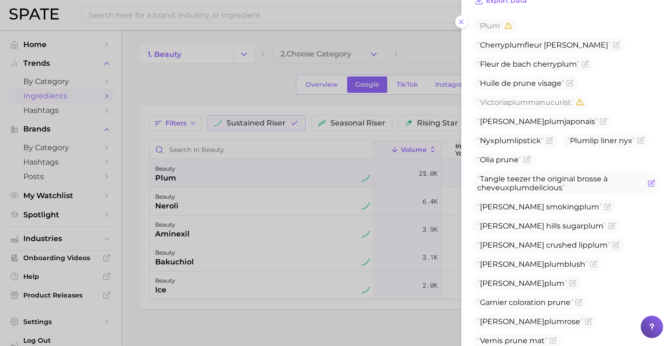
scroll to position [326, 0]
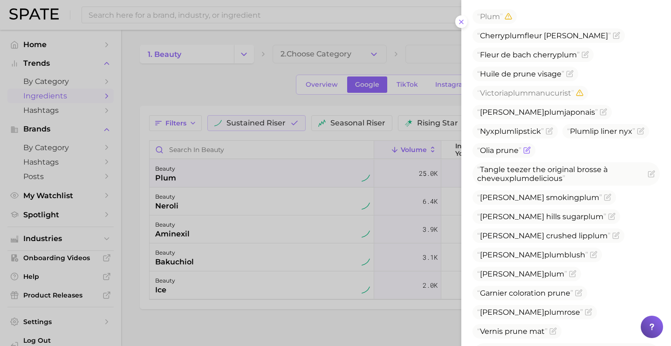
click at [530, 146] on icon "Flag as miscategorized or irrelevant" at bounding box center [526, 149] width 7 height 7
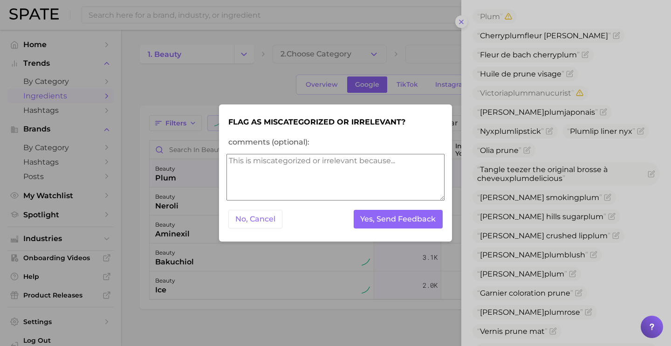
click at [391, 164] on textarea "comments (optional):" at bounding box center [335, 177] width 218 height 47
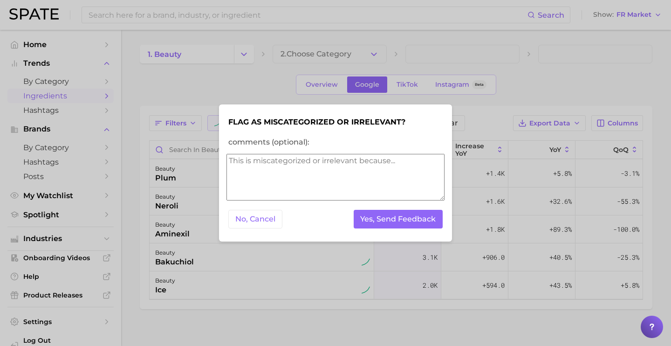
click at [390, 169] on textarea "comments (optional):" at bounding box center [335, 177] width 218 height 47
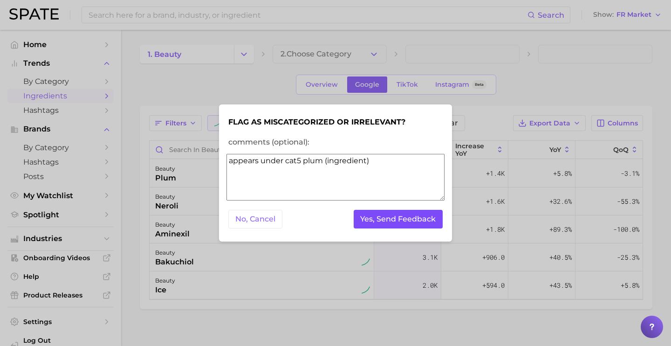
type textarea "appears under cat5 plum (ingredient)"
click at [418, 222] on button "Yes, Send Feedback" at bounding box center [397, 219] width 89 height 19
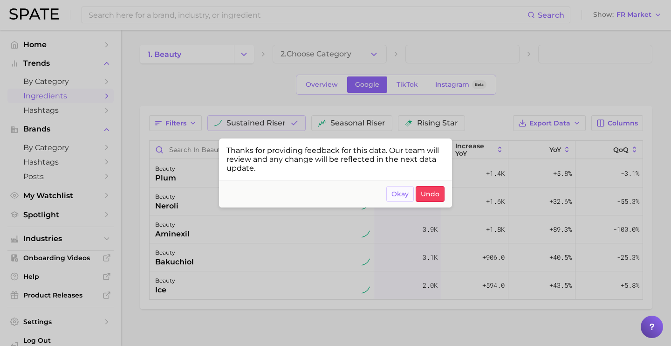
click at [404, 191] on span "Okay" at bounding box center [399, 194] width 17 height 8
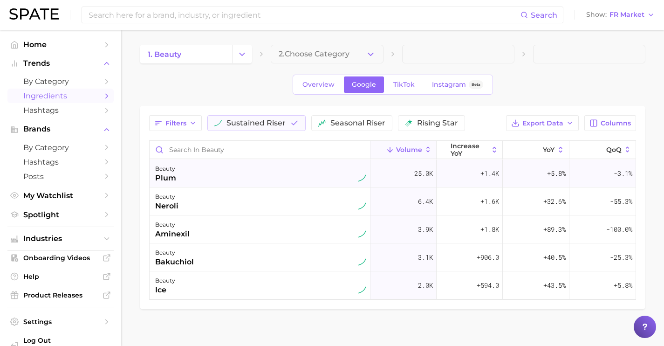
click at [269, 176] on div "beauty plum" at bounding box center [260, 173] width 211 height 20
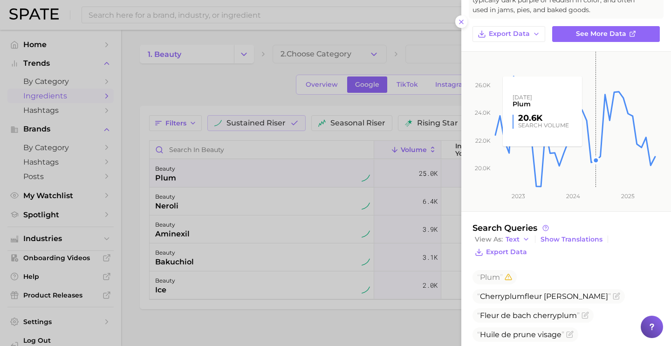
scroll to position [183, 0]
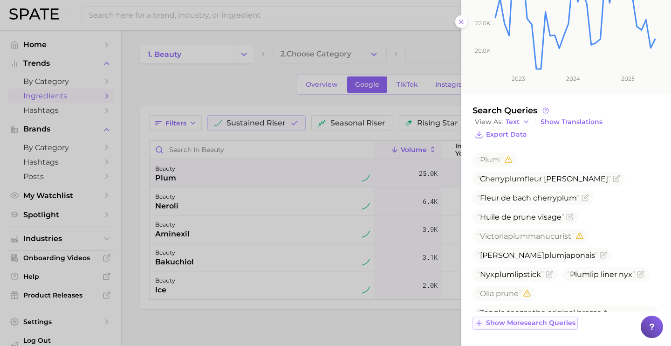
click at [540, 326] on span "Show more search queries" at bounding box center [530, 323] width 89 height 8
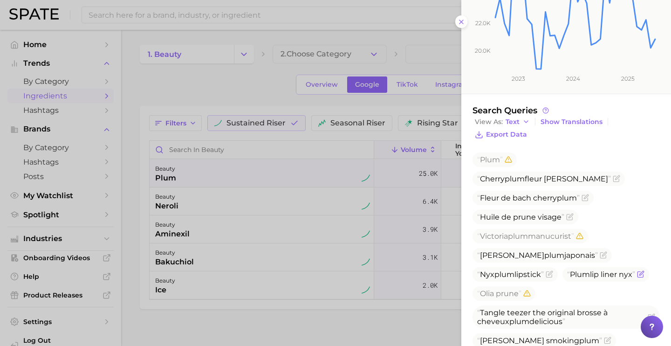
click at [637, 277] on icon "Flag as miscategorized or irrelevant" at bounding box center [640, 273] width 7 height 7
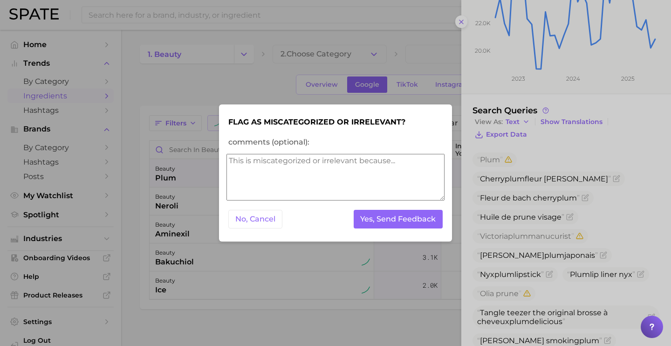
click at [383, 206] on form "Flag as miscategorized or irrelevant? comments (optional): No, Cancel Yes, Send…" at bounding box center [335, 173] width 218 height 122
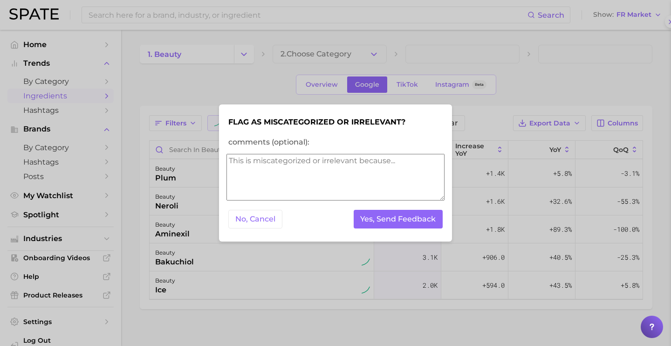
click at [382, 200] on textarea "comments (optional):" at bounding box center [335, 177] width 218 height 47
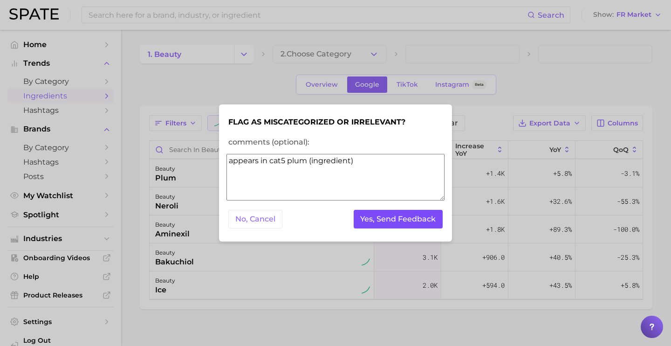
type textarea "appears in cat5 plum (ingredient)"
click at [390, 216] on button "Yes, Send Feedback" at bounding box center [397, 219] width 89 height 19
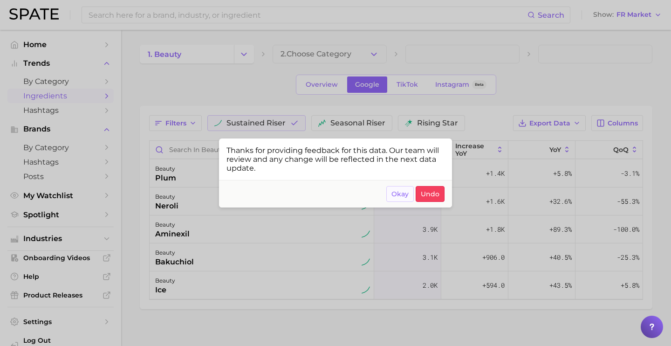
click at [390, 195] on button "Okay" at bounding box center [399, 194] width 27 height 16
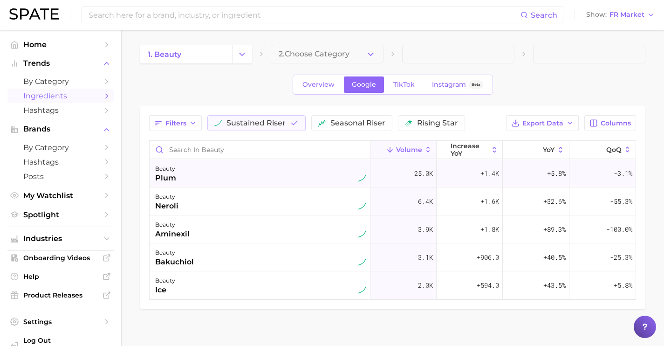
click at [274, 167] on div "beauty plum" at bounding box center [260, 173] width 211 height 20
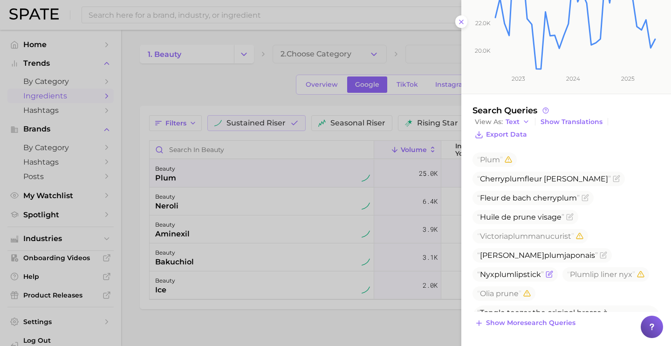
click at [551, 271] on icon "Flag as miscategorized or irrelevant" at bounding box center [550, 273] width 4 height 4
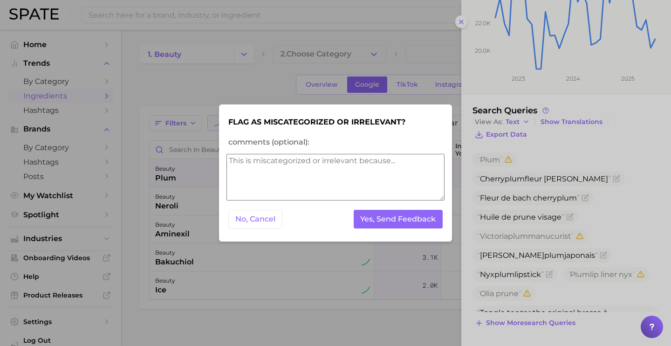
click at [366, 190] on textarea "comments (optional):" at bounding box center [335, 177] width 218 height 47
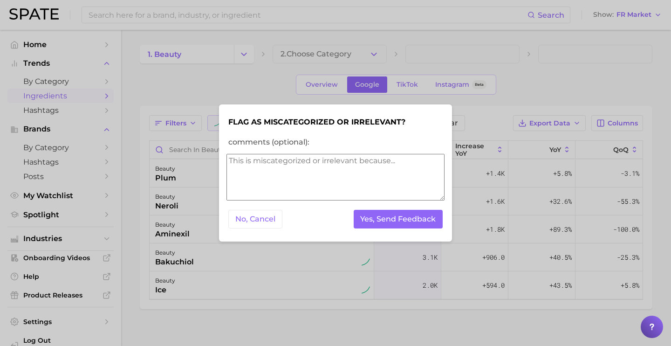
click at [366, 190] on textarea "comments (optional):" at bounding box center [335, 177] width 218 height 47
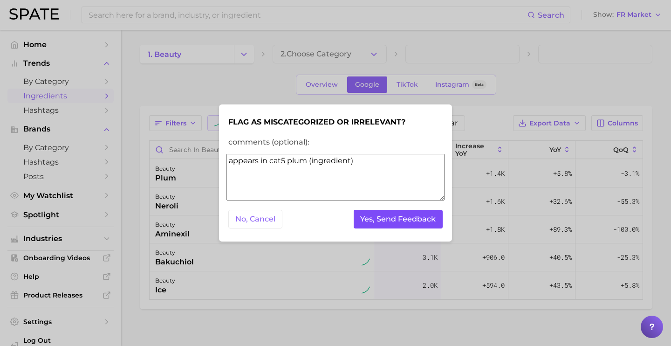
type textarea "appears in cat5 plum (ingredient)"
click at [385, 223] on button "Yes, Send Feedback" at bounding box center [397, 219] width 89 height 19
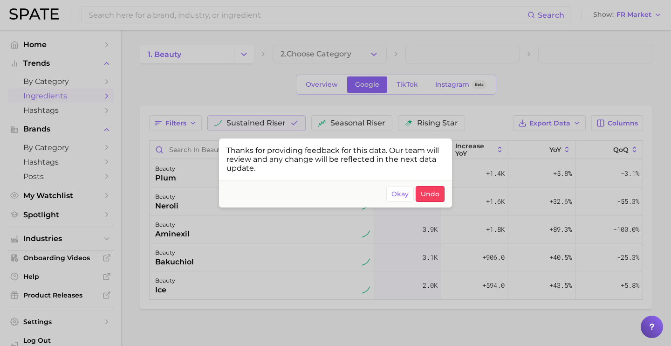
click at [201, 187] on div at bounding box center [335, 173] width 671 height 346
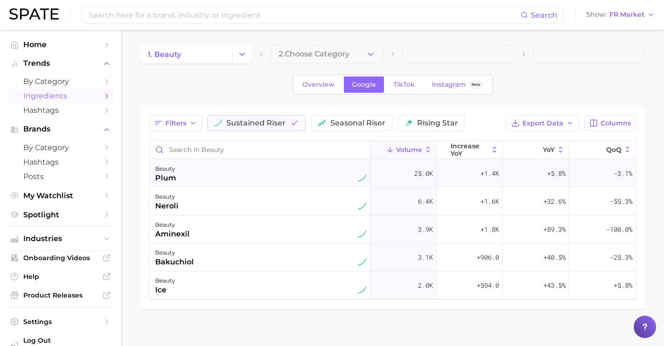
click at [205, 178] on div "beauty plum" at bounding box center [260, 173] width 211 height 20
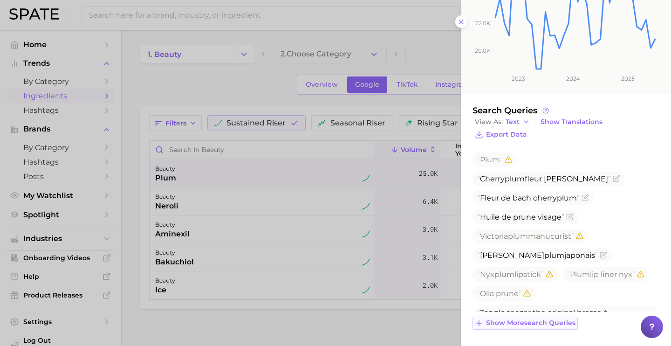
click at [545, 327] on button "Show more search queries" at bounding box center [524, 322] width 105 height 13
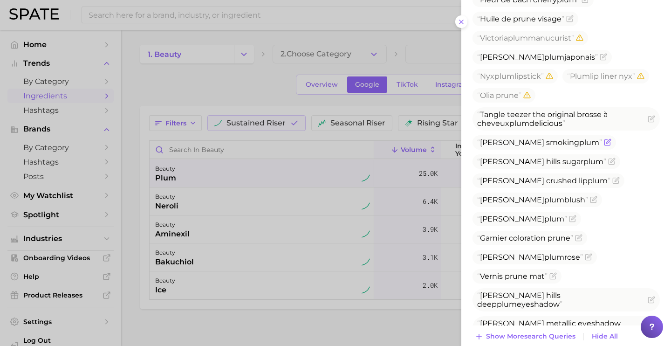
scroll to position [394, 0]
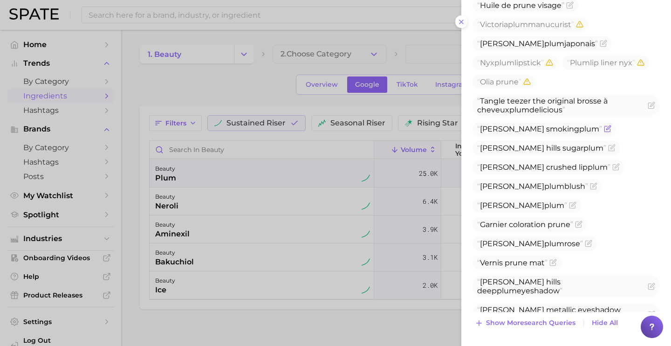
click at [560, 319] on span "Show more search queries" at bounding box center [530, 323] width 89 height 8
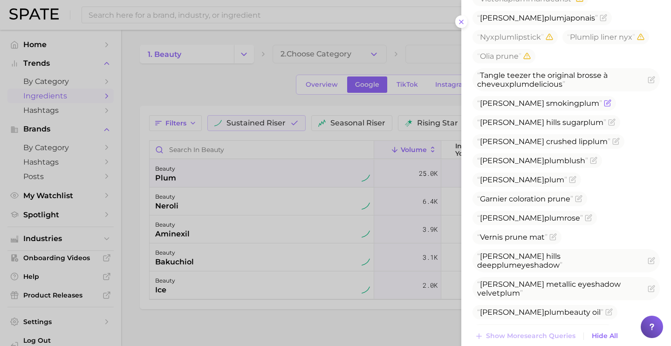
scroll to position [433, 0]
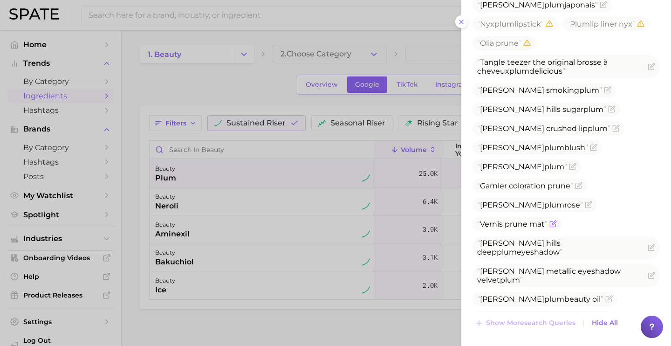
click at [555, 221] on icon "Flag as miscategorized or irrelevant" at bounding box center [553, 224] width 6 height 6
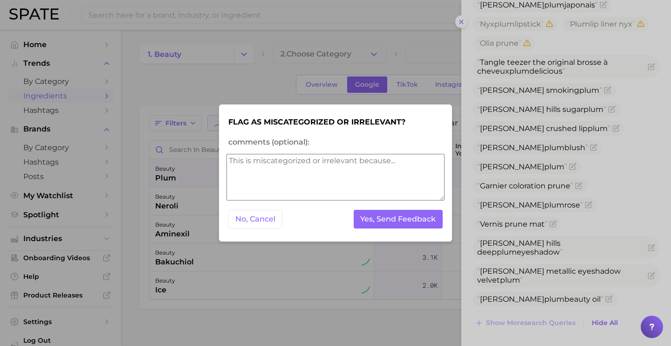
click at [346, 167] on textarea "comments (optional):" at bounding box center [335, 177] width 218 height 47
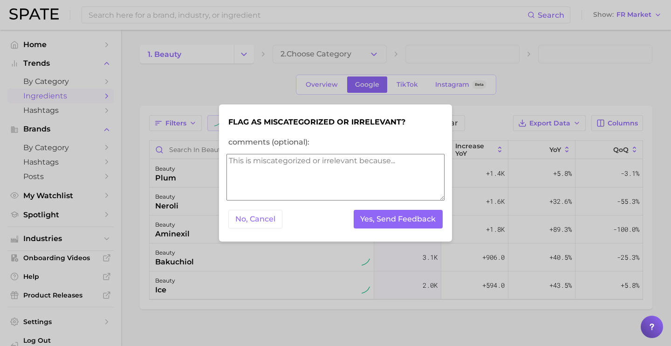
click at [346, 167] on textarea "comments (optional):" at bounding box center [335, 177] width 218 height 47
drag, startPoint x: 267, startPoint y: 160, endPoint x: 395, endPoint y: 166, distance: 127.7
click at [395, 166] on textarea "appears in cat5 ingredient" at bounding box center [335, 177] width 218 height 47
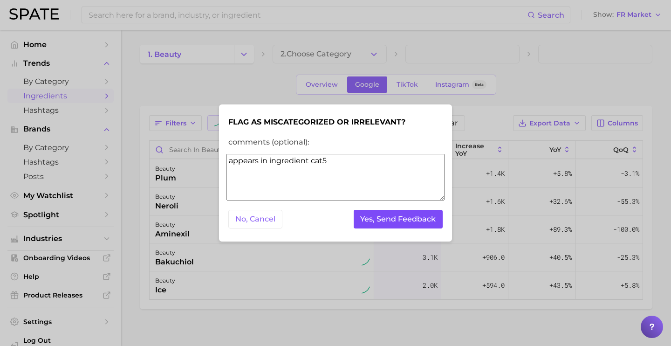
type textarea "appears in ingredient cat5"
click at [406, 221] on button "Yes, Send Feedback" at bounding box center [397, 219] width 89 height 19
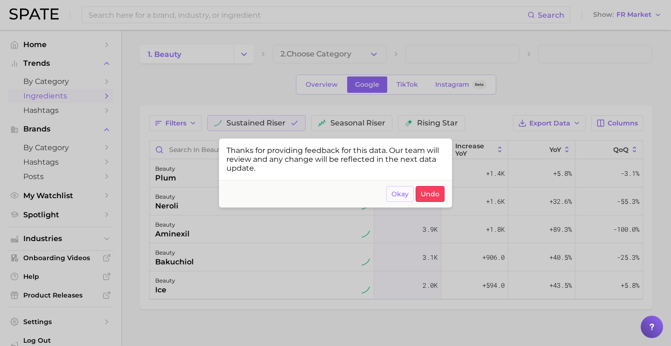
click at [388, 197] on button "Okay" at bounding box center [399, 194] width 27 height 16
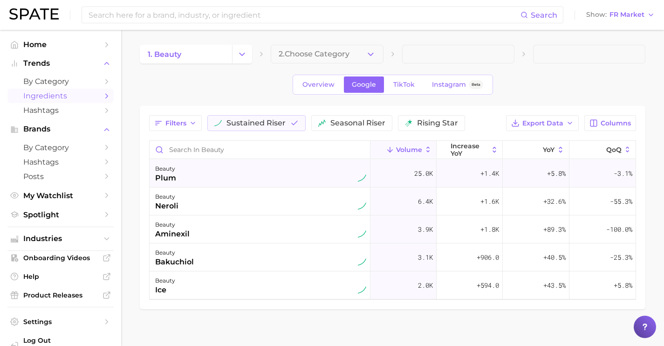
click at [261, 174] on div "beauty plum" at bounding box center [260, 173] width 211 height 20
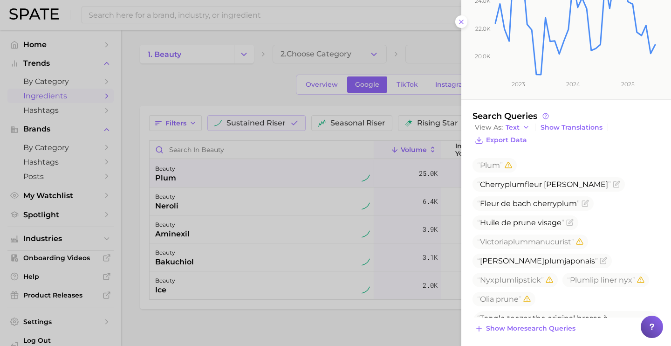
scroll to position [183, 0]
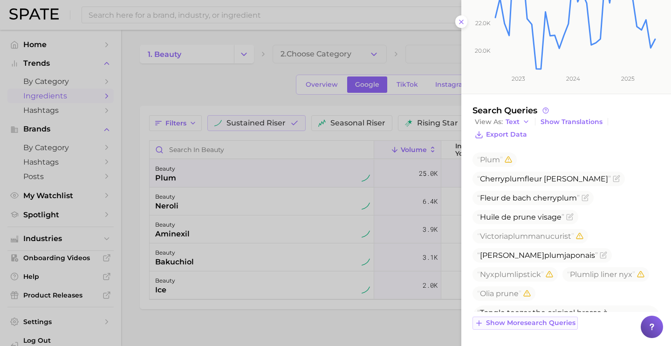
click at [534, 326] on span "Show more search queries" at bounding box center [530, 323] width 89 height 8
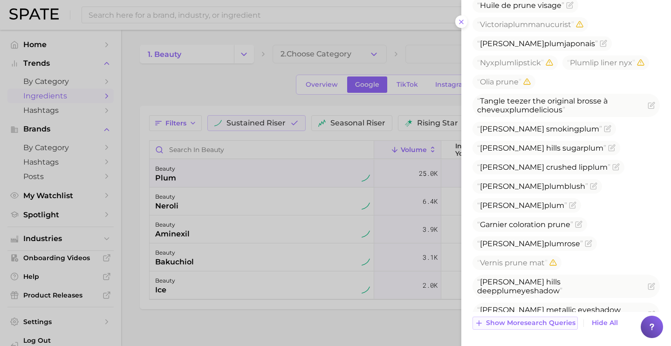
click at [566, 323] on span "Show more search queries" at bounding box center [530, 323] width 89 height 8
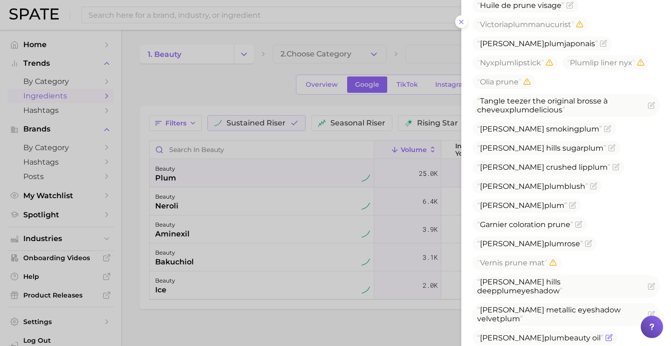
scroll to position [433, 0]
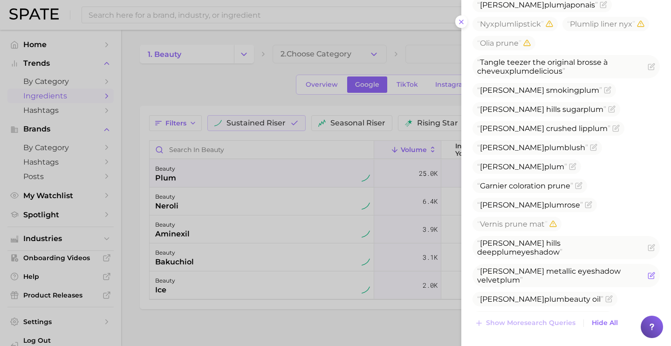
click at [647, 271] on icon "Flag as miscategorized or irrelevant" at bounding box center [650, 274] width 7 height 7
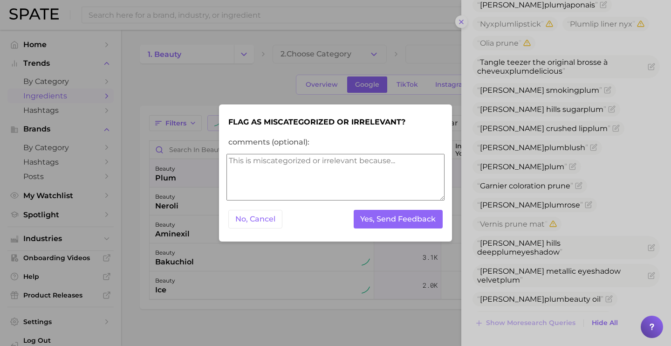
click at [391, 201] on form "Flag as miscategorized or irrelevant? comments (optional): No, Cancel Yes, Send…" at bounding box center [335, 173] width 218 height 122
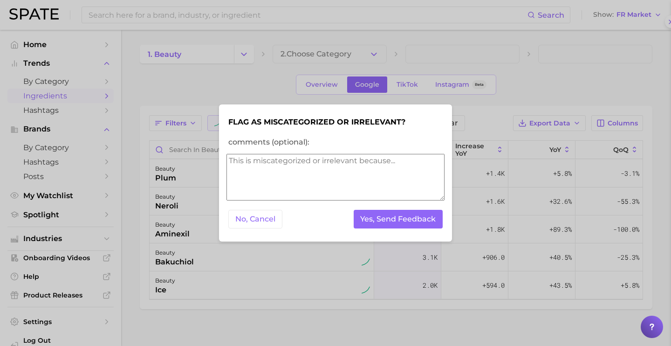
click at [386, 191] on textarea "comments (optional):" at bounding box center [335, 177] width 218 height 47
type textarea "appears in ingredient cat5"
click at [429, 229] on div "No, Cancel Yes, Send Feedback" at bounding box center [335, 219] width 218 height 23
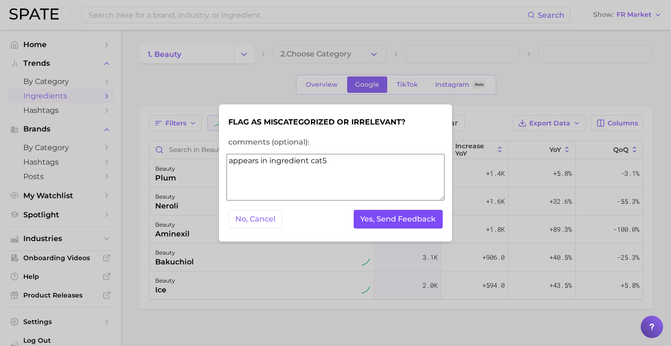
click at [428, 223] on button "Yes, Send Feedback" at bounding box center [397, 219] width 89 height 19
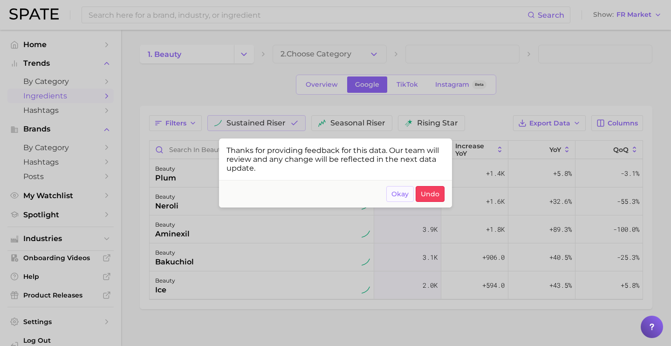
click at [405, 191] on span "Okay" at bounding box center [399, 194] width 17 height 8
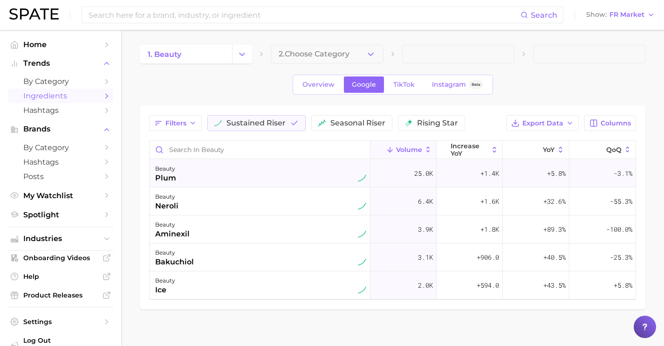
click at [243, 176] on div "beauty plum" at bounding box center [260, 173] width 211 height 20
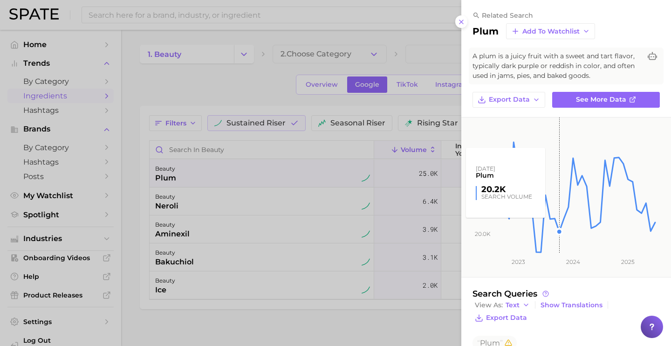
scroll to position [183, 0]
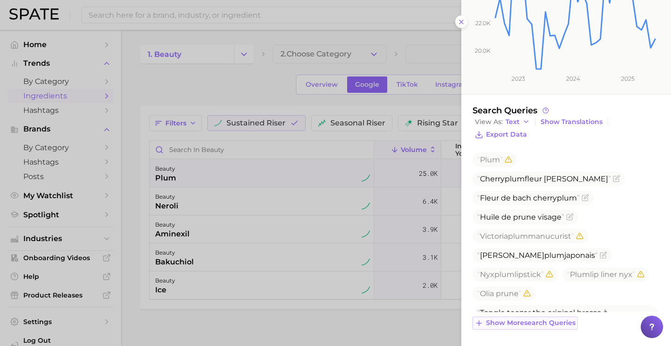
click at [544, 325] on span "Show more search queries" at bounding box center [530, 323] width 89 height 8
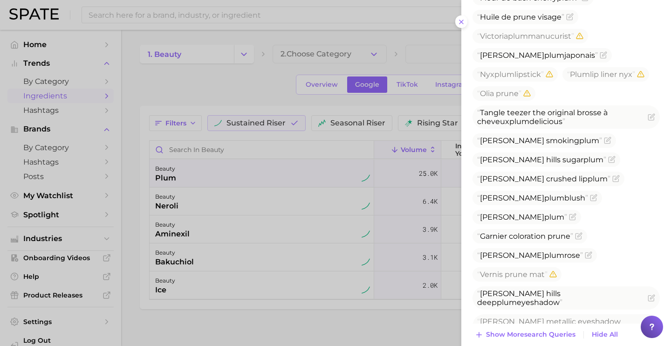
scroll to position [394, 0]
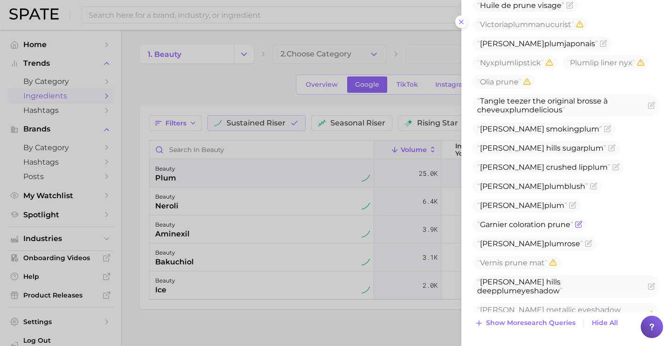
click at [579, 221] on icon "Flag as miscategorized or irrelevant" at bounding box center [579, 223] width 4 height 4
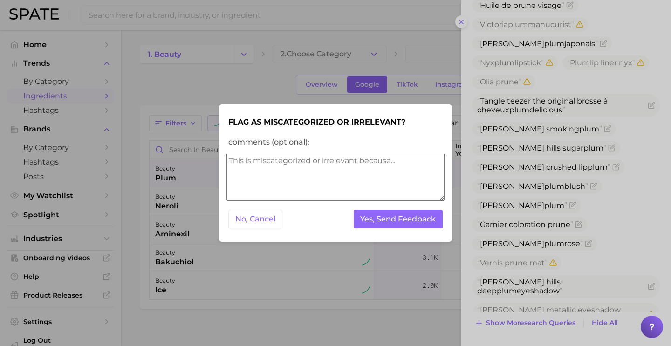
click at [398, 187] on textarea "comments (optional):" at bounding box center [335, 177] width 218 height 47
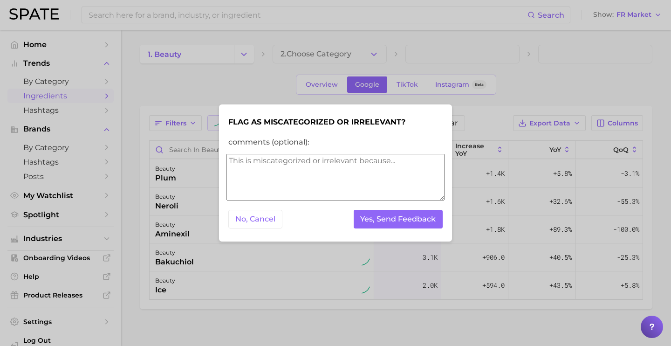
click at [398, 187] on textarea "comments (optional):" at bounding box center [335, 177] width 218 height 47
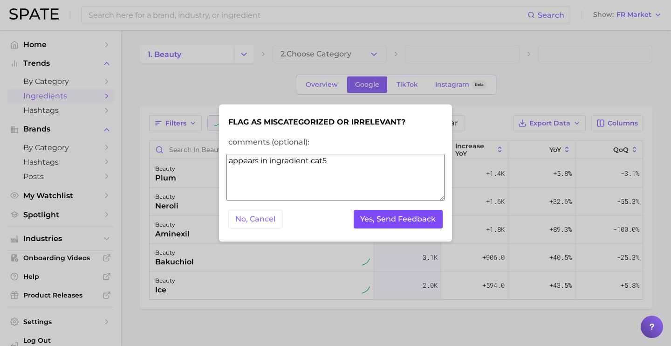
type textarea "appears in ingredient cat5"
click at [424, 217] on button "Yes, Send Feedback" at bounding box center [397, 219] width 89 height 19
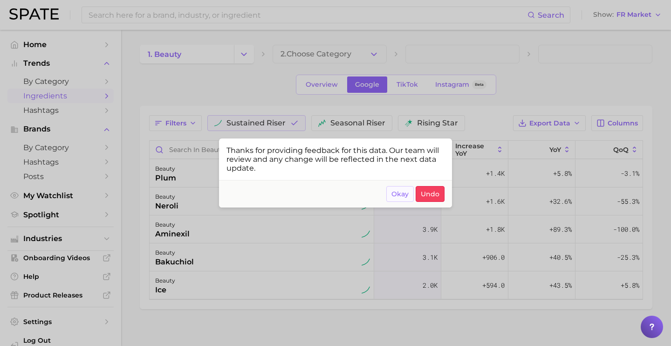
click at [391, 192] on button "Okay" at bounding box center [399, 194] width 27 height 16
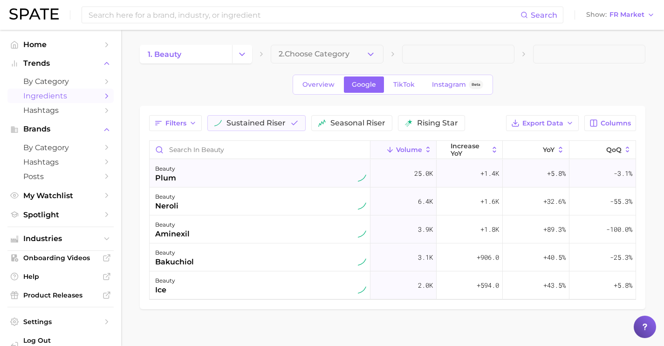
click at [242, 169] on div "beauty plum" at bounding box center [260, 173] width 211 height 20
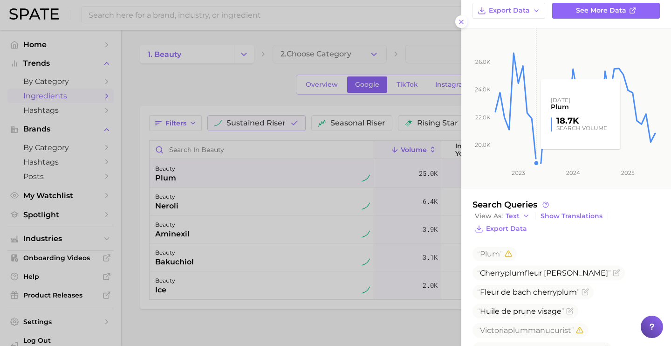
scroll to position [183, 0]
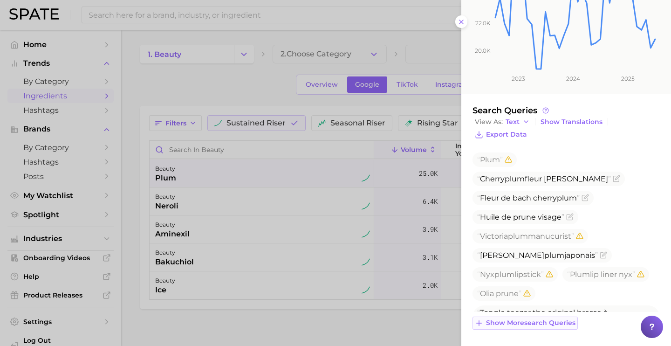
click at [541, 322] on span "Show more search queries" at bounding box center [530, 323] width 89 height 8
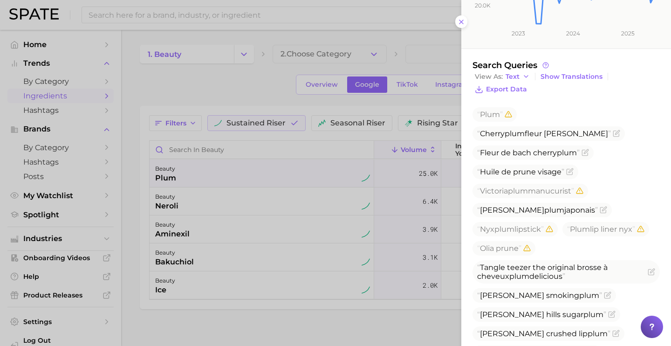
scroll to position [234, 0]
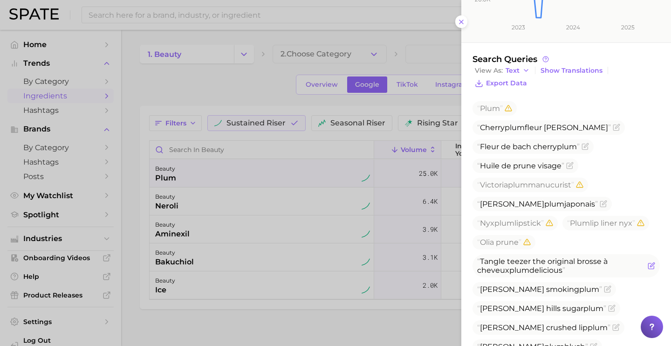
drag, startPoint x: 564, startPoint y: 253, endPoint x: 477, endPoint y: 244, distance: 87.5
click at [477, 257] on span "Tangle teezer the original brosse à cheveux plum delicious" at bounding box center [542, 266] width 130 height 18
copy span "Tangle teezer the original brosse à cheveux plum delicious"
click at [647, 262] on icon "Flag as miscategorized or irrelevant" at bounding box center [650, 265] width 7 height 7
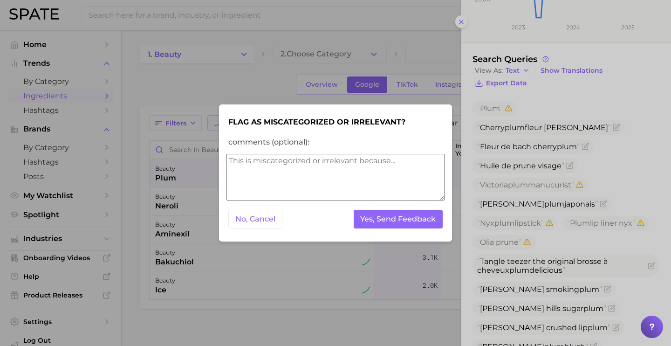
click at [350, 146] on label "comments (optional):" at bounding box center [335, 142] width 218 height 13
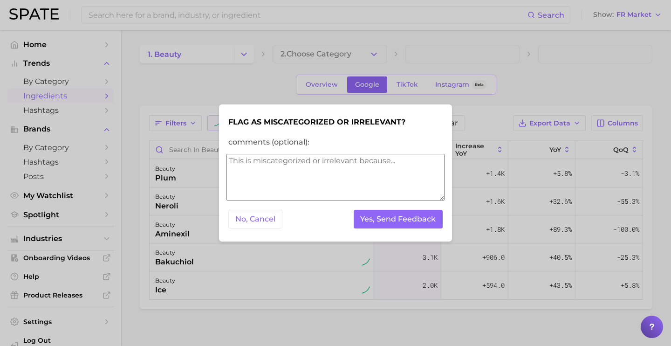
click at [352, 169] on textarea "comments (optional):" at bounding box center [335, 177] width 218 height 47
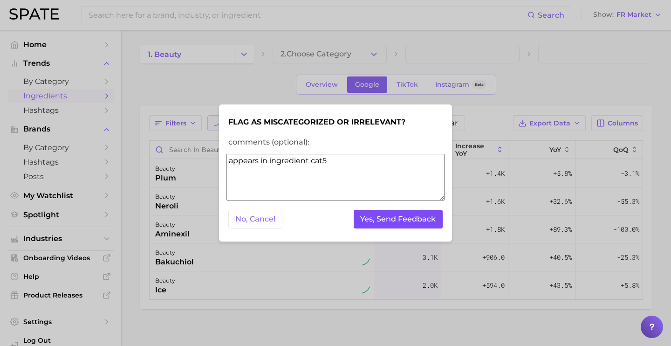
type textarea "appears in ingredient cat5"
click at [429, 222] on button "Yes, Send Feedback" at bounding box center [397, 219] width 89 height 19
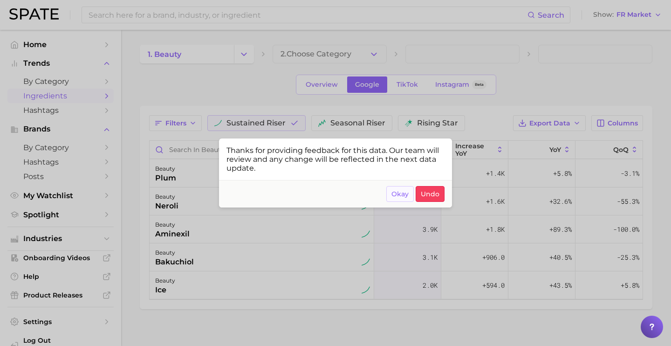
click at [405, 194] on span "Okay" at bounding box center [399, 194] width 17 height 8
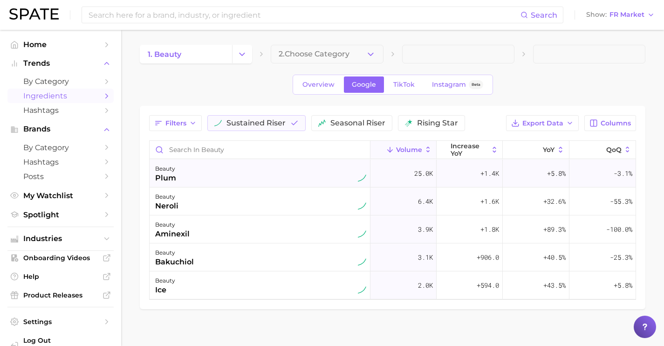
click at [249, 177] on div "beauty plum" at bounding box center [260, 173] width 211 height 20
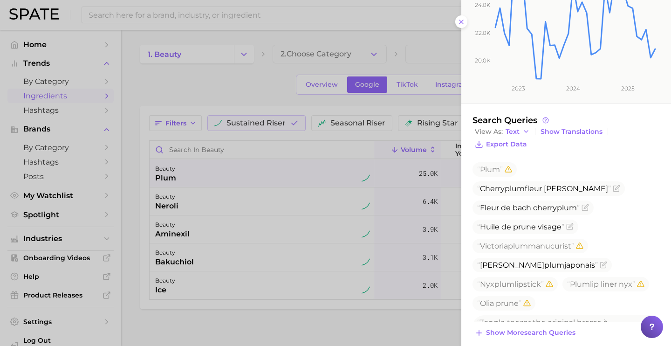
scroll to position [183, 0]
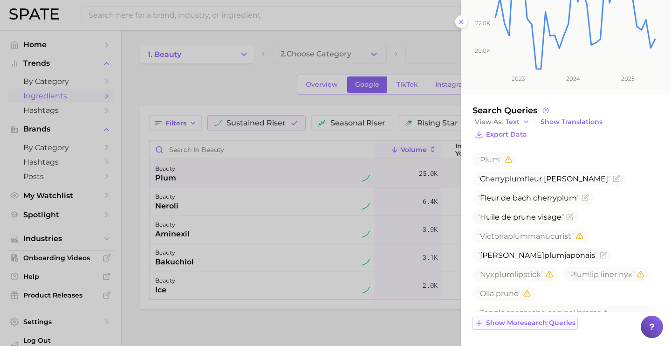
click at [523, 327] on button "Show more search queries" at bounding box center [524, 322] width 105 height 13
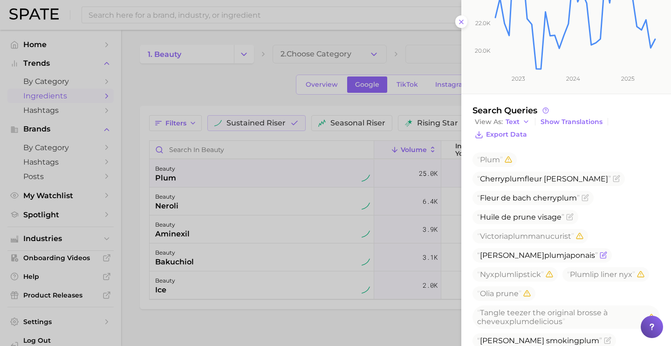
drag, startPoint x: 567, startPoint y: 238, endPoint x: 480, endPoint y: 239, distance: 87.6
click at [480, 251] on span "[PERSON_NAME] plum japonais" at bounding box center [537, 255] width 121 height 9
copy span "[PERSON_NAME] plum japonais"
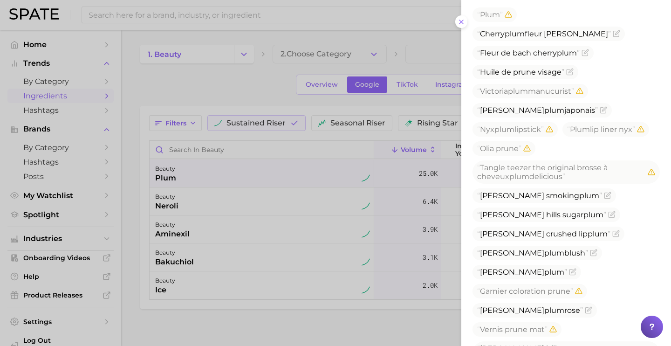
scroll to position [332, 0]
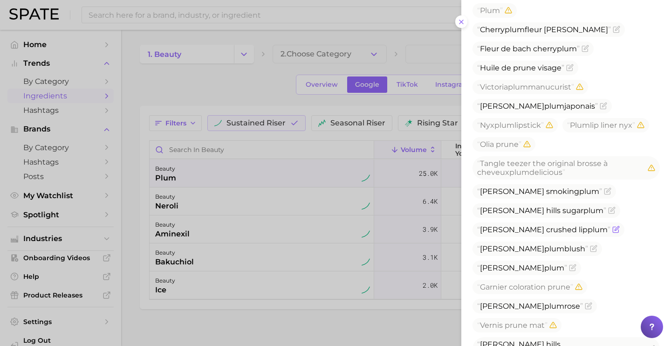
click at [614, 226] on icon "Flag as miscategorized or irrelevant" at bounding box center [616, 228] width 4 height 4
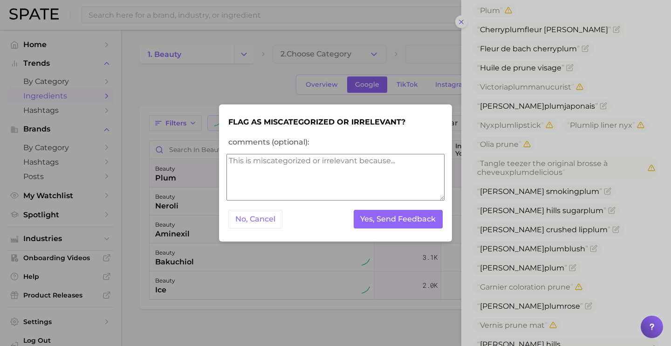
click at [371, 182] on textarea "comments (optional):" at bounding box center [335, 177] width 218 height 47
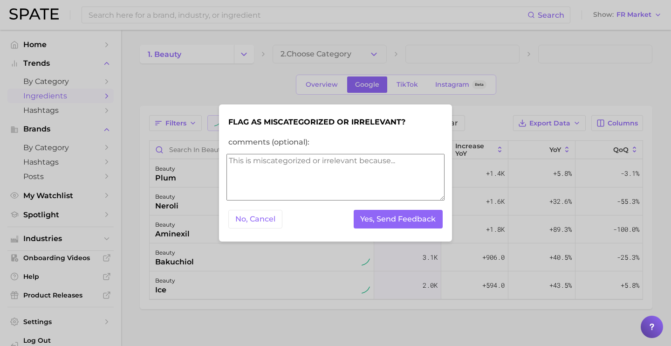
click at [371, 182] on textarea "comments (optional):" at bounding box center [335, 177] width 218 height 47
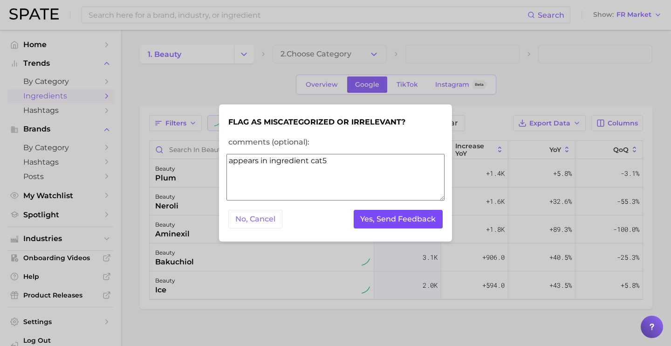
type textarea "appears in ingredient cat5"
click at [403, 217] on button "Yes, Send Feedback" at bounding box center [397, 219] width 89 height 19
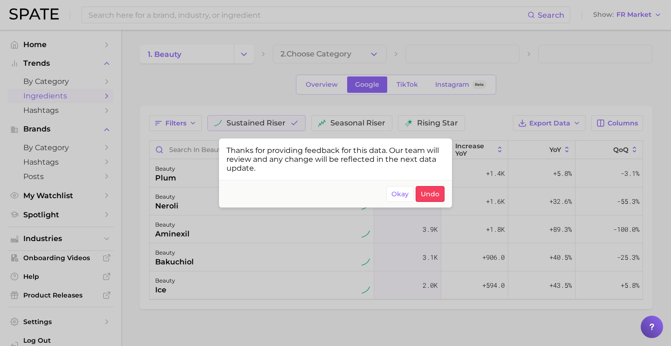
click at [316, 245] on div at bounding box center [335, 173] width 671 height 346
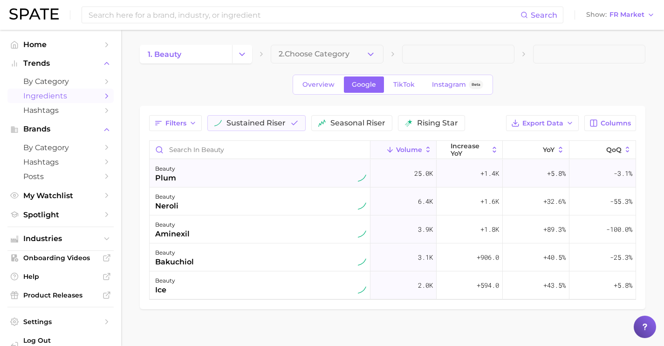
click at [281, 177] on div "beauty plum" at bounding box center [260, 173] width 211 height 20
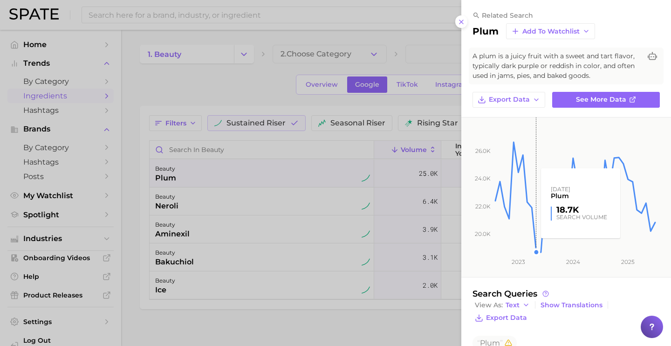
scroll to position [183, 0]
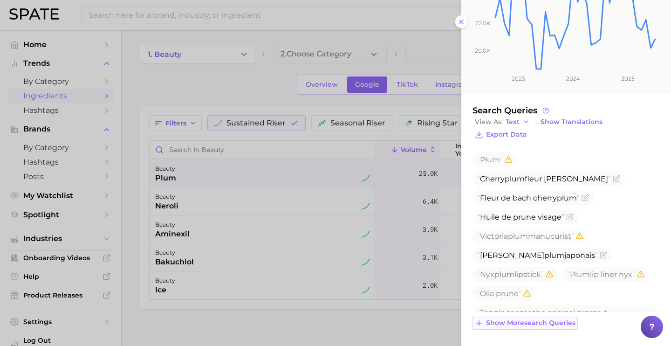
click at [553, 327] on button "Show more search queries" at bounding box center [524, 322] width 105 height 13
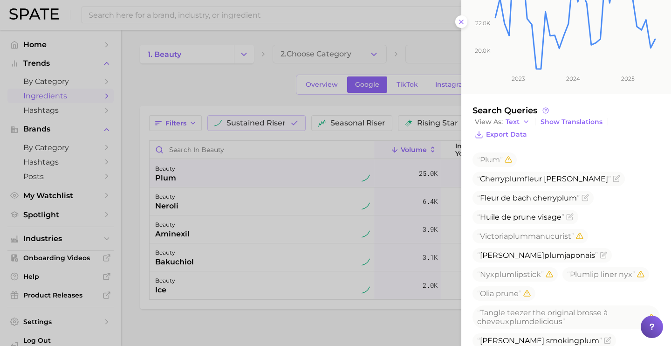
scroll to position [345, 0]
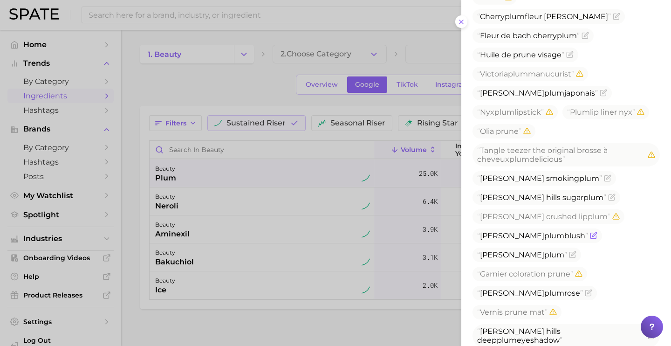
click at [590, 231] on icon "Flag as miscategorized or irrelevant" at bounding box center [593, 234] width 7 height 7
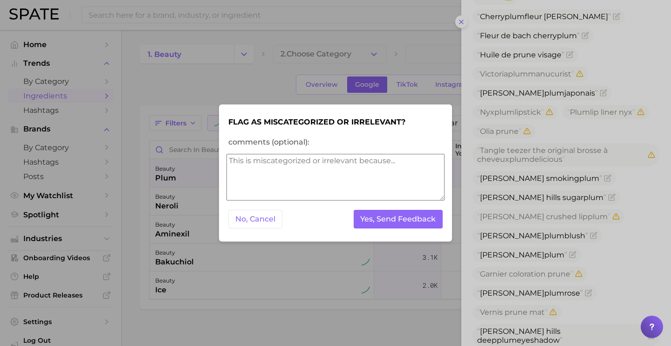
click at [590, 231] on button "Flag as miscategorized or irrelevant" at bounding box center [593, 234] width 7 height 7
click at [373, 178] on textarea "comments (optional):" at bounding box center [335, 177] width 218 height 47
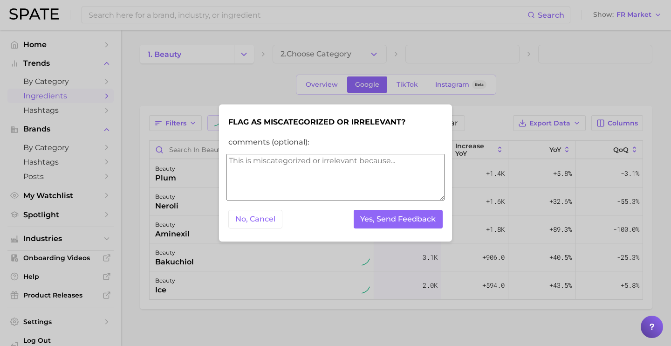
click at [373, 178] on textarea "comments (optional):" at bounding box center [335, 177] width 218 height 47
type textarea "appears in ingredient c"
click at [422, 159] on textarea "appears in ingredient c" at bounding box center [335, 177] width 218 height 47
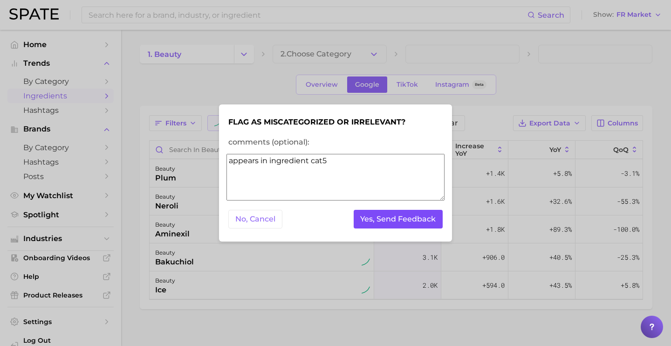
type textarea "appears in ingredient cat5"
click at [393, 220] on button "Yes, Send Feedback" at bounding box center [397, 219] width 89 height 19
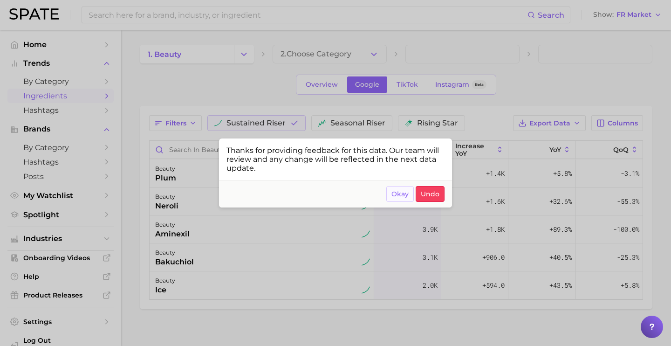
click at [403, 195] on span "Okay" at bounding box center [399, 194] width 17 height 8
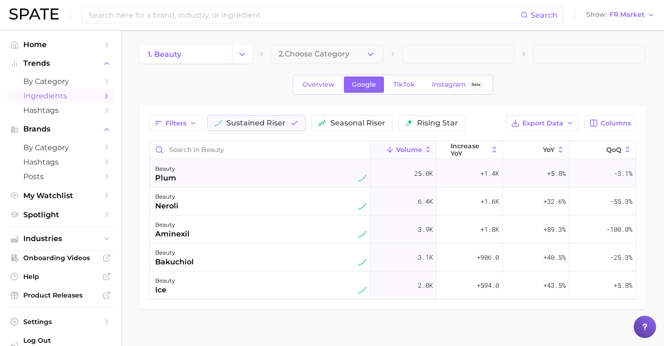
click at [243, 180] on div "beauty plum" at bounding box center [260, 173] width 211 height 20
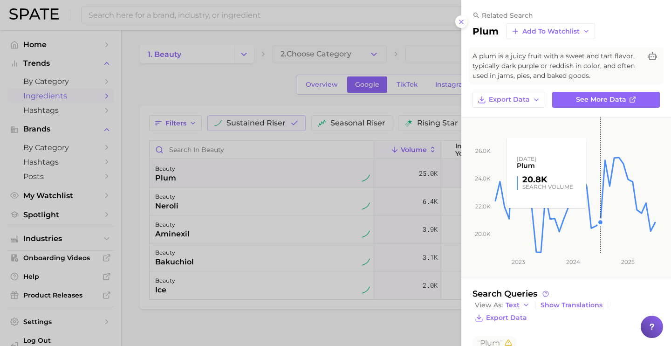
scroll to position [183, 0]
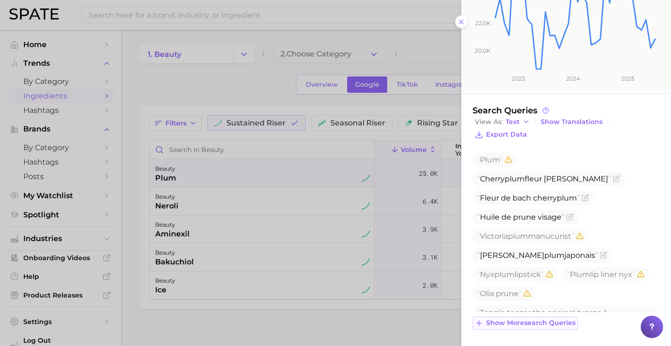
click at [555, 319] on span "Show more search queries" at bounding box center [530, 323] width 89 height 8
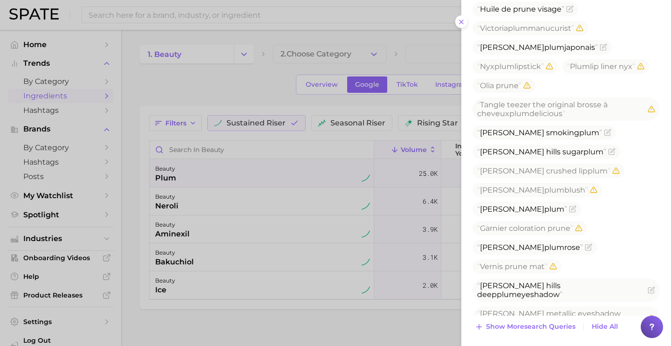
scroll to position [394, 0]
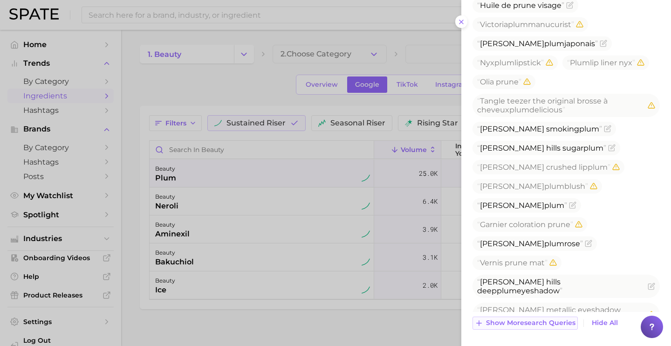
click at [568, 328] on button "Show more search queries" at bounding box center [524, 322] width 105 height 13
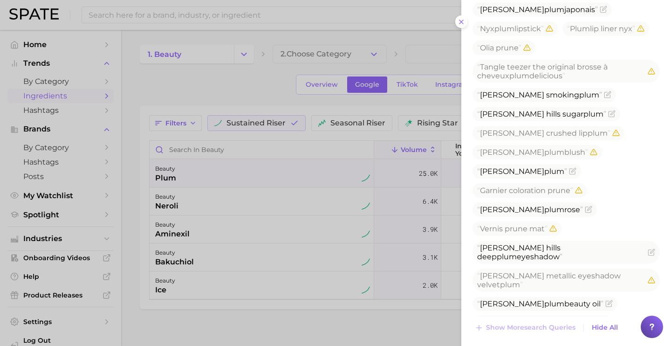
scroll to position [433, 0]
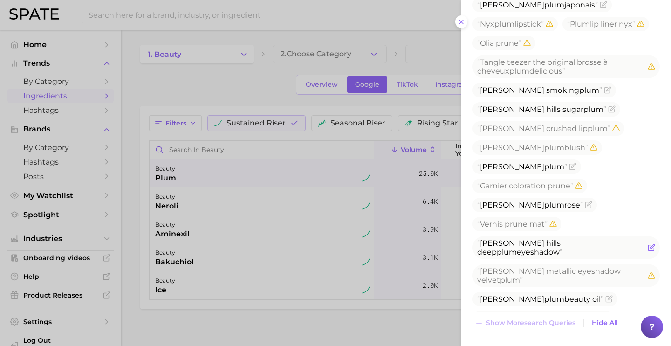
click at [647, 244] on icon "Flag as miscategorized or irrelevant" at bounding box center [650, 247] width 7 height 7
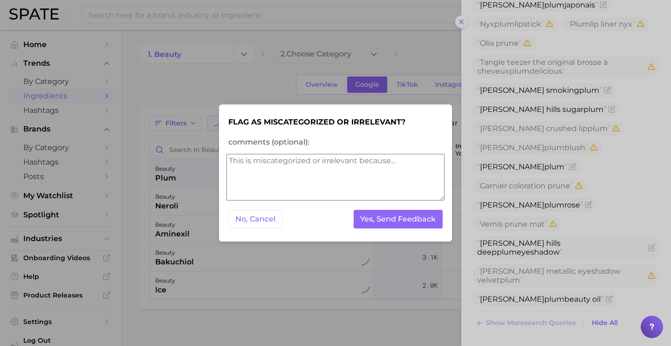
click at [354, 181] on textarea "comments (optional):" at bounding box center [335, 177] width 218 height 47
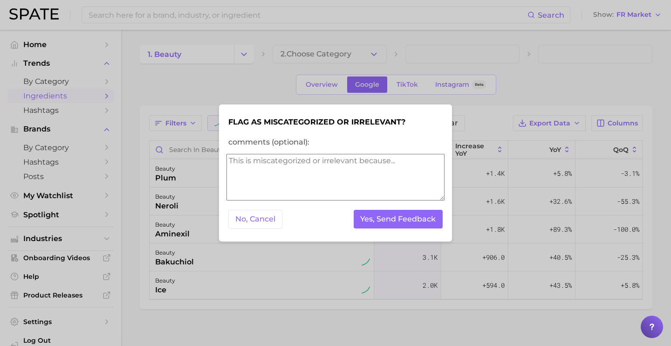
click at [360, 174] on textarea "comments (optional):" at bounding box center [335, 177] width 218 height 47
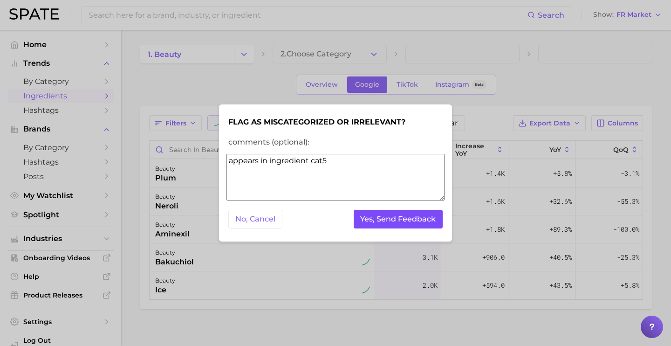
type textarea "appears in ingredient cat5"
click at [387, 217] on button "Yes, Send Feedback" at bounding box center [397, 219] width 89 height 19
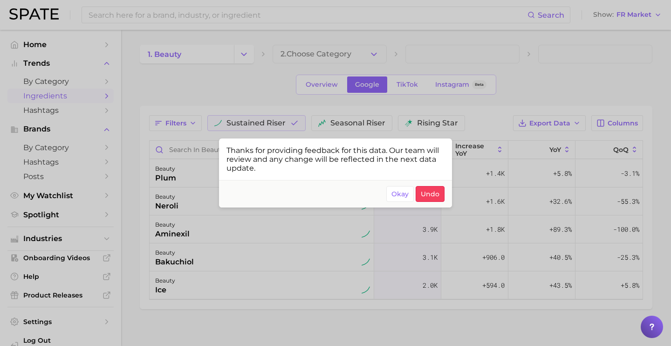
click at [390, 247] on div at bounding box center [335, 173] width 671 height 346
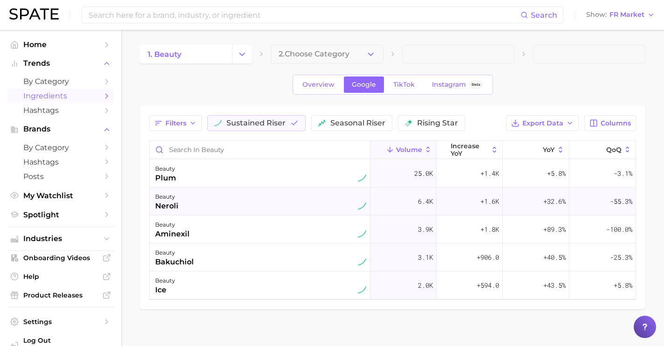
click at [256, 204] on div "beauty neroli" at bounding box center [260, 201] width 211 height 20
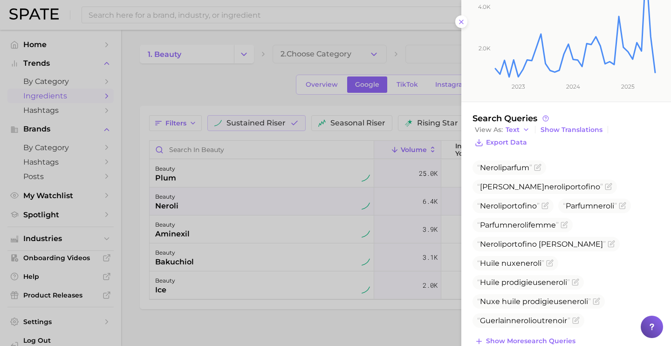
scroll to position [193, 0]
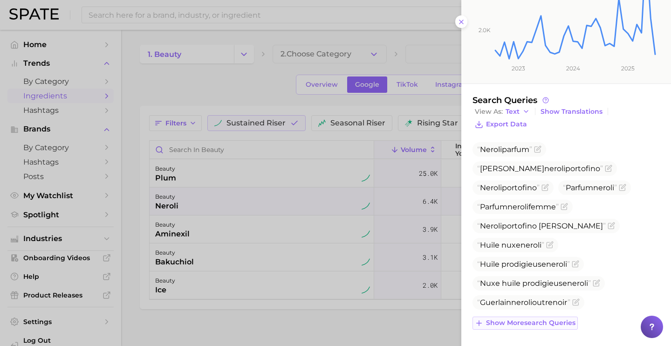
click at [554, 320] on span "Show more search queries" at bounding box center [530, 323] width 89 height 8
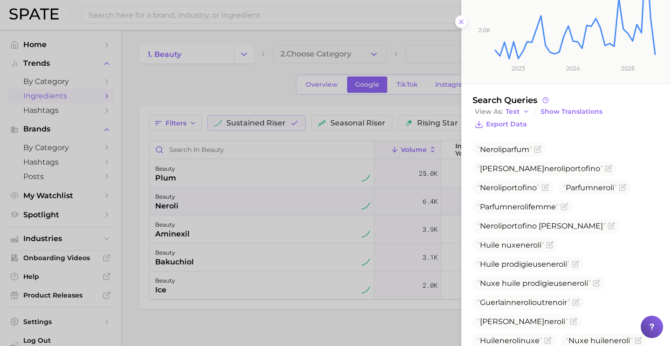
scroll to position [367, 0]
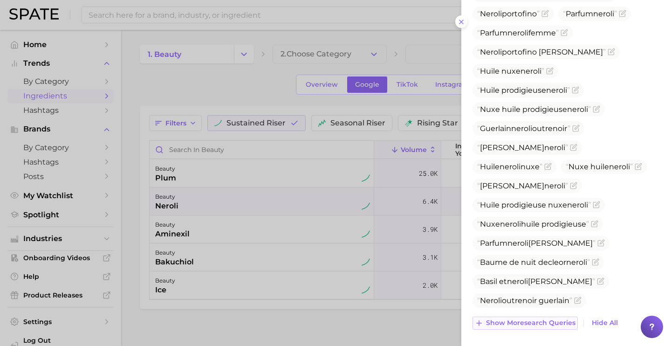
click at [559, 322] on span "Show more search queries" at bounding box center [530, 323] width 89 height 8
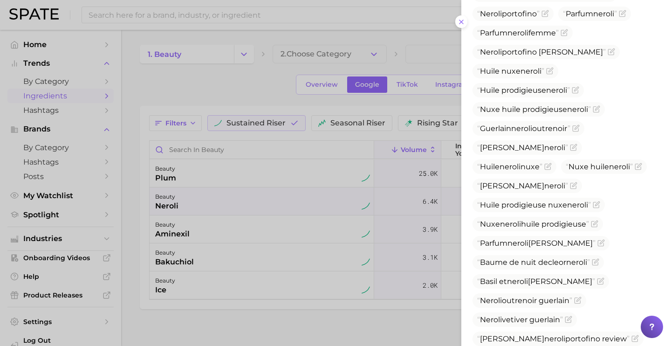
click at [241, 230] on div at bounding box center [335, 173] width 671 height 346
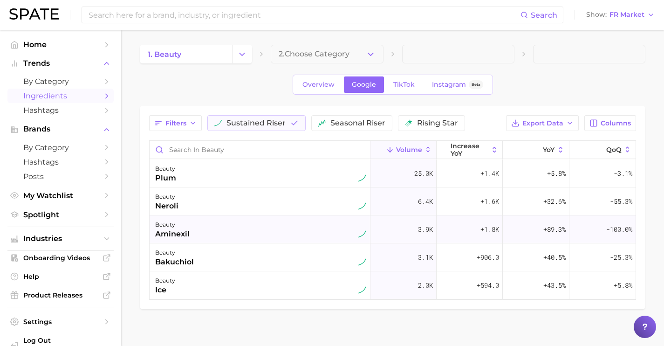
click at [265, 236] on div "beauty aminexil" at bounding box center [260, 229] width 211 height 20
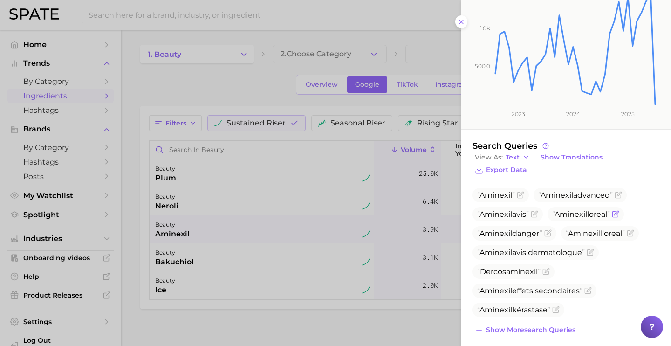
scroll to position [155, 0]
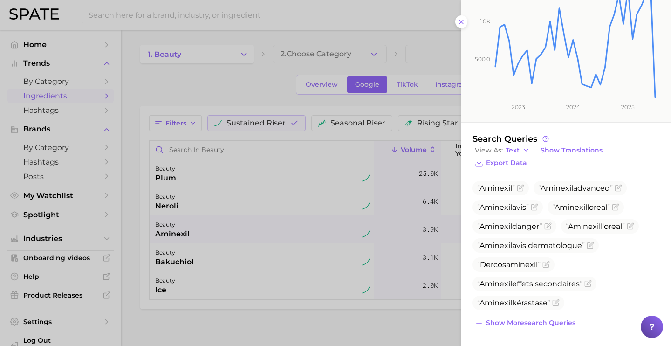
click at [272, 252] on div at bounding box center [335, 173] width 671 height 346
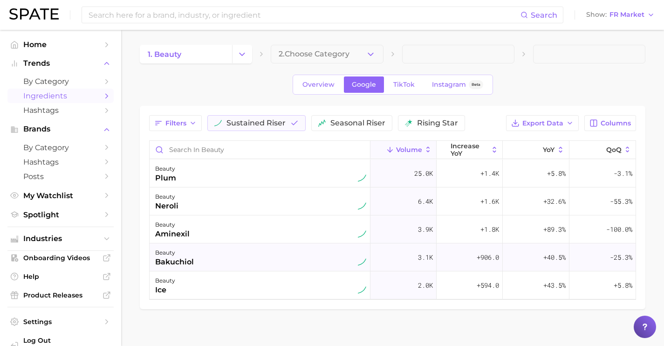
click at [276, 258] on div "beauty bakuchiol" at bounding box center [260, 257] width 211 height 20
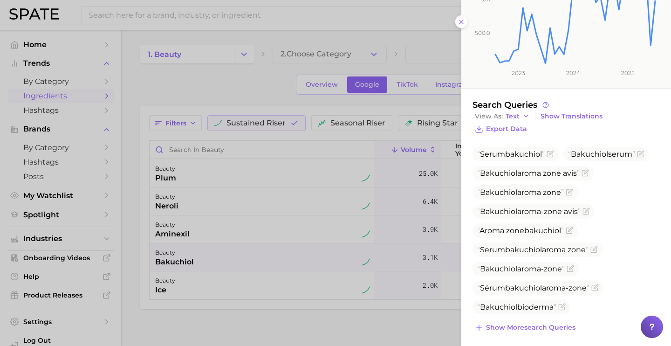
scroll to position [198, 0]
click at [182, 249] on div at bounding box center [335, 173] width 671 height 346
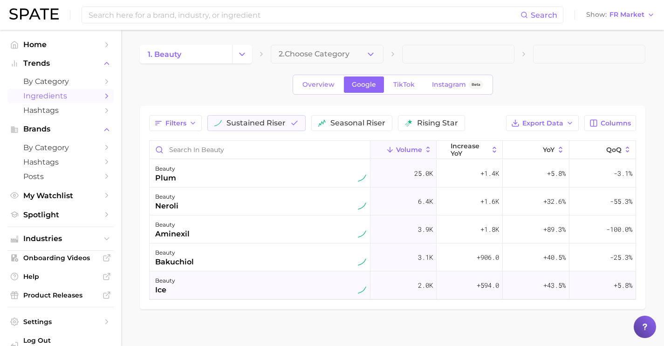
click at [206, 282] on div "beauty ice" at bounding box center [260, 285] width 211 height 20
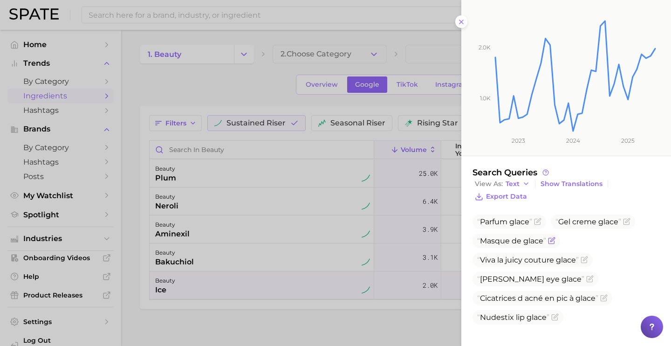
scroll to position [112, 0]
click at [535, 220] on icon "Flag as miscategorized or irrelevant" at bounding box center [537, 221] width 6 height 6
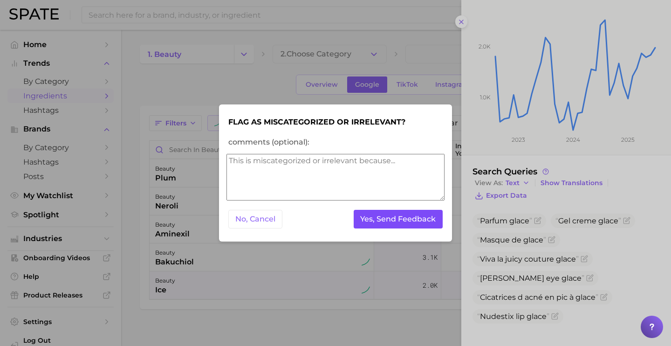
click at [428, 219] on button "Yes, Send Feedback" at bounding box center [397, 219] width 89 height 19
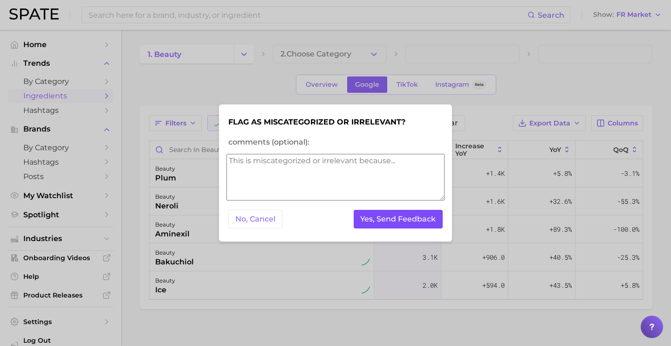
click at [428, 219] on button "Yes, Send Feedback" at bounding box center [397, 219] width 89 height 19
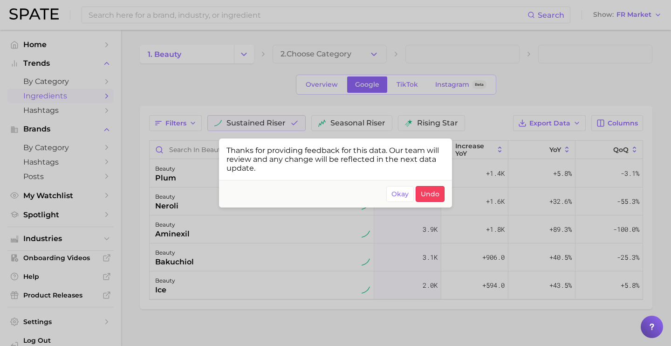
click at [320, 285] on div at bounding box center [335, 173] width 671 height 346
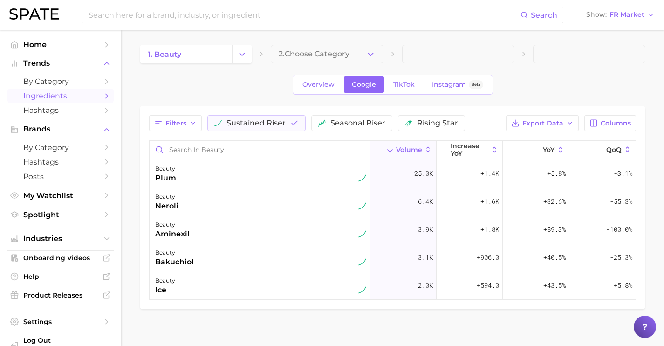
click at [320, 285] on div "beauty ice" at bounding box center [260, 285] width 211 height 20
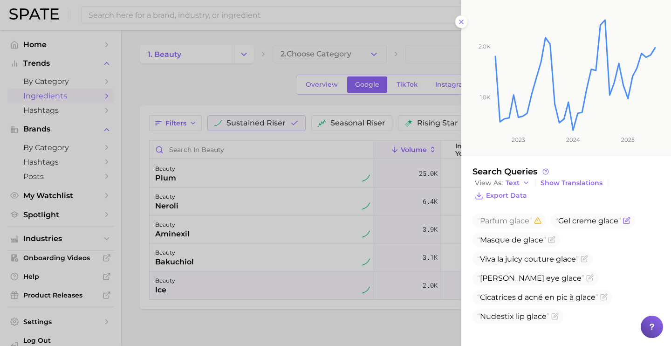
click at [625, 219] on icon "Flag as miscategorized or irrelevant" at bounding box center [626, 220] width 7 height 7
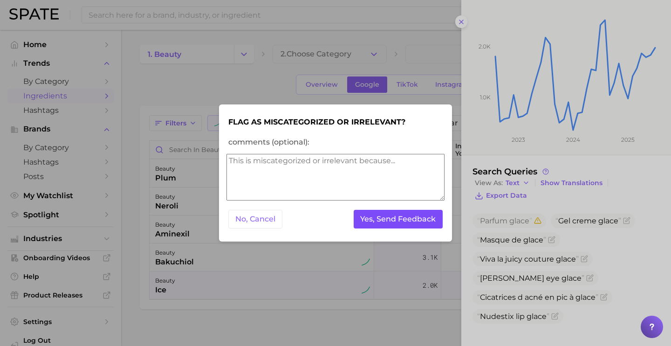
click at [394, 226] on button "Yes, Send Feedback" at bounding box center [397, 219] width 89 height 19
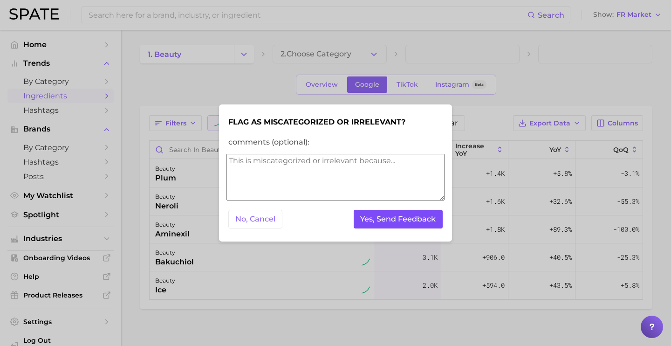
click at [394, 225] on button "Yes, Send Feedback" at bounding box center [397, 219] width 89 height 19
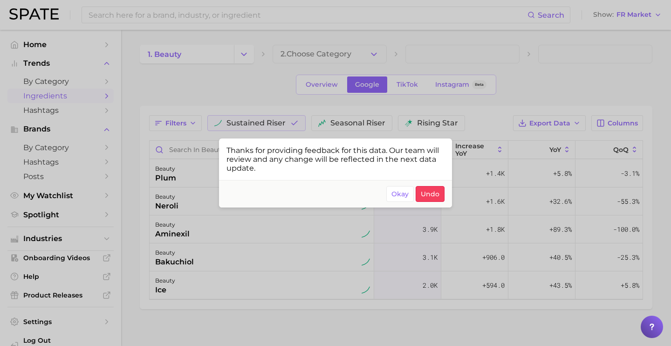
click at [276, 290] on div at bounding box center [335, 173] width 671 height 346
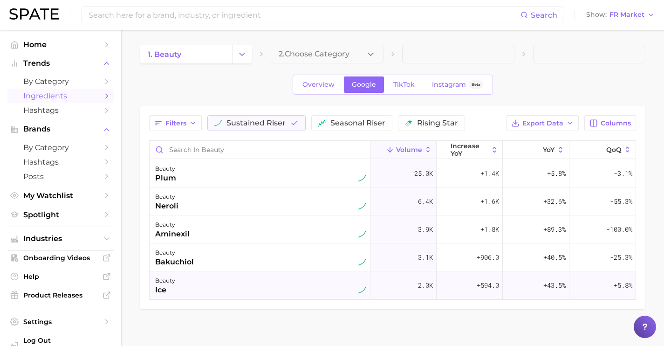
click at [277, 288] on div "beauty ice" at bounding box center [260, 285] width 211 height 20
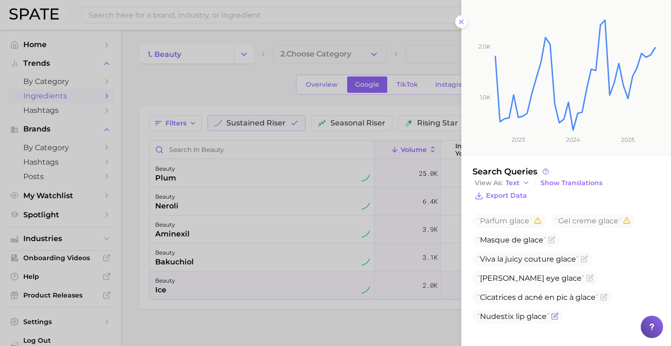
click at [553, 318] on icon "Flag as miscategorized or irrelevant" at bounding box center [554, 315] width 7 height 7
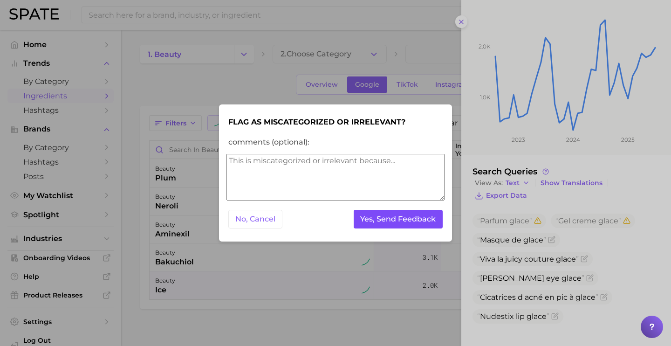
click at [429, 224] on button "Yes, Send Feedback" at bounding box center [397, 219] width 89 height 19
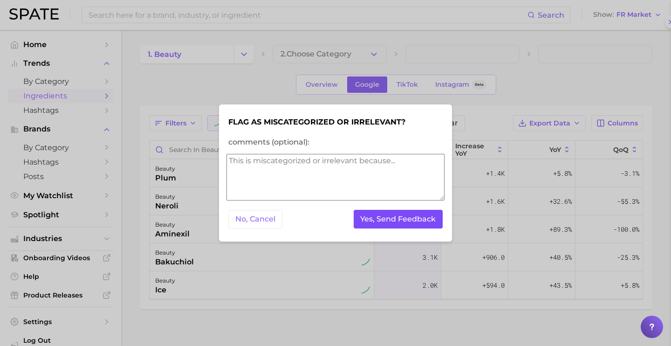
click at [429, 224] on button "Yes, Send Feedback" at bounding box center [397, 219] width 89 height 19
